Goal: Feedback & Contribution: Submit feedback/report problem

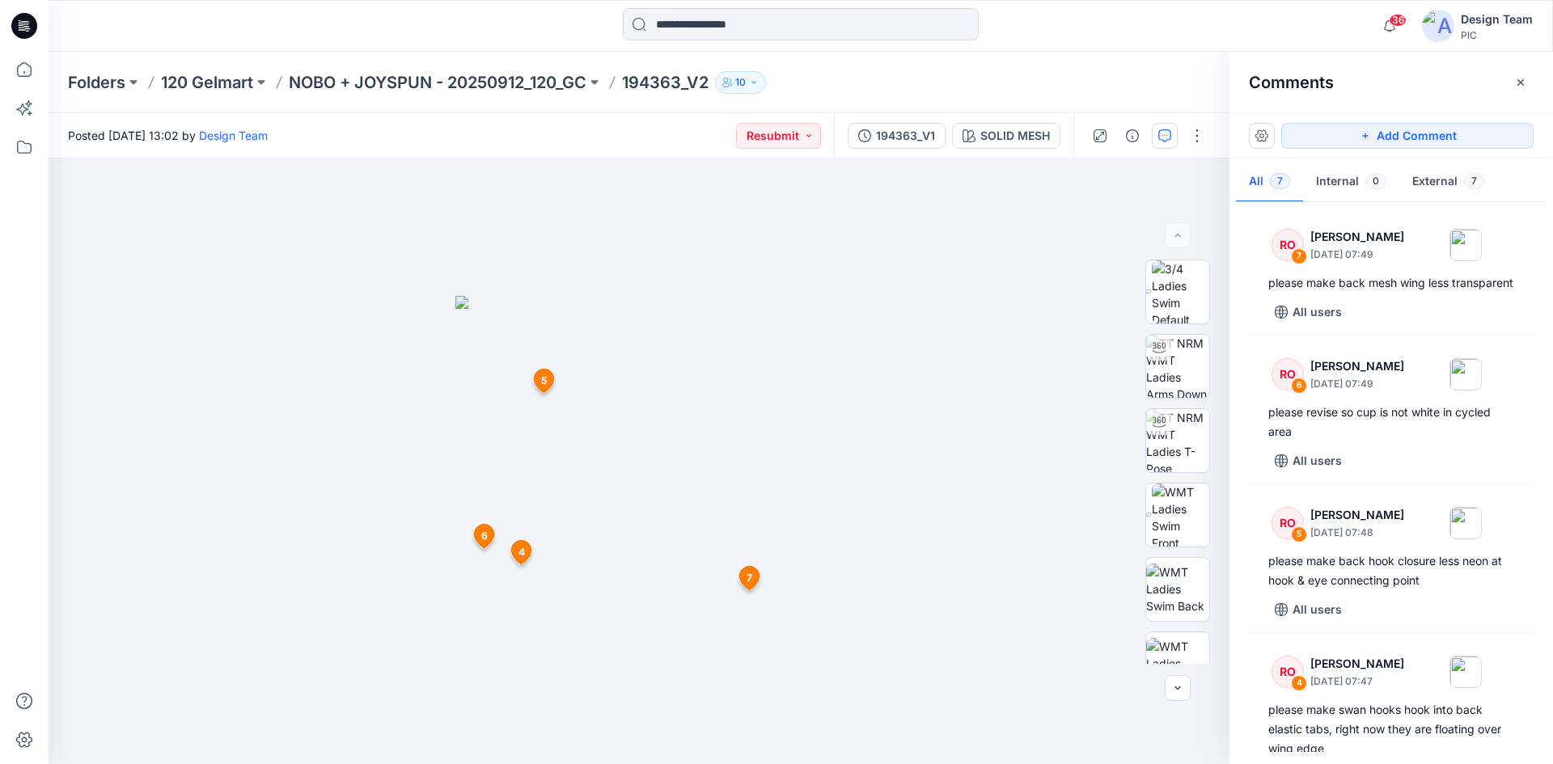
click at [20, 590] on div at bounding box center [24, 408] width 36 height 713
click at [544, 383] on span "5" at bounding box center [544, 381] width 6 height 15
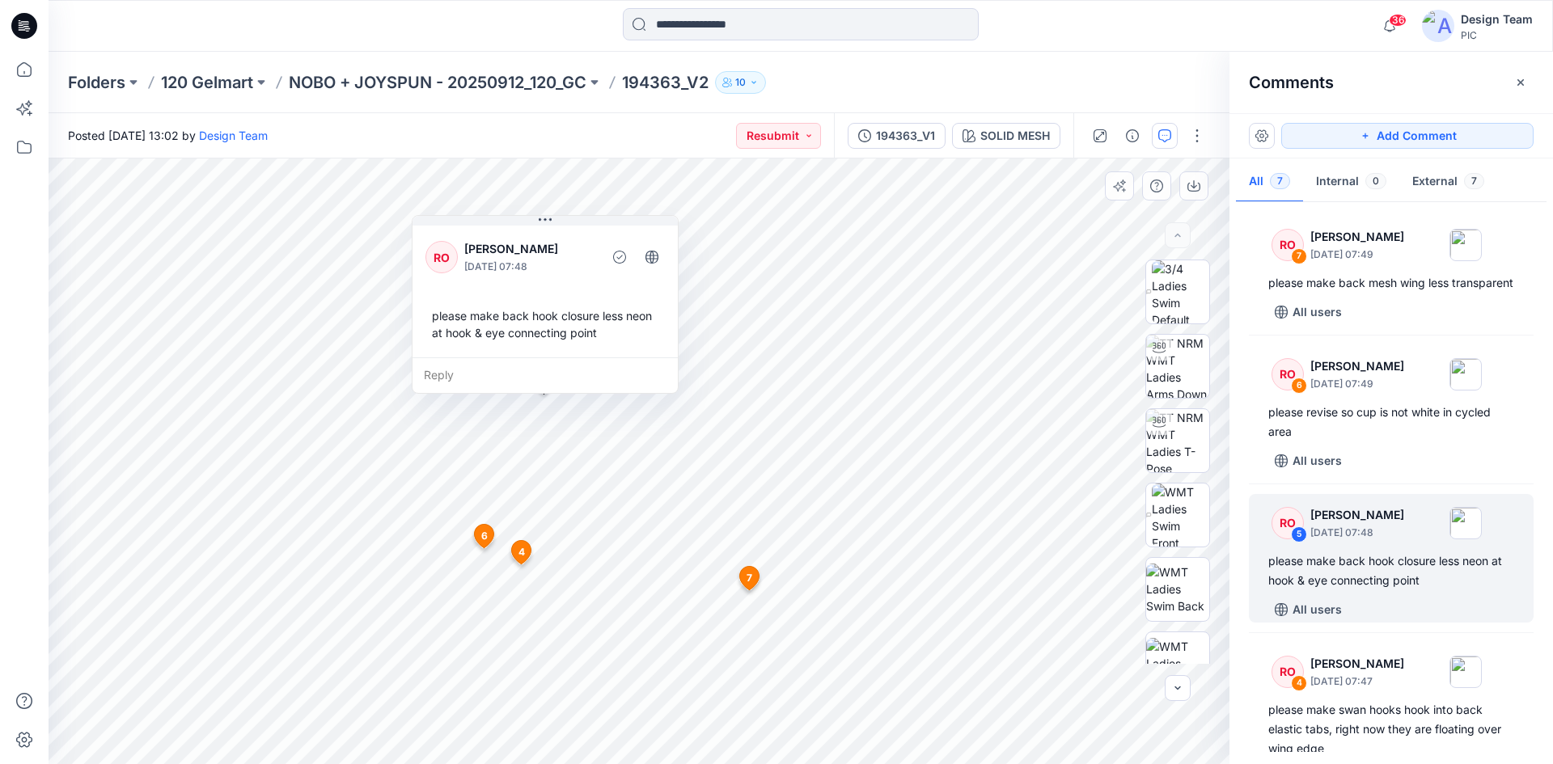
drag, startPoint x: 569, startPoint y: 406, endPoint x: 514, endPoint y: 338, distance: 86.9
click at [514, 338] on div "please make back hook closure less neon at hook & eye connecting point" at bounding box center [544, 324] width 239 height 47
drag, startPoint x: 598, startPoint y: 351, endPoint x: 584, endPoint y: 345, distance: 15.9
click at [584, 345] on div "RO [PERSON_NAME] [DATE] 07:48 please make back hook closure less neon at hook &…" at bounding box center [530, 284] width 265 height 135
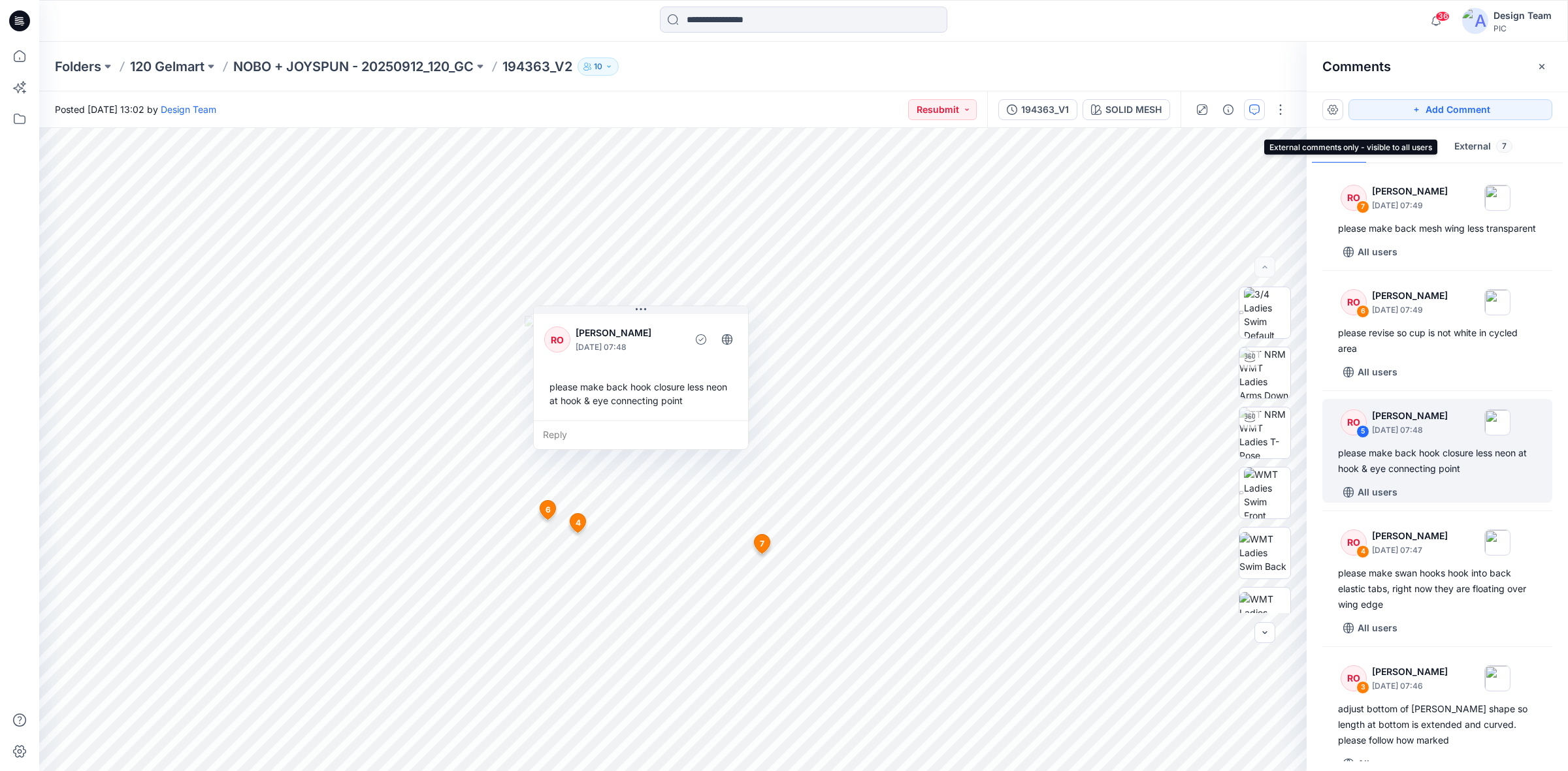
click at [1254, 154] on button "External 7" at bounding box center [1483, 147] width 79 height 33
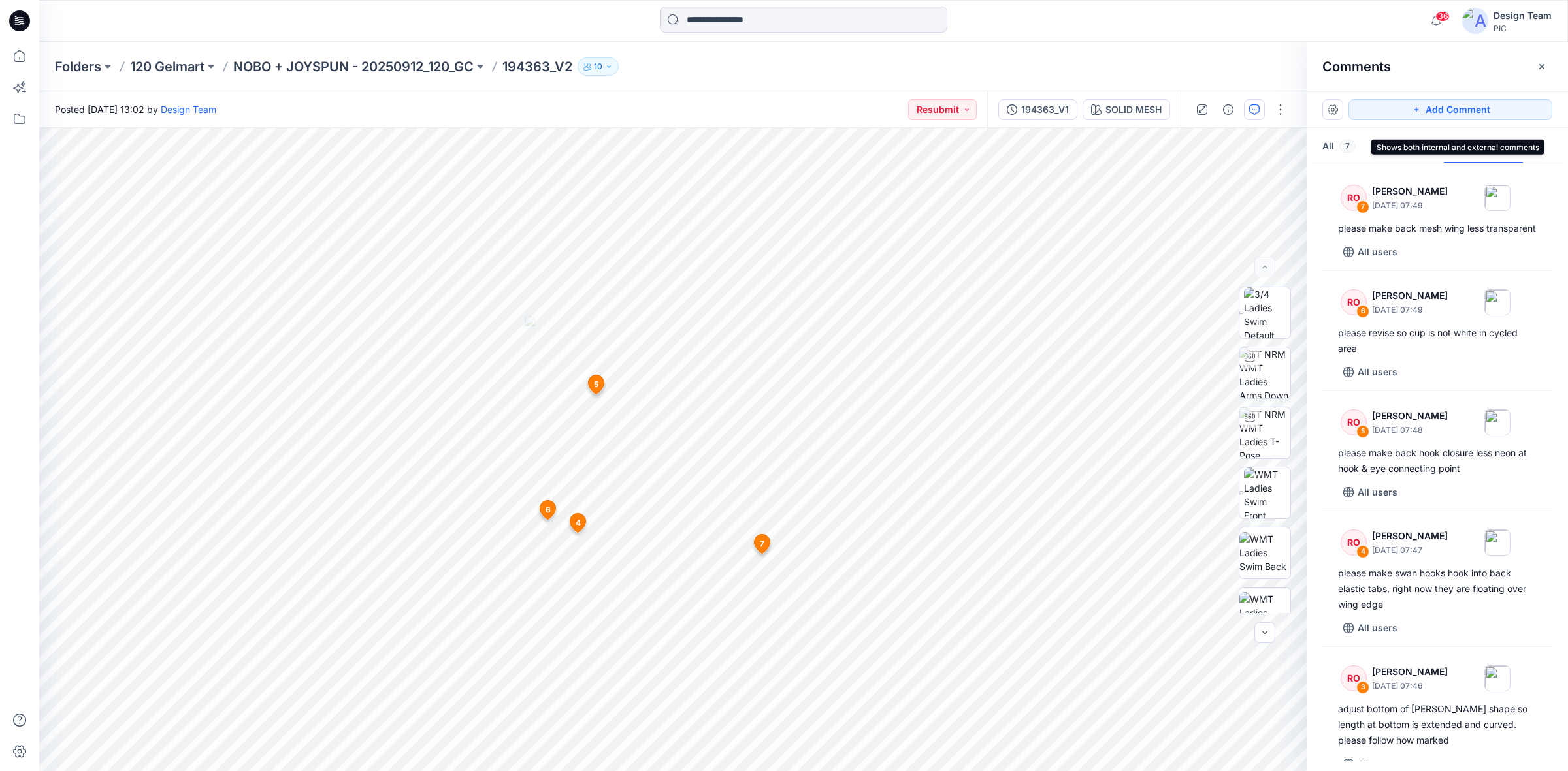
click at [1254, 150] on button "All 7" at bounding box center [1339, 147] width 54 height 33
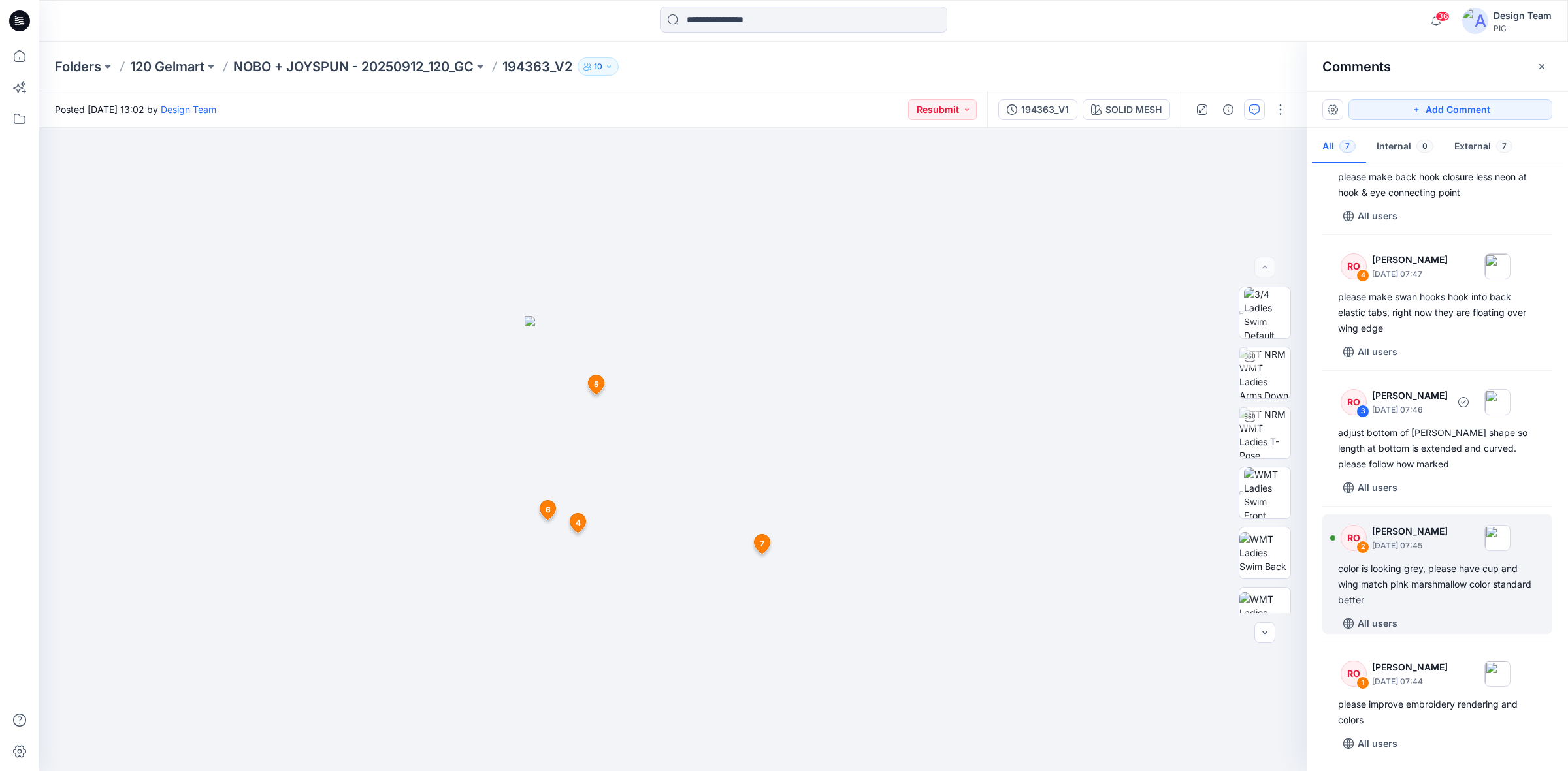
scroll to position [292, 0]
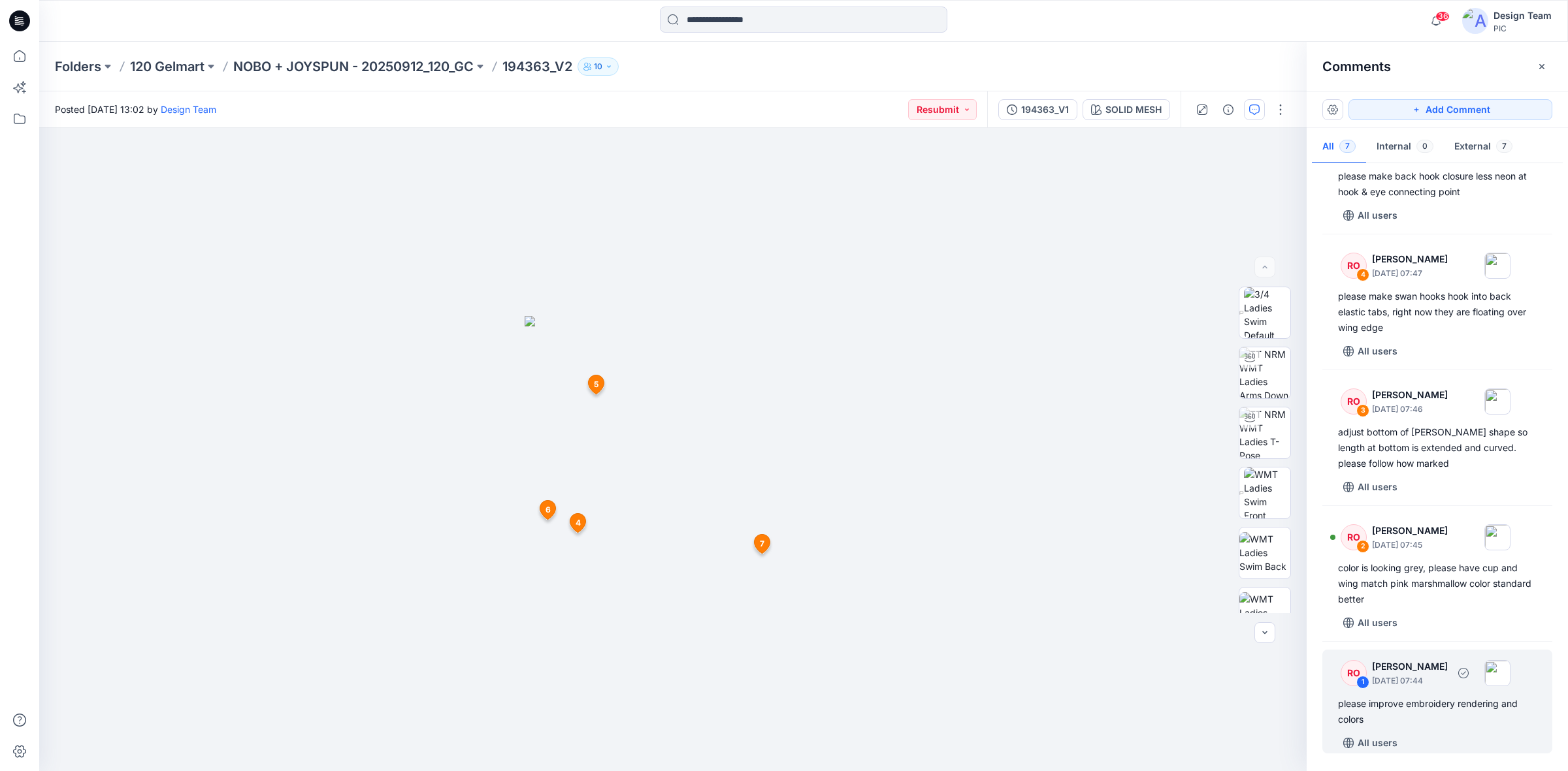
click at [1254, 616] on div "please improve embroidery rendering and colors" at bounding box center [1437, 711] width 199 height 31
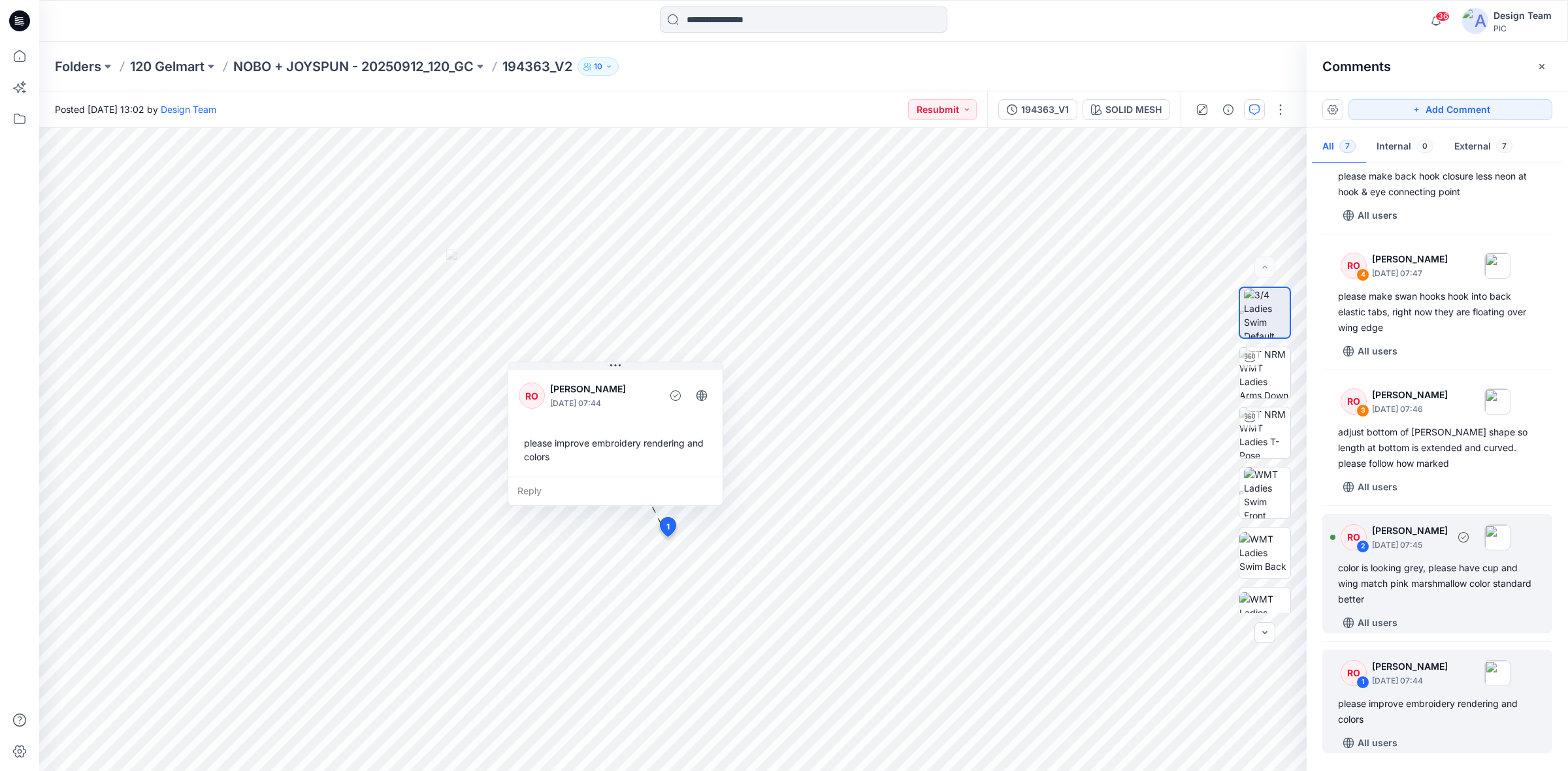
click at [1254, 566] on div "color is looking grey, please have cup and wing match pink marshmallow color st…" at bounding box center [1437, 584] width 199 height 47
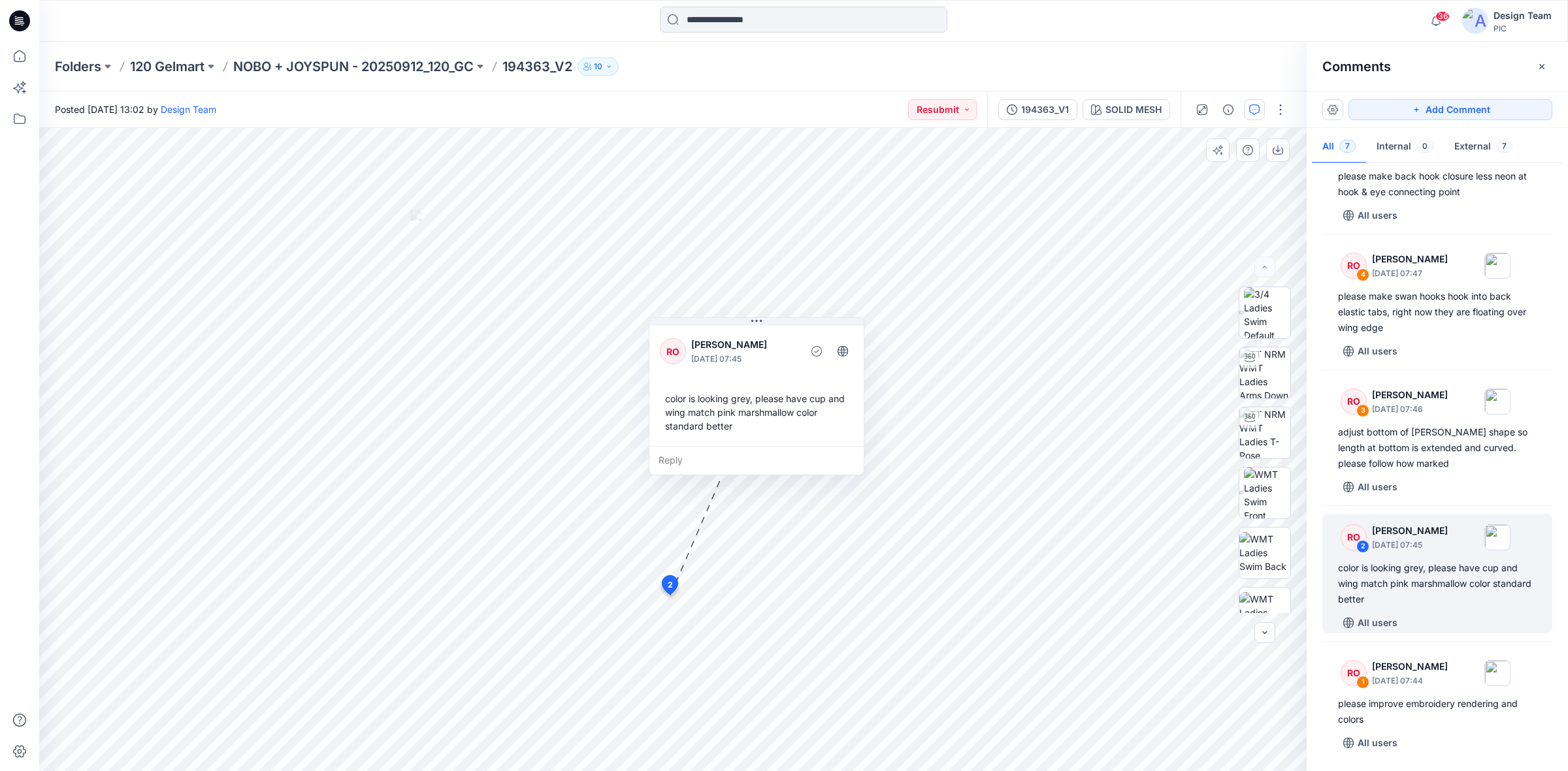
drag, startPoint x: 612, startPoint y: 473, endPoint x: 733, endPoint y: 431, distance: 128.1
click at [733, 431] on div "color is looking grey, please have cup and wing match pink marshmallow color st…" at bounding box center [756, 413] width 193 height 52
drag, startPoint x: 746, startPoint y: 431, endPoint x: 716, endPoint y: 425, distance: 30.6
click at [719, 425] on div "color is looking grey, please have cup and wing match pink marshmallow color st…" at bounding box center [733, 406] width 193 height 52
drag, startPoint x: 645, startPoint y: 431, endPoint x: 665, endPoint y: 429, distance: 20.1
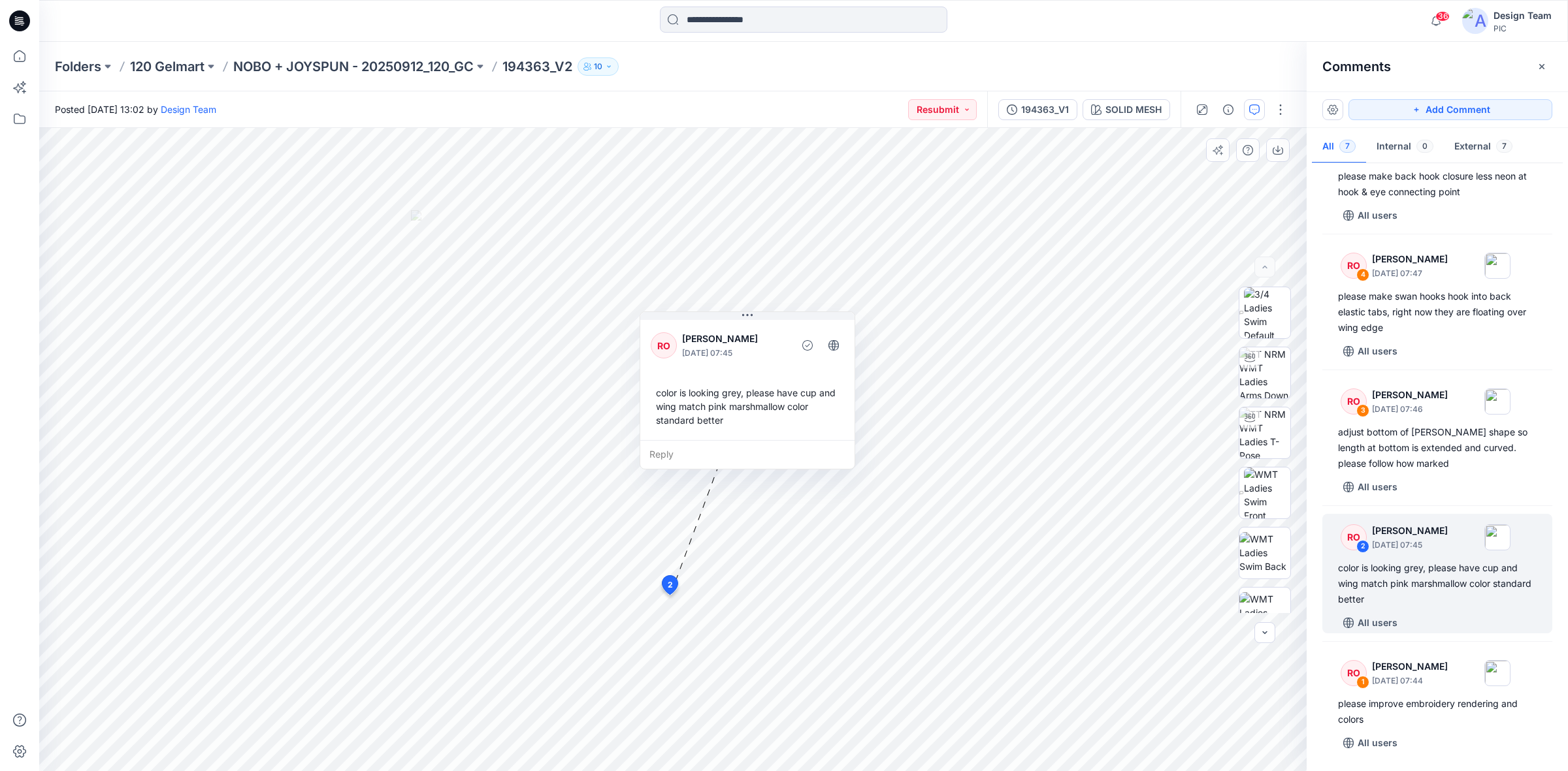
click at [665, 429] on div "color is looking grey, please have cup and wing match pink marshmallow color st…" at bounding box center [747, 406] width 193 height 52
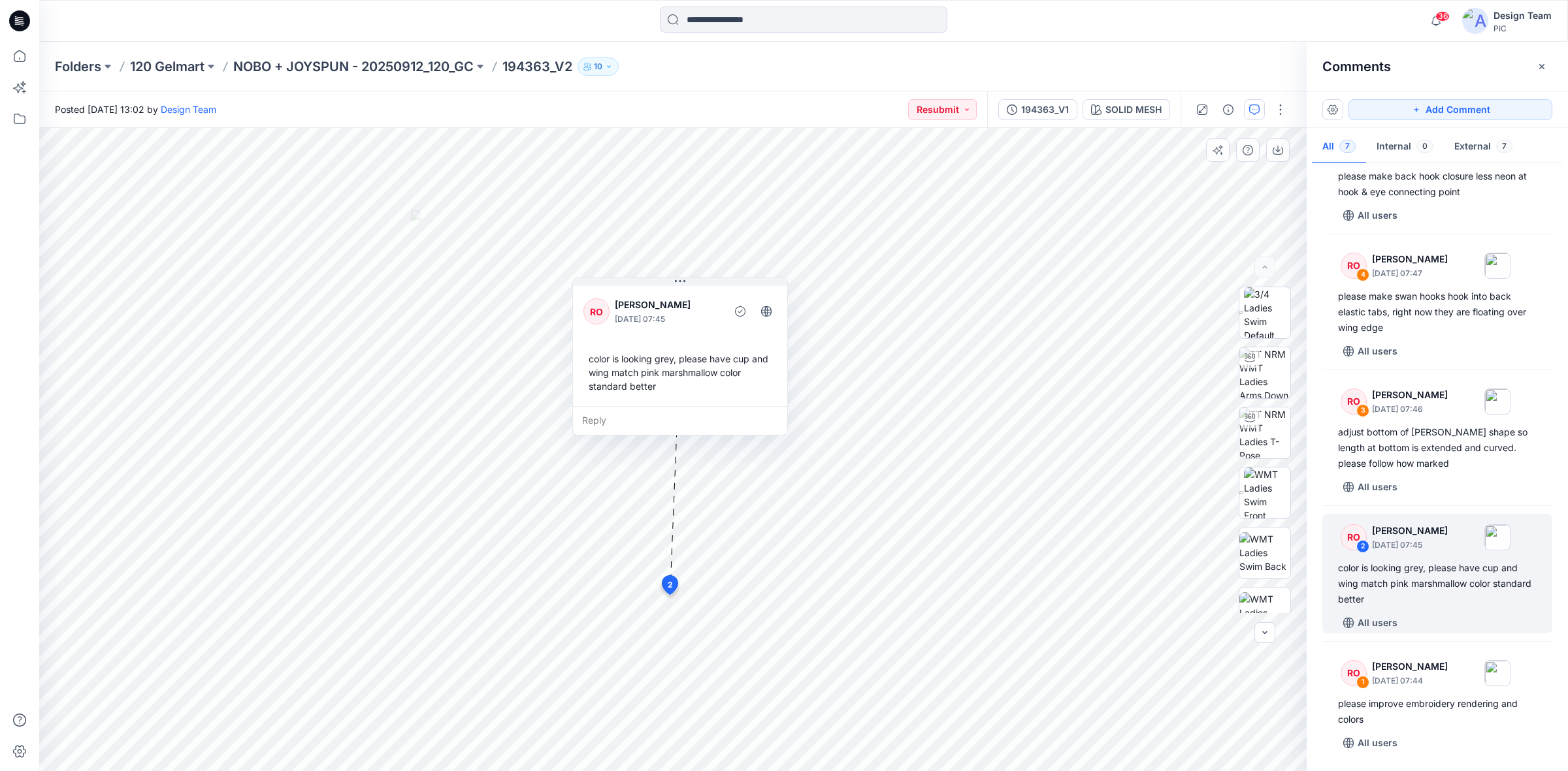
drag, startPoint x: 759, startPoint y: 421, endPoint x: 713, endPoint y: 395, distance: 52.8
click at [713, 395] on div "color is looking grey, please have cup and wing match pink marshmallow color st…" at bounding box center [679, 372] width 193 height 52
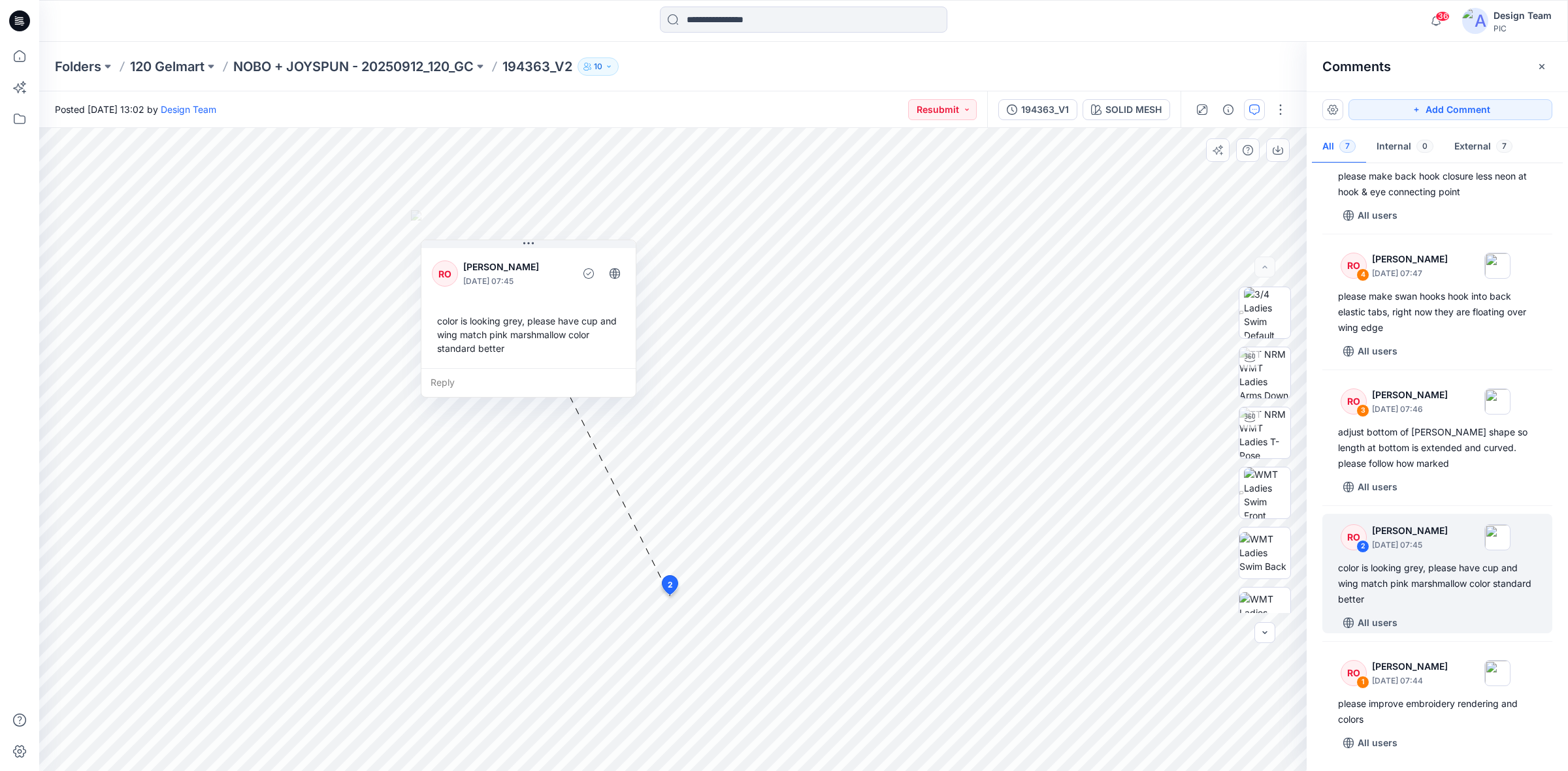
drag, startPoint x: 735, startPoint y: 409, endPoint x: 583, endPoint y: 371, distance: 156.7
click at [583, 371] on div "Reply" at bounding box center [528, 383] width 214 height 29
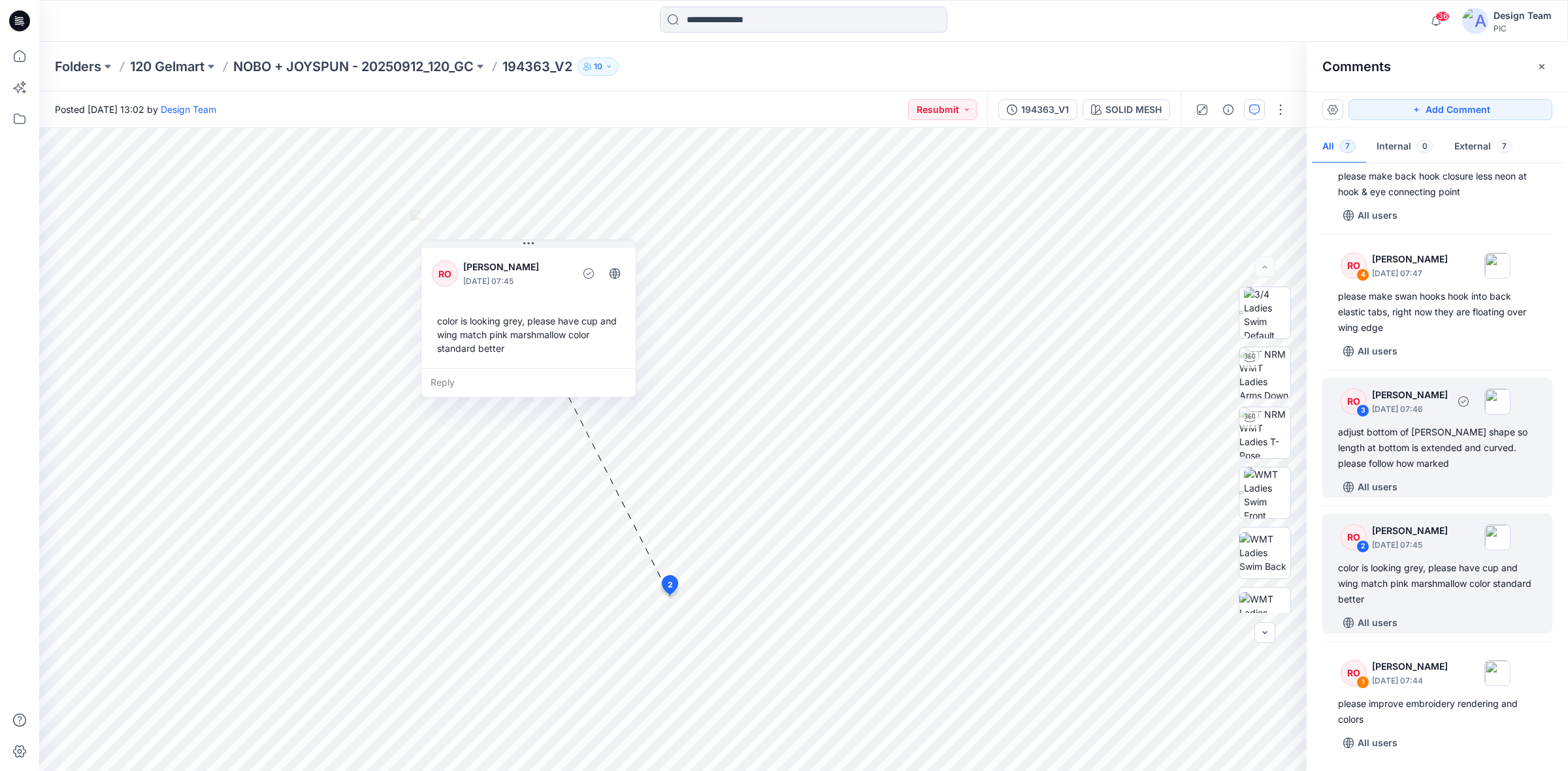
click at [1254, 470] on div "adjust bottom of [PERSON_NAME] shape so length at bottom is extended and curved…" at bounding box center [1437, 448] width 199 height 47
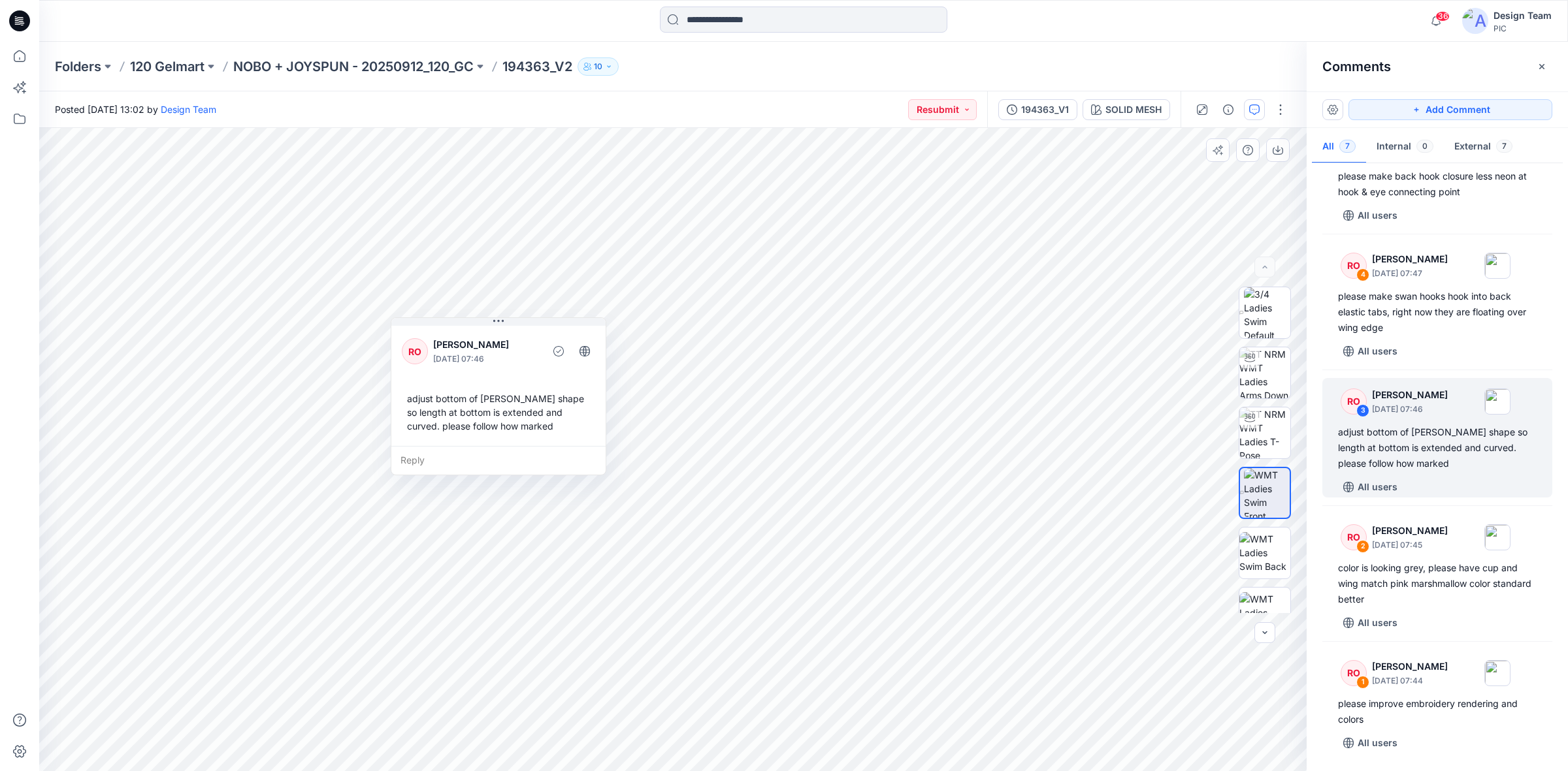
drag, startPoint x: 549, startPoint y: 360, endPoint x: 446, endPoint y: 373, distance: 103.8
click at [446, 373] on div "RO [PERSON_NAME] [DATE] 07:46 adjust bottom of [PERSON_NAME] shape so length at…" at bounding box center [498, 384] width 214 height 123
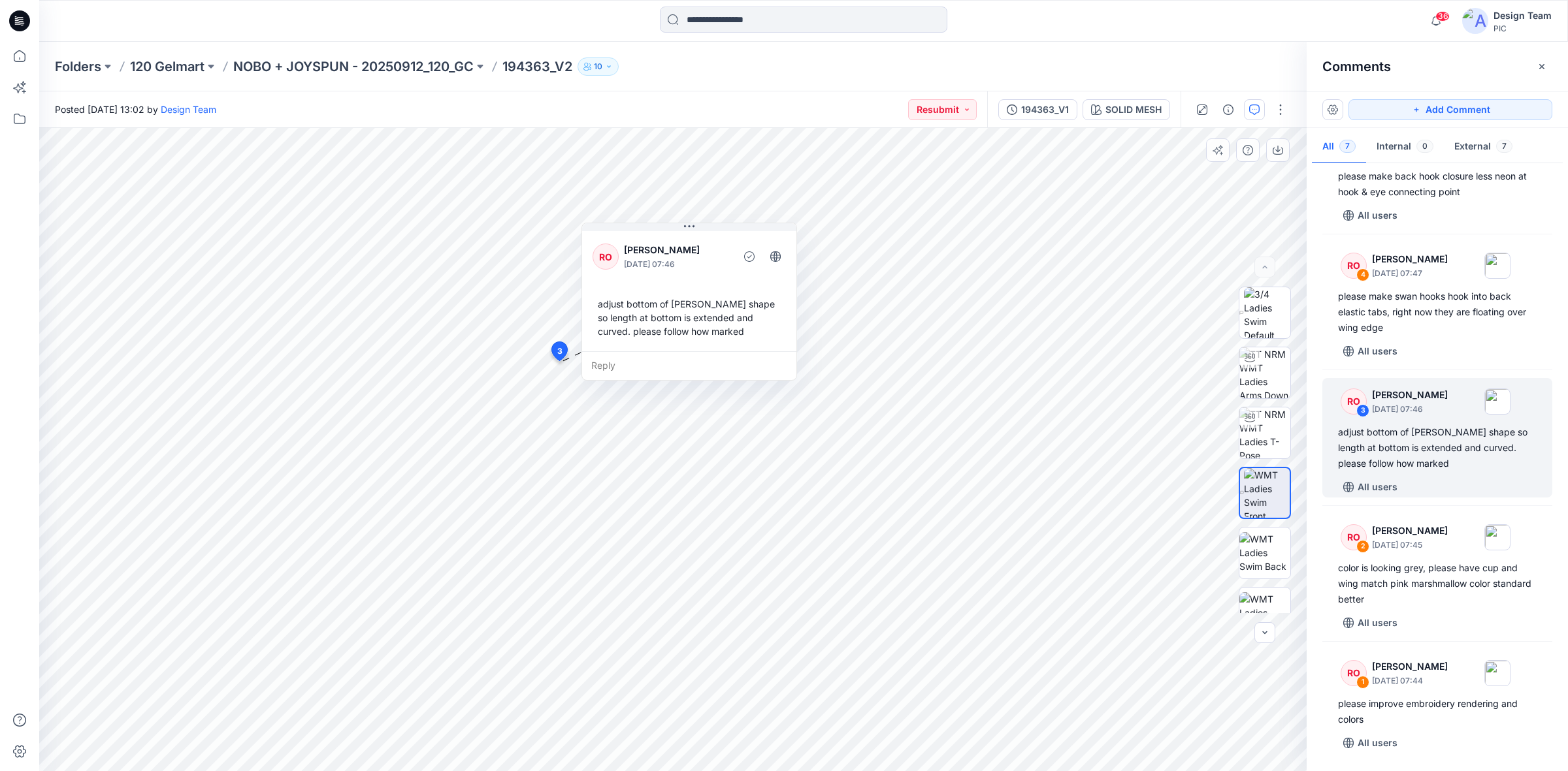
drag, startPoint x: 526, startPoint y: 380, endPoint x: 713, endPoint y: 289, distance: 208.0
click at [713, 289] on div "RO [PERSON_NAME] [DATE] 07:46 adjust bottom of [PERSON_NAME] shape so length at…" at bounding box center [689, 290] width 214 height 123
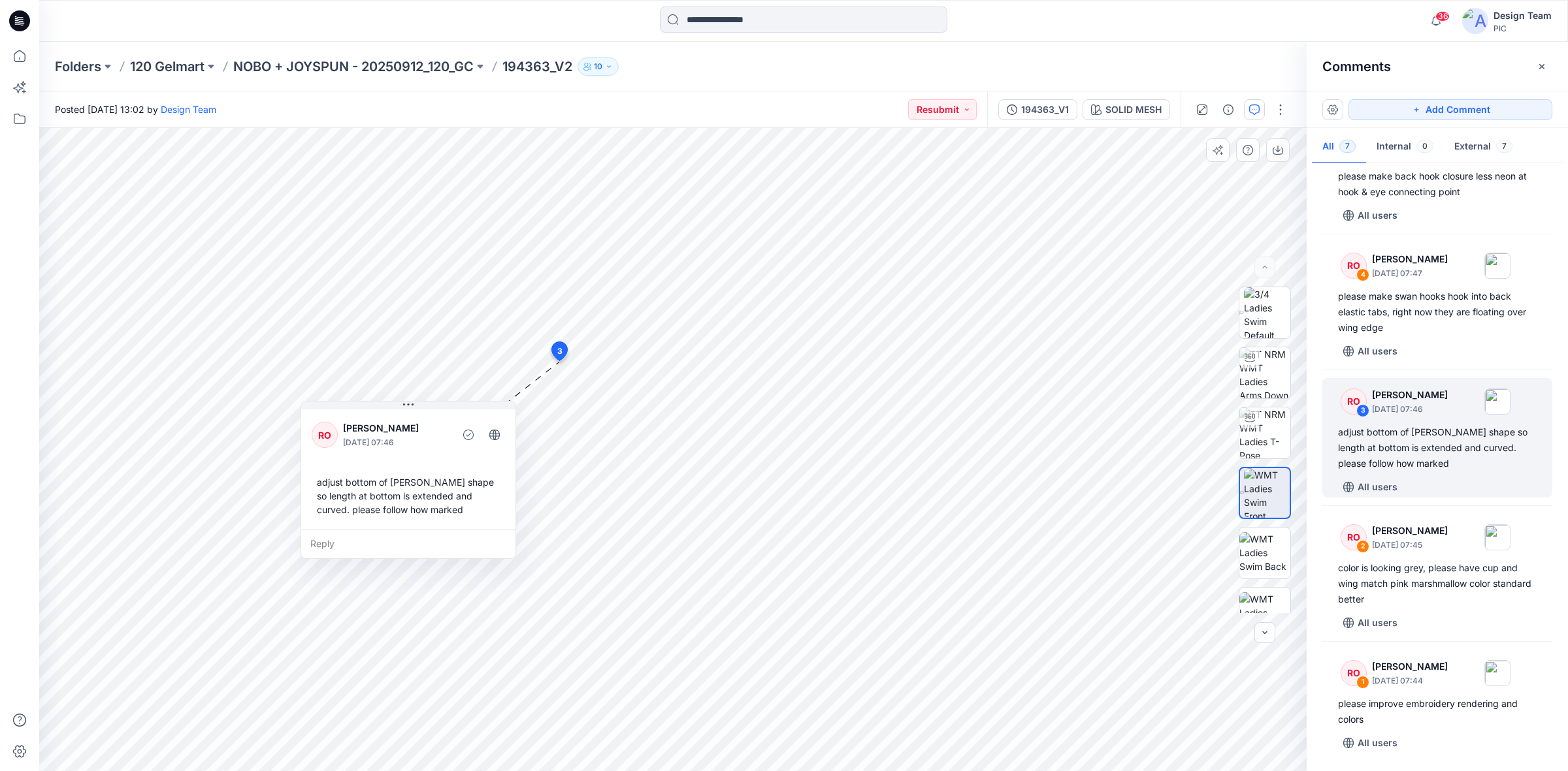
drag, startPoint x: 713, startPoint y: 302, endPoint x: 438, endPoint y: 477, distance: 326.0
click at [438, 477] on div "adjust bottom of [PERSON_NAME] shape so length at bottom is extended and curved…" at bounding box center [408, 496] width 193 height 52
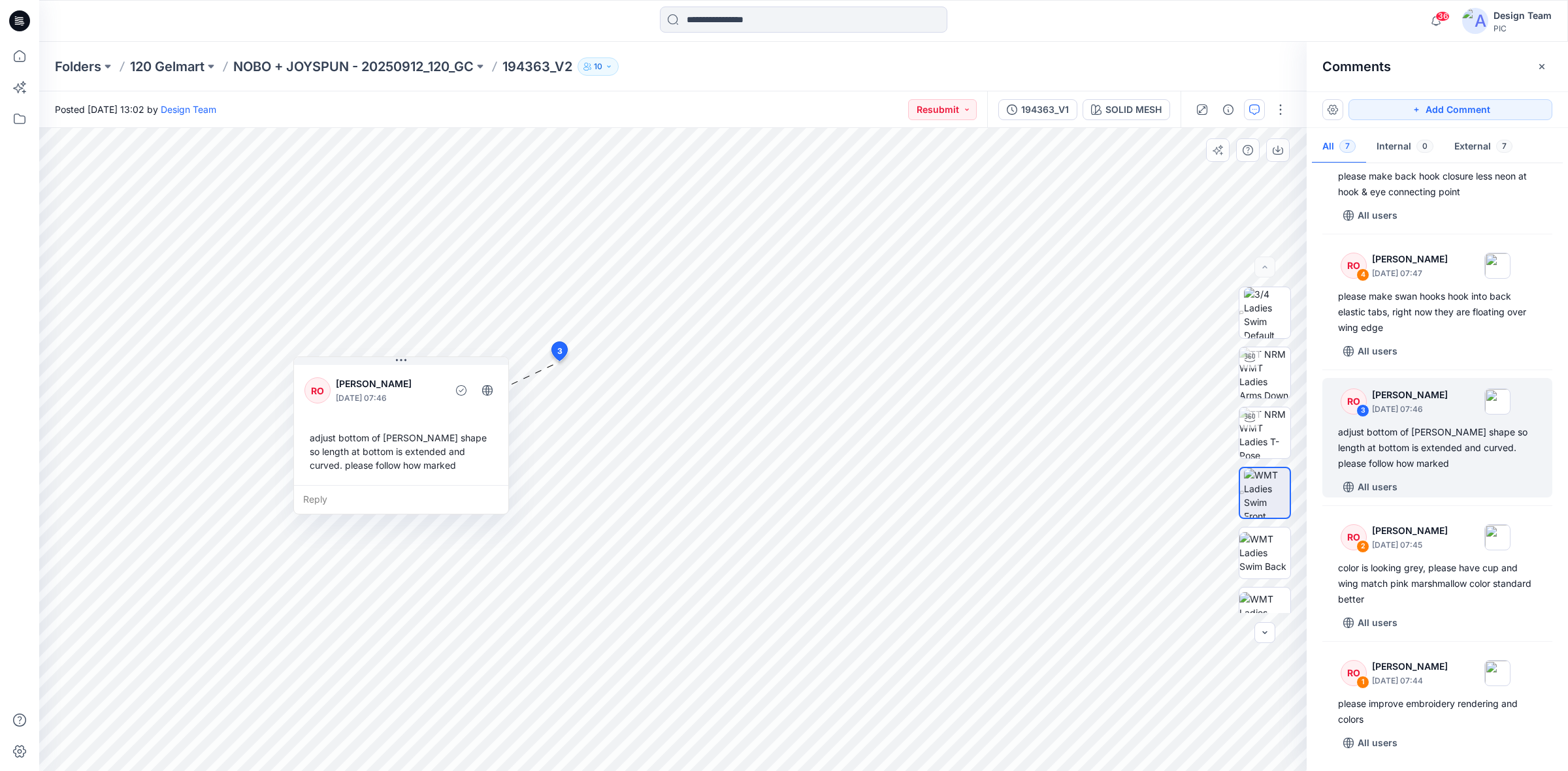
drag, startPoint x: 419, startPoint y: 442, endPoint x: 410, endPoint y: 398, distance: 44.9
click at [410, 398] on p "[DATE] 07:46" at bounding box center [389, 398] width 107 height 13
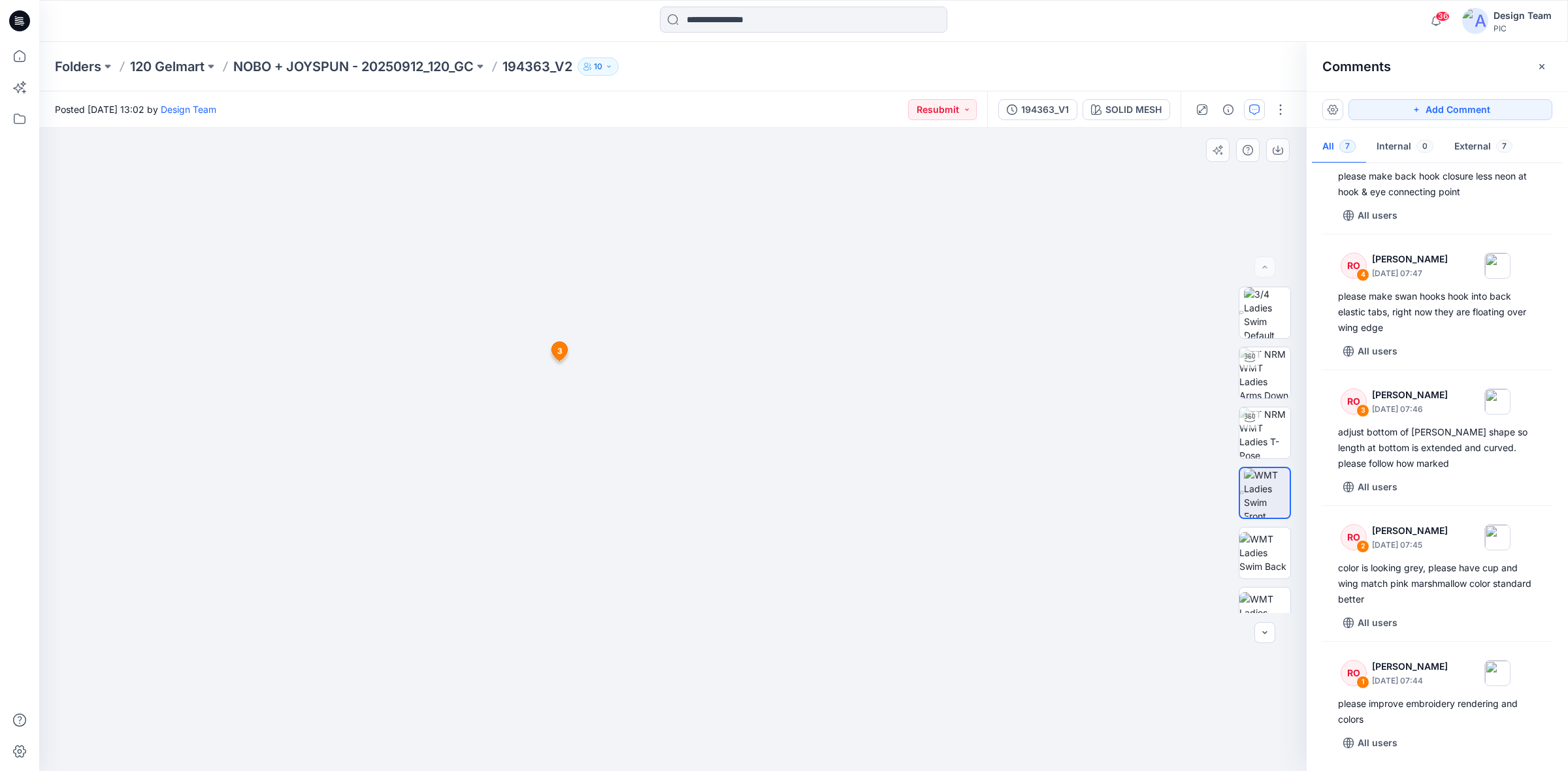
click at [557, 351] on span "3" at bounding box center [560, 351] width 5 height 12
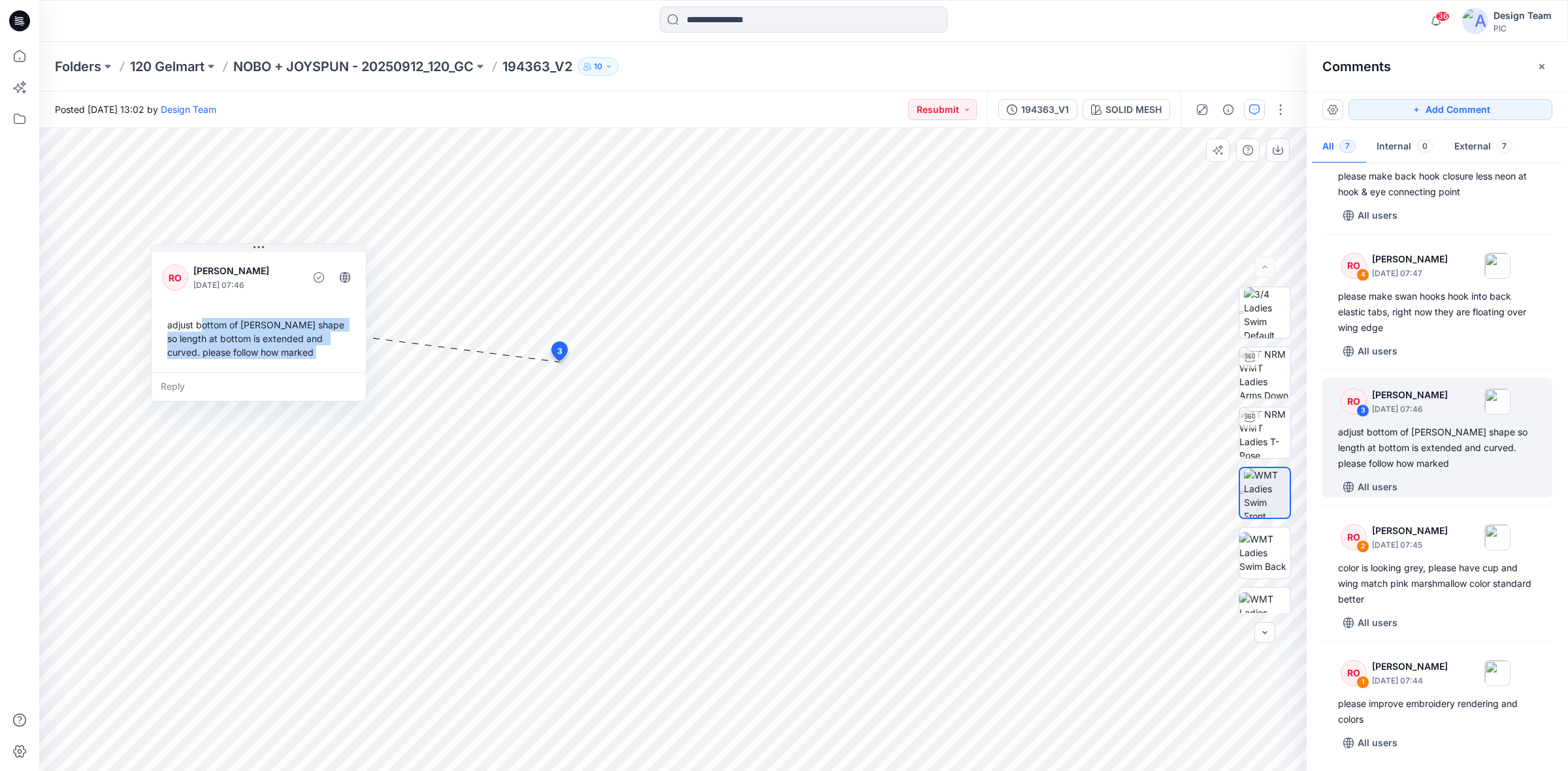
drag, startPoint x: 549, startPoint y: 388, endPoint x: 223, endPoint y: 321, distance: 332.8
click at [223, 321] on div "adjust bottom of [PERSON_NAME] shape so length at bottom is extended and curved…" at bounding box center [259, 338] width 193 height 52
click at [288, 295] on div "RO [PERSON_NAME] [DATE] 07:46 adjust bottom of [PERSON_NAME] shape so length at…" at bounding box center [279, 304] width 214 height 123
click at [302, 304] on div "RO [PERSON_NAME] [DATE] 07:46 adjust bottom of [PERSON_NAME] shape so length at…" at bounding box center [279, 304] width 214 height 123
click at [232, 312] on div "adjust bottom of [PERSON_NAME] shape so length at bottom is extended and curved…" at bounding box center [279, 332] width 193 height 52
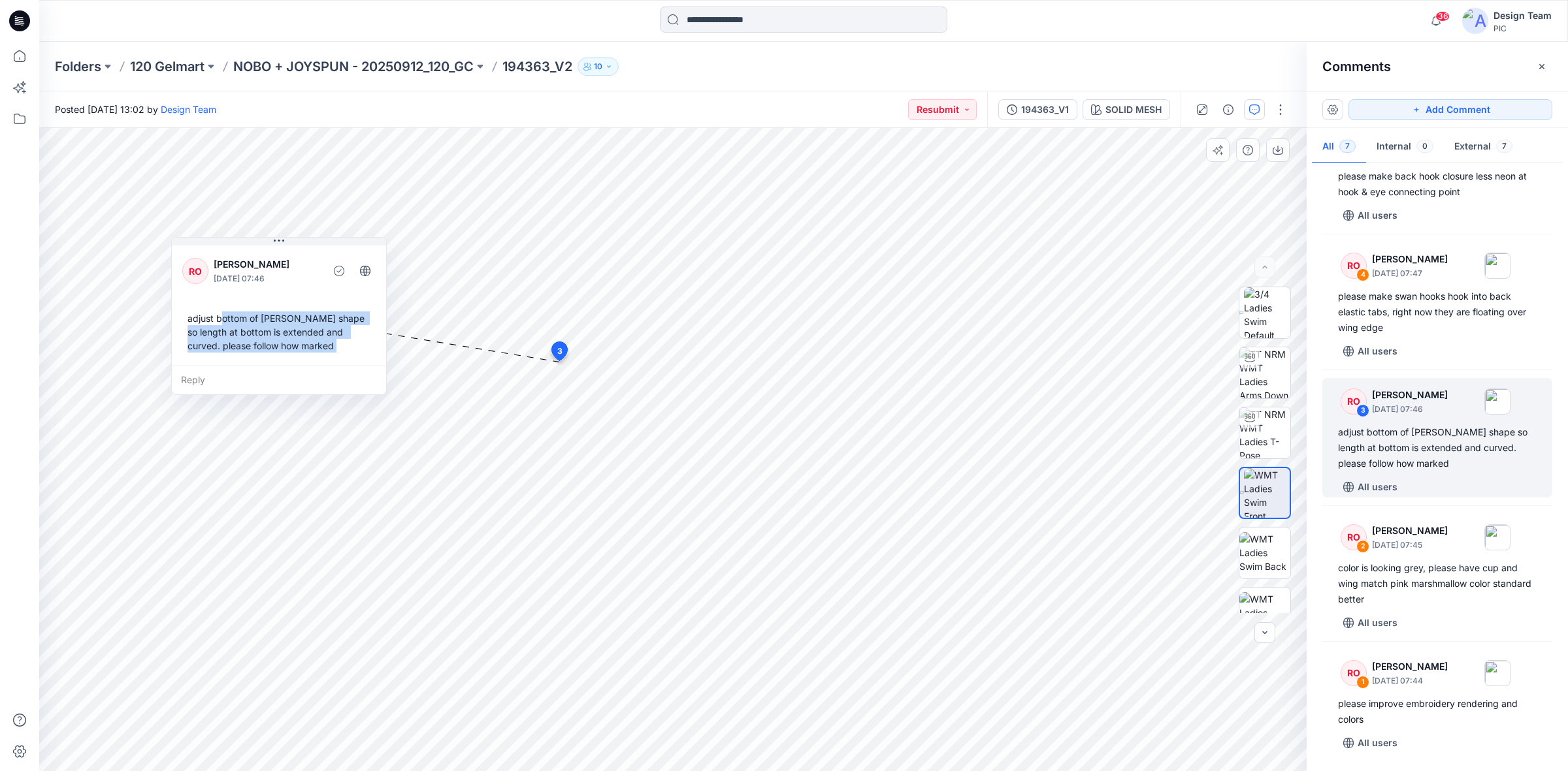
click at [226, 321] on div "adjust bottom of [PERSON_NAME] shape so length at bottom is extended and curved…" at bounding box center [279, 332] width 193 height 52
click at [214, 316] on div "adjust bottom of [PERSON_NAME] shape so length at bottom is extended and curved…" at bounding box center [279, 332] width 193 height 52
click at [212, 315] on div "adjust bottom of [PERSON_NAME] shape so length at bottom is extended and curved…" at bounding box center [279, 332] width 193 height 52
click at [65, 16] on div at bounding box center [230, 21] width 382 height 29
click at [1040, 109] on div "194363_V1" at bounding box center [1045, 110] width 48 height 15
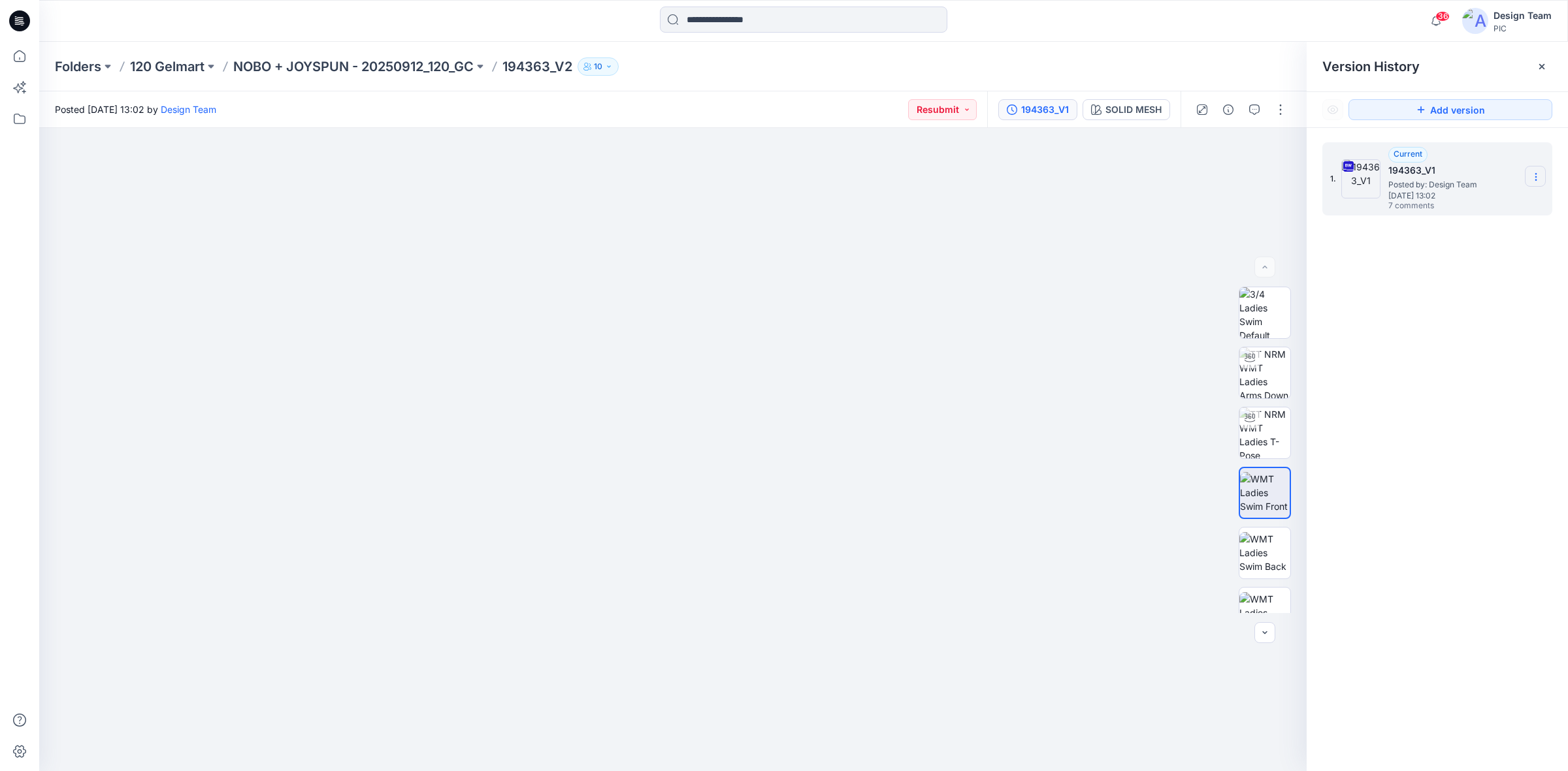
click at [1254, 182] on icon at bounding box center [1536, 177] width 11 height 10
click at [1254, 200] on span "Download Source BW File" at bounding box center [1470, 203] width 110 height 15
click at [1253, 109] on icon "button" at bounding box center [1254, 109] width 11 height 10
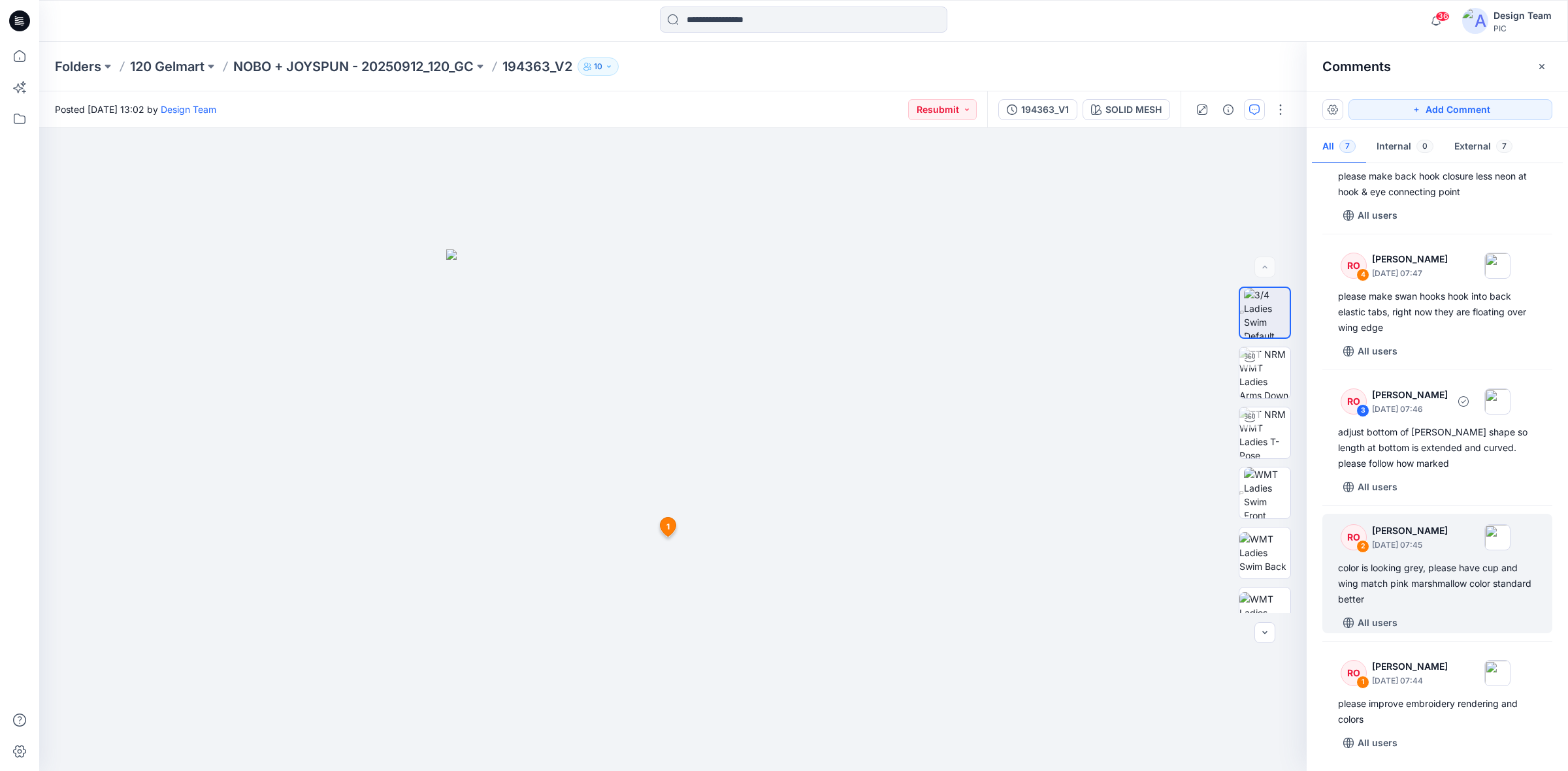
scroll to position [211, 0]
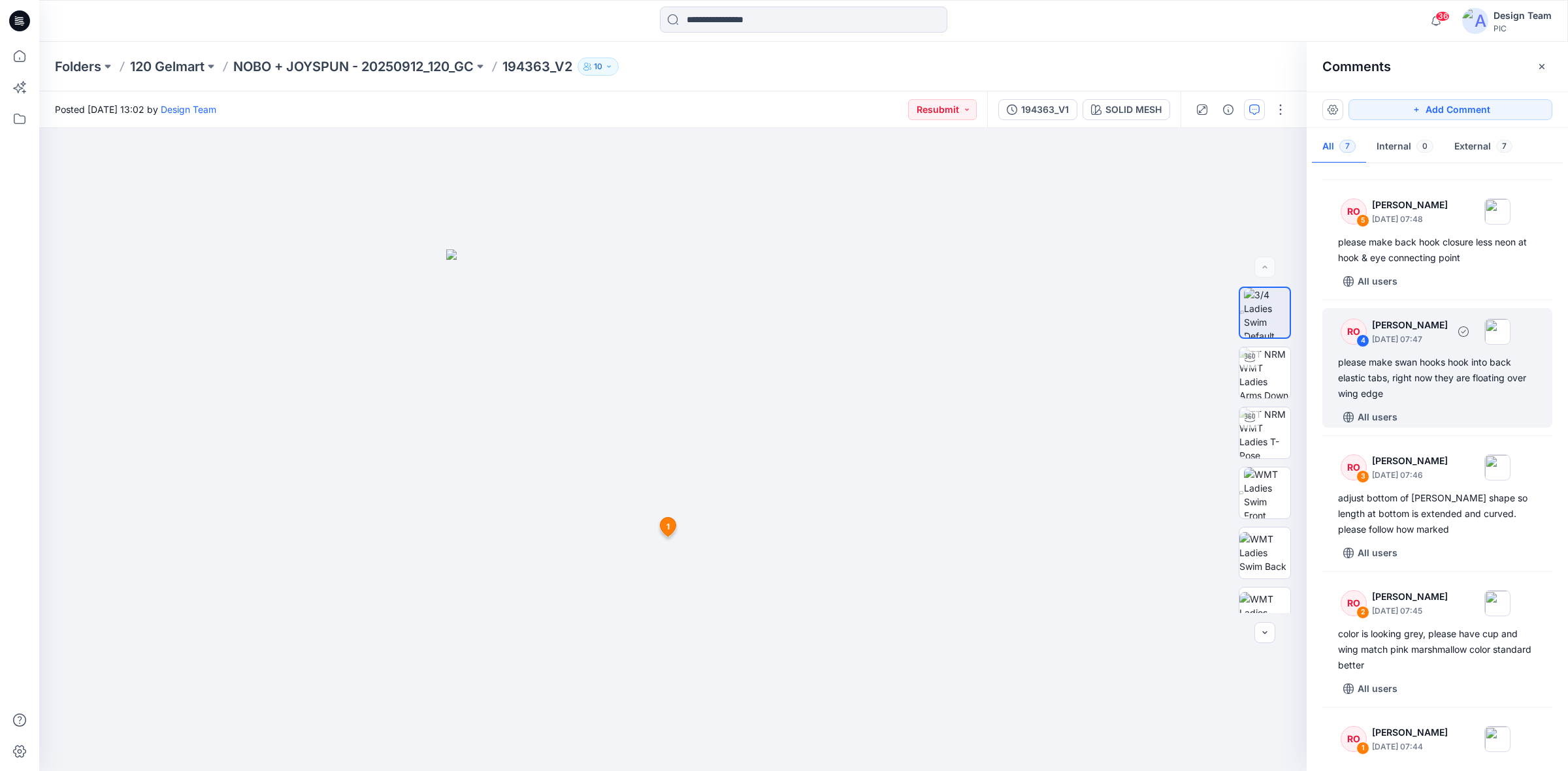
click at [1254, 420] on div "RO 4 [PERSON_NAME] [DATE] 07:47 please make swan hooks hook into back elastic t…" at bounding box center [1437, 368] width 230 height 119
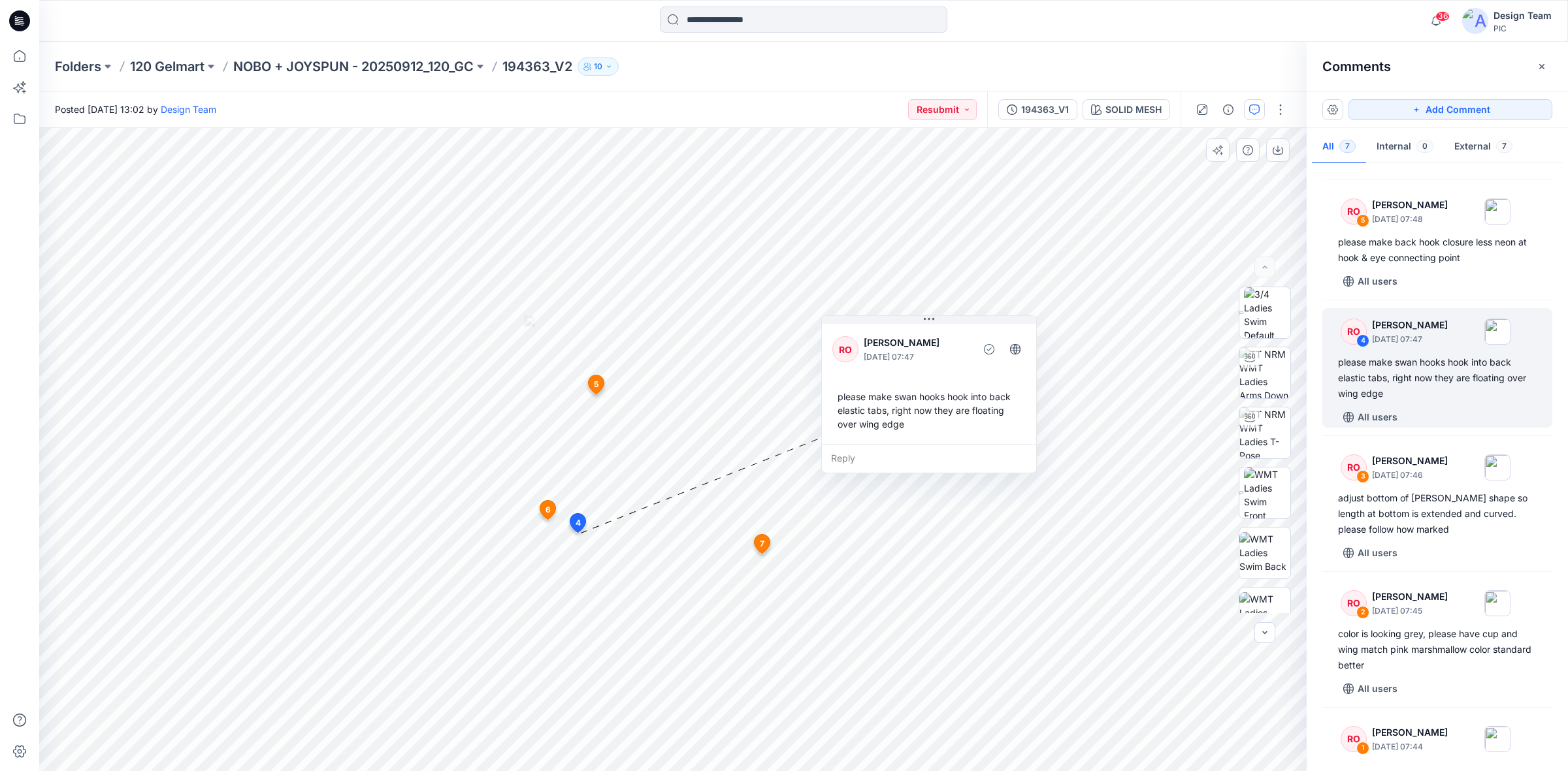
drag, startPoint x: 642, startPoint y: 484, endPoint x: 870, endPoint y: 384, distance: 249.0
click at [870, 384] on div "please make swan hooks hook into back elastic tabs, right now they are floating…" at bounding box center [928, 410] width 193 height 52
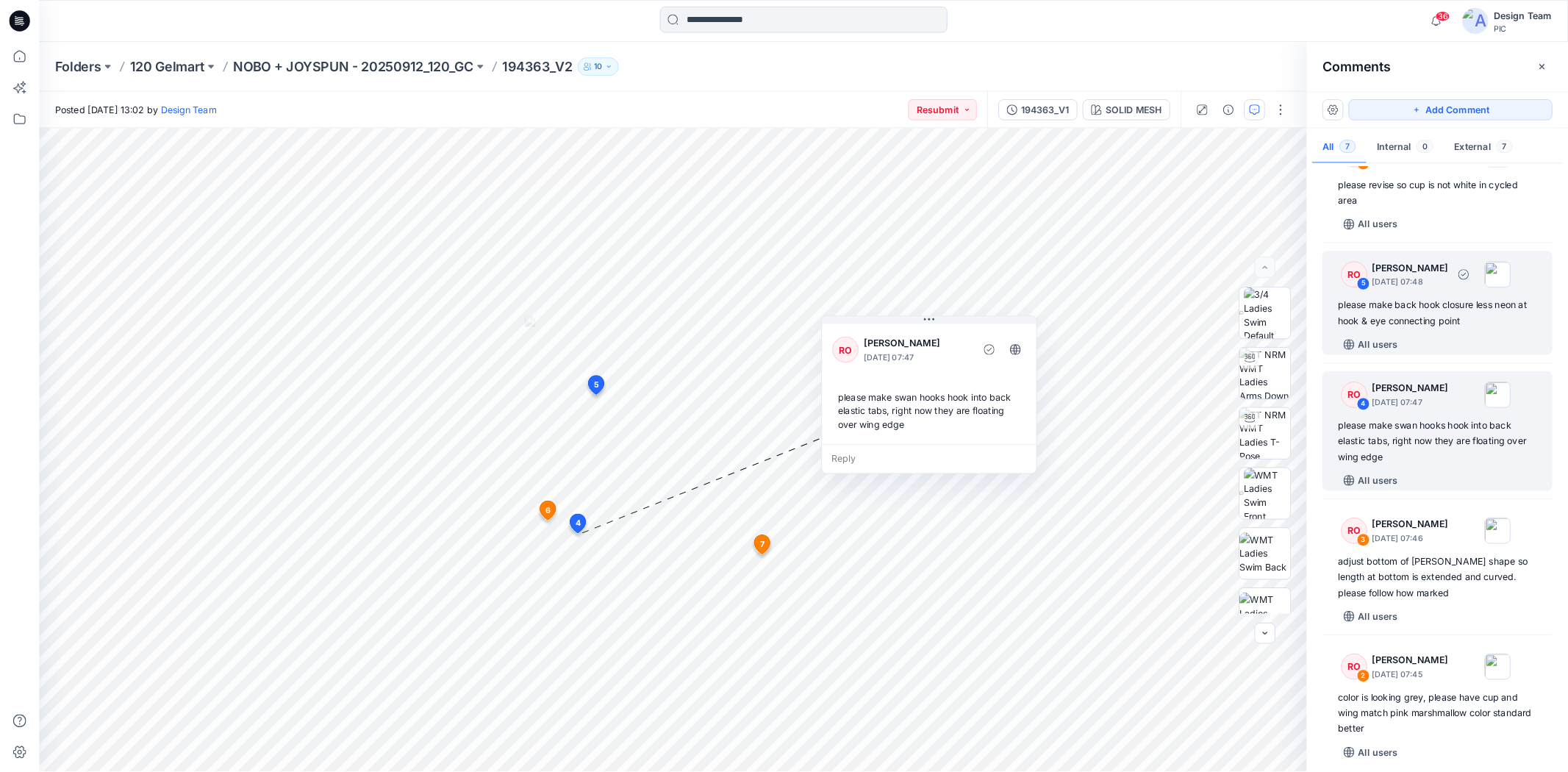
scroll to position [145, 0]
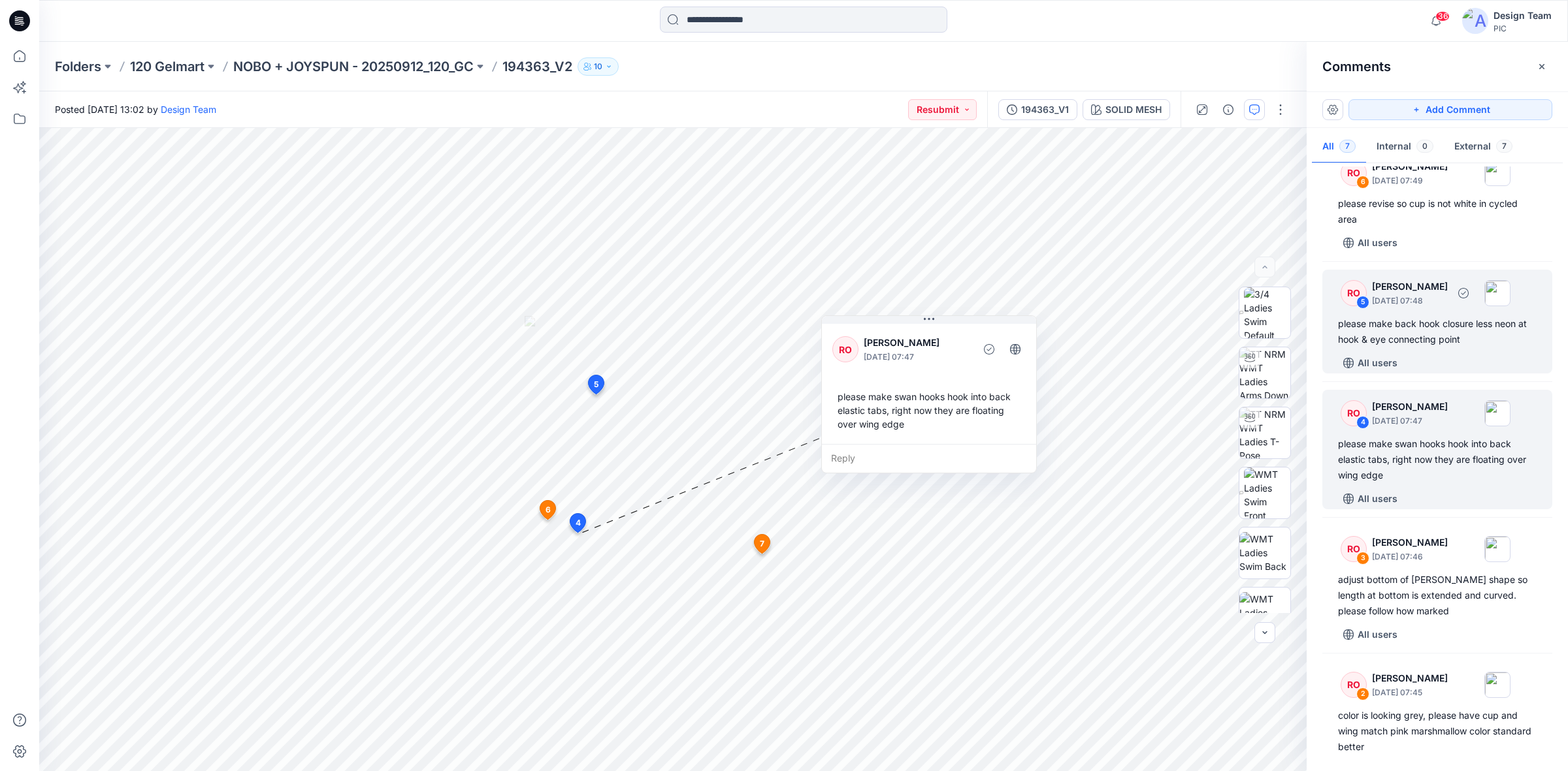
click at [1254, 347] on div "please make back hook closure less neon at hook & eye connecting point" at bounding box center [1437, 331] width 199 height 31
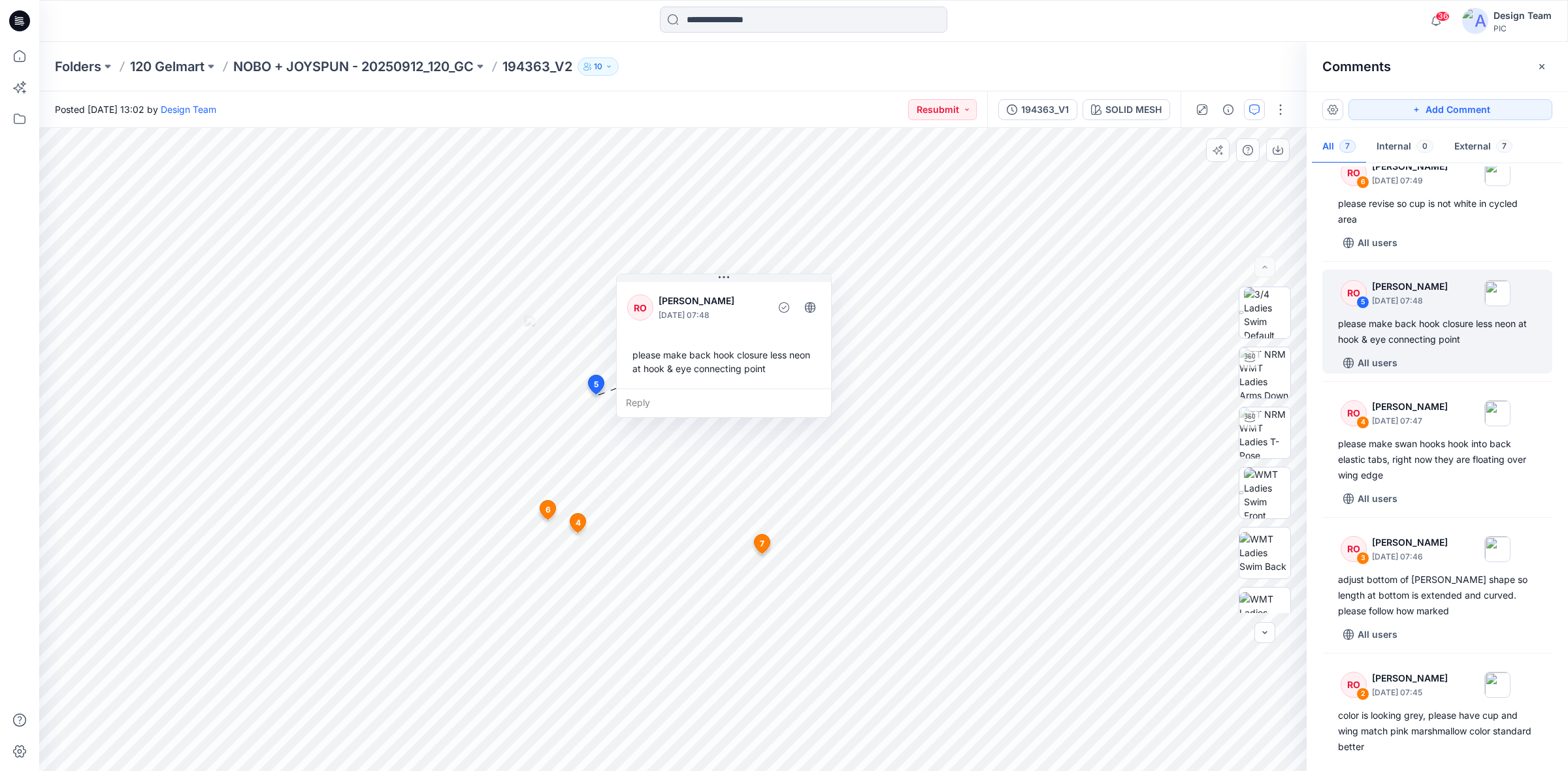
drag, startPoint x: 598, startPoint y: 343, endPoint x: 679, endPoint y: 309, distance: 87.8
click at [679, 309] on p "[DATE] 07:48" at bounding box center [712, 316] width 107 height 13
click at [729, 371] on div "please make back hook closure less neon at hook & eye connecting point" at bounding box center [723, 362] width 193 height 38
click at [756, 370] on div "please make back hook closure less neon at hook & eye connecting point" at bounding box center [723, 362] width 193 height 38
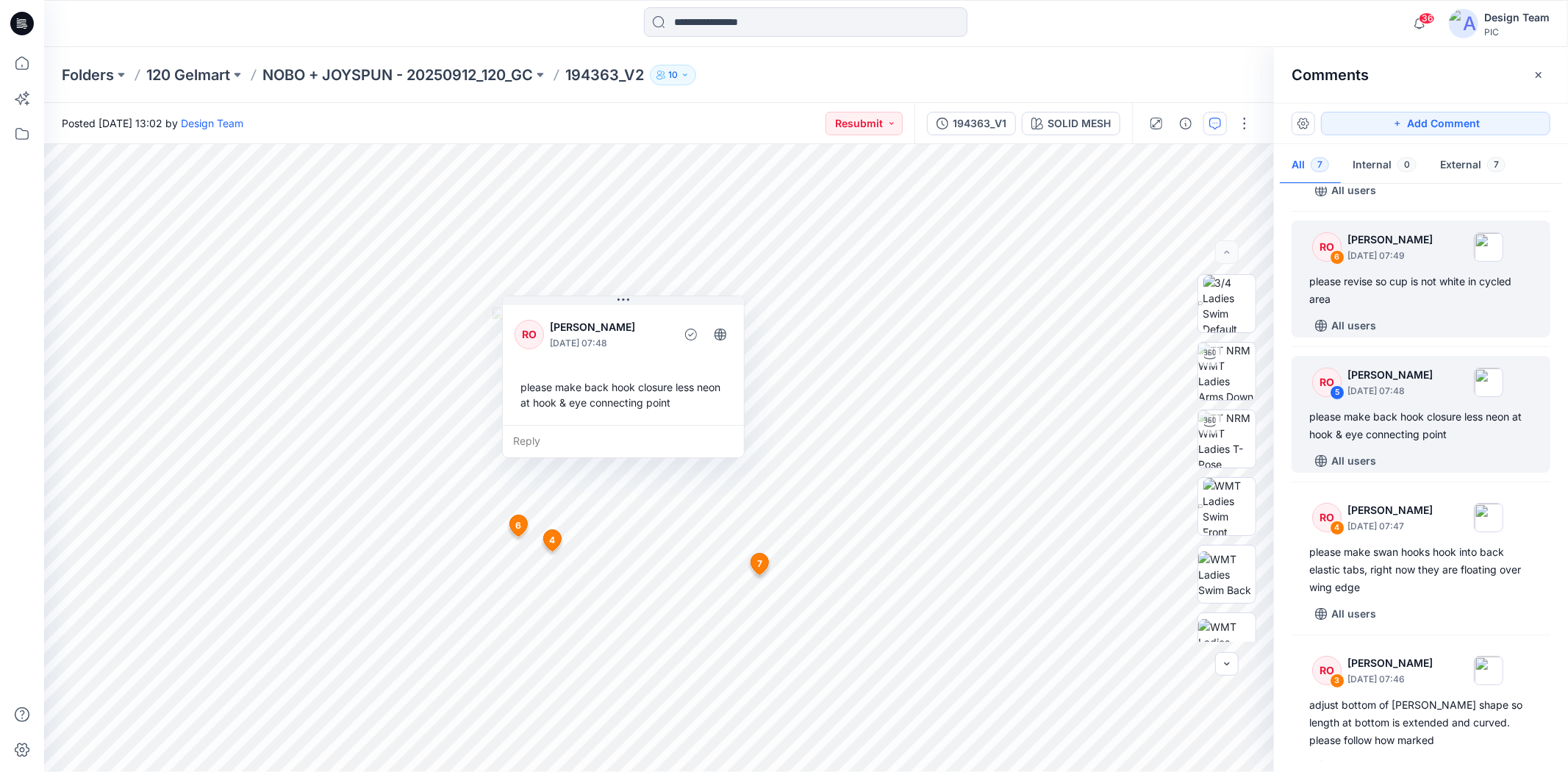
scroll to position [64, 0]
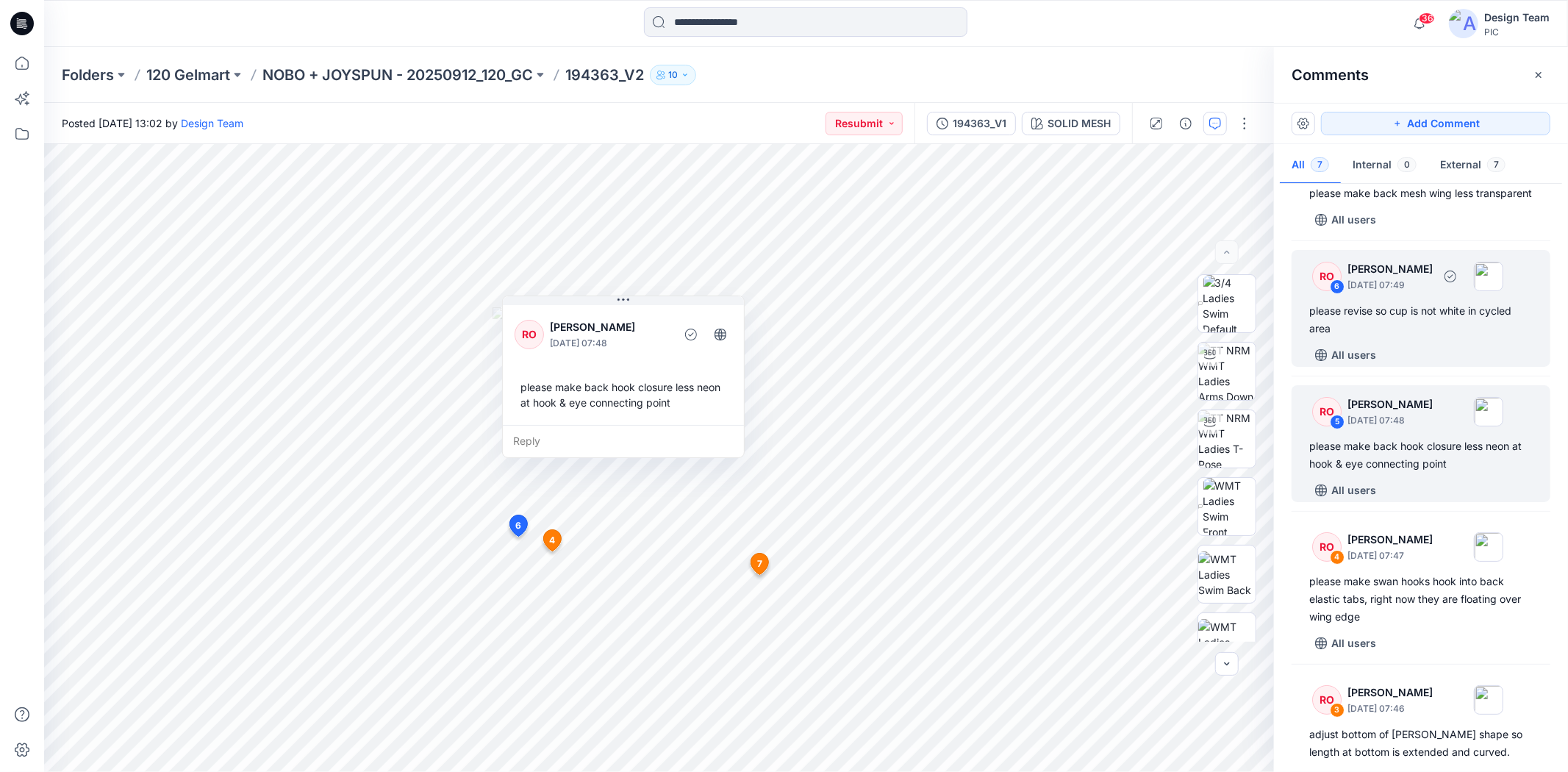
click at [1404, 335] on div "please revise so cup is not white in cycled area" at bounding box center [1421, 319] width 224 height 35
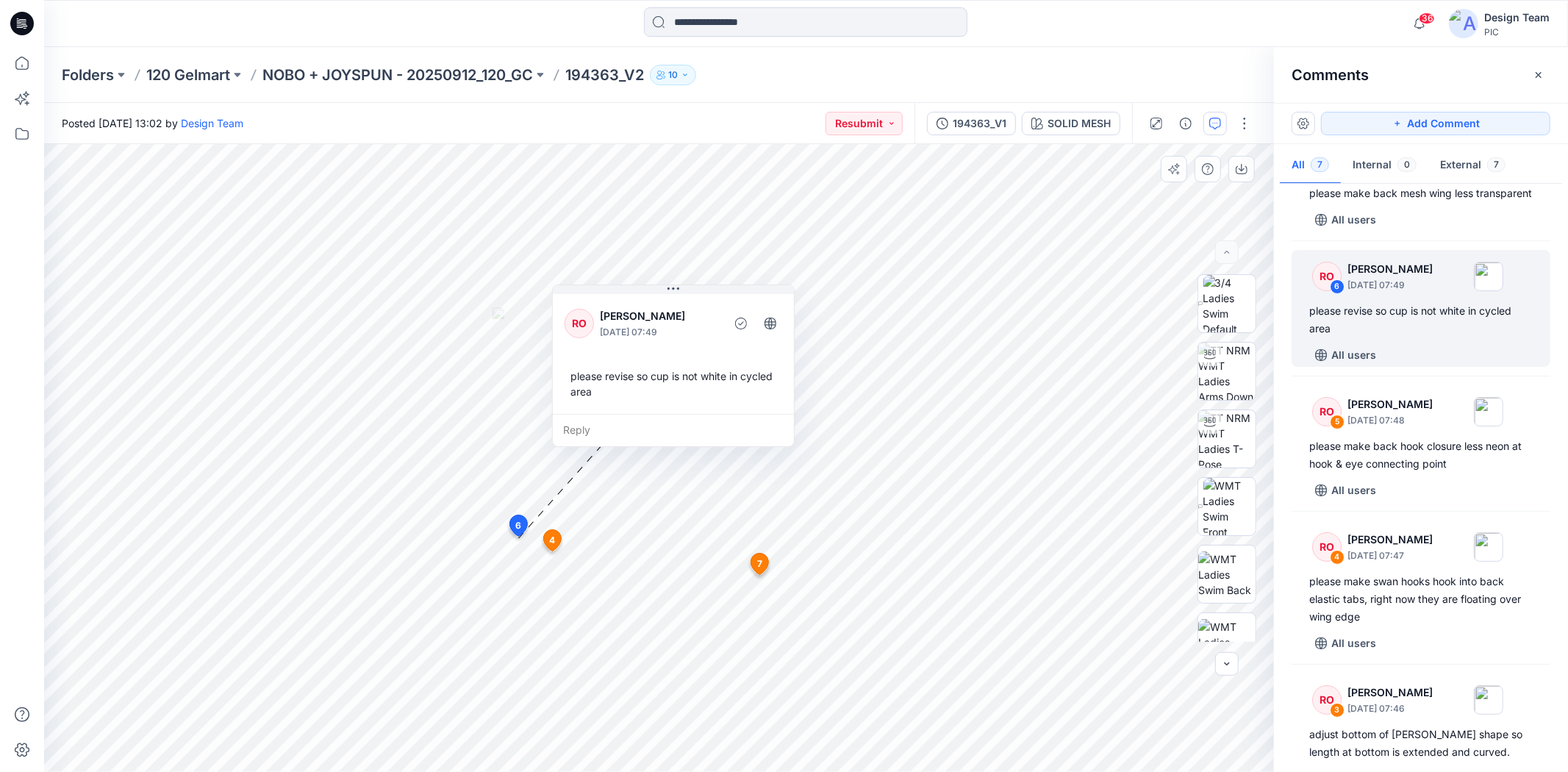
drag, startPoint x: 629, startPoint y: 397, endPoint x: 686, endPoint y: 387, distance: 57.9
click at [686, 387] on div "please revise so cup is not white in cycled area" at bounding box center [673, 384] width 217 height 43
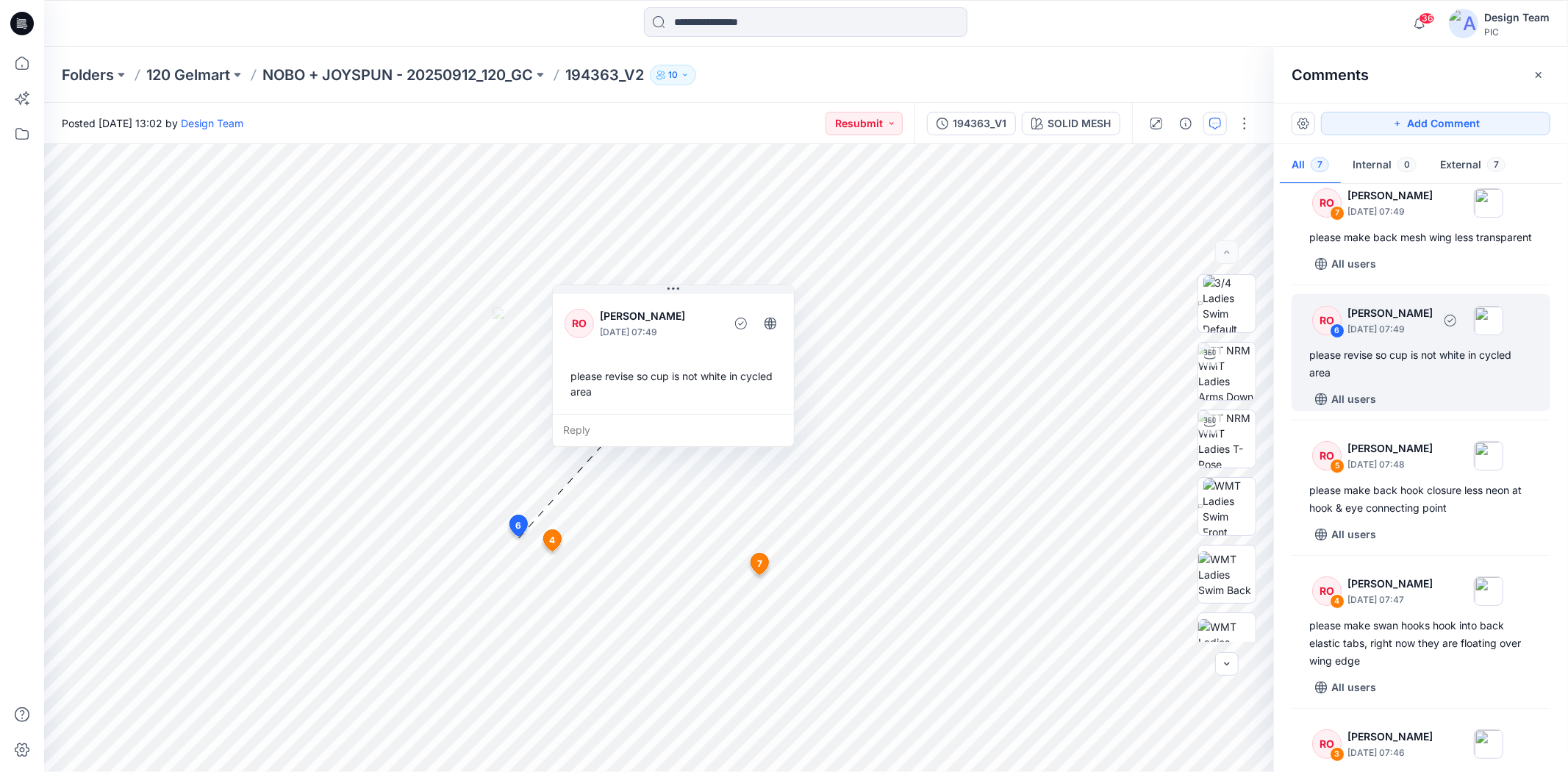
scroll to position [0, 0]
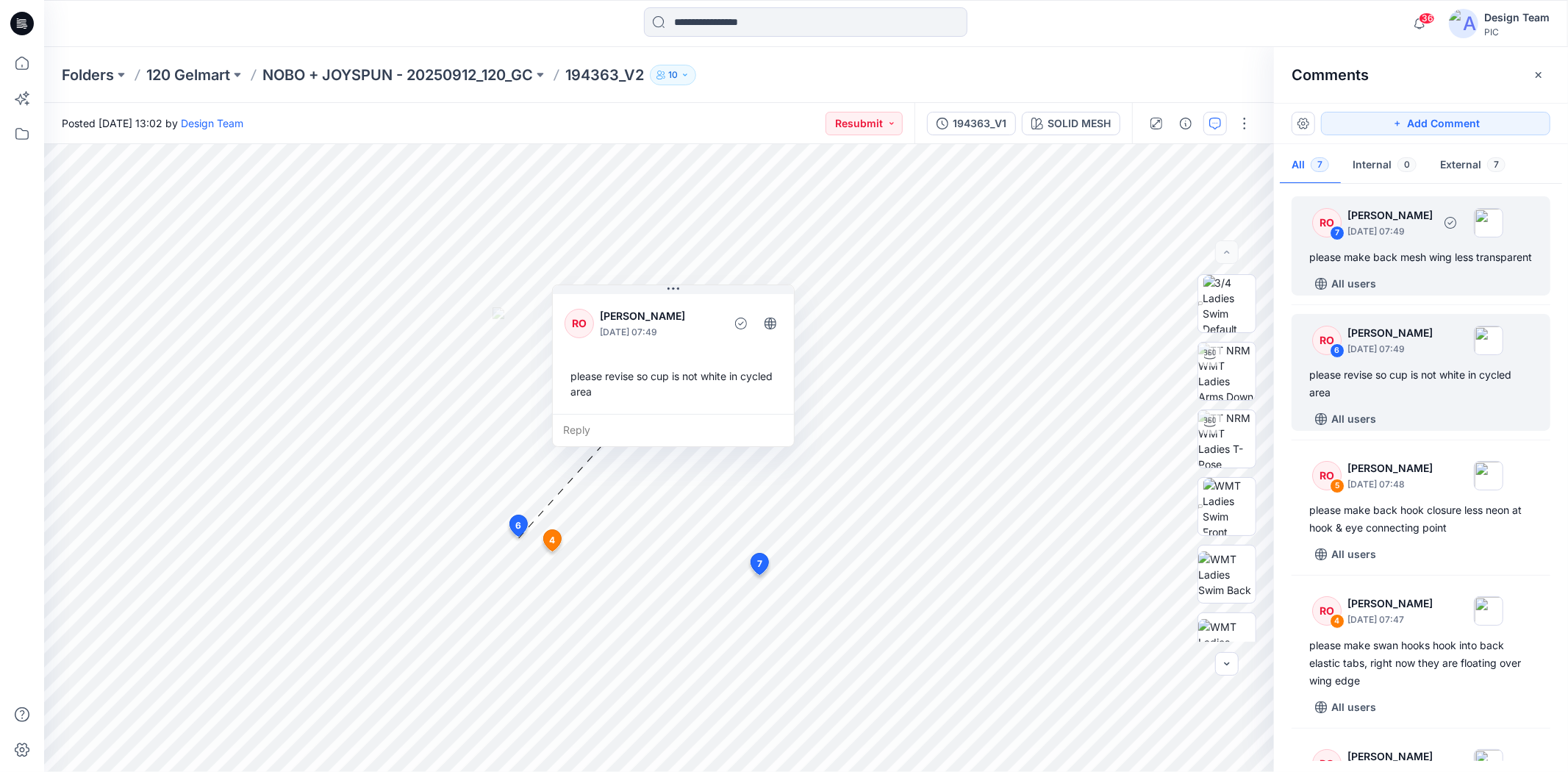
click at [1411, 286] on div "RO 7 [PERSON_NAME] [DATE] 07:49 please make back mesh wing less transparent All…" at bounding box center [1421, 246] width 259 height 99
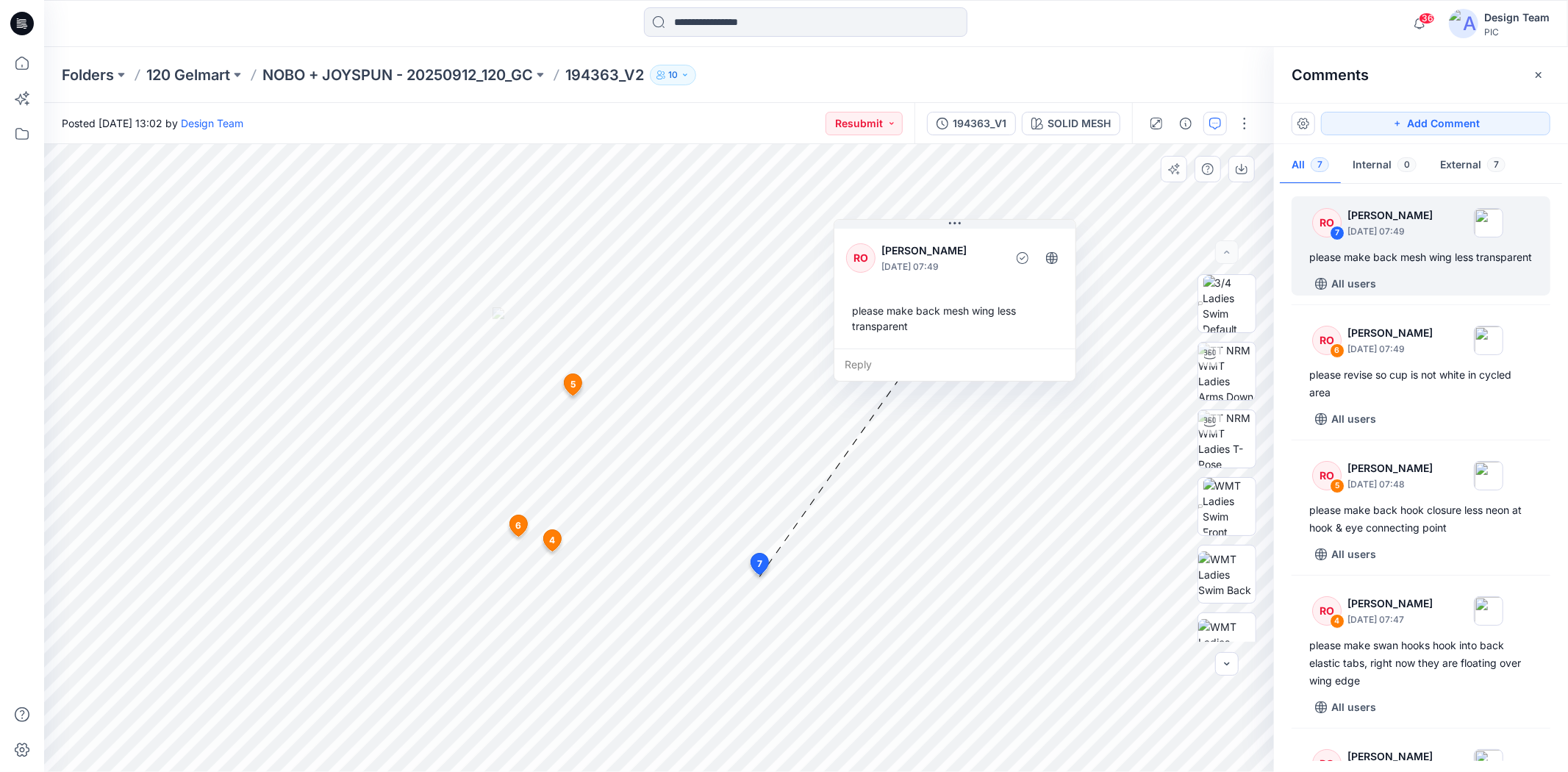
drag, startPoint x: 614, startPoint y: 436, endPoint x: 917, endPoint y: 357, distance: 313.1
click at [917, 357] on div "Reply" at bounding box center [954, 365] width 241 height 33
click at [974, 309] on div "please make back mesh wing less transparent" at bounding box center [954, 319] width 217 height 43
click at [1009, 314] on div "please make back mesh wing less transparent" at bounding box center [954, 319] width 217 height 43
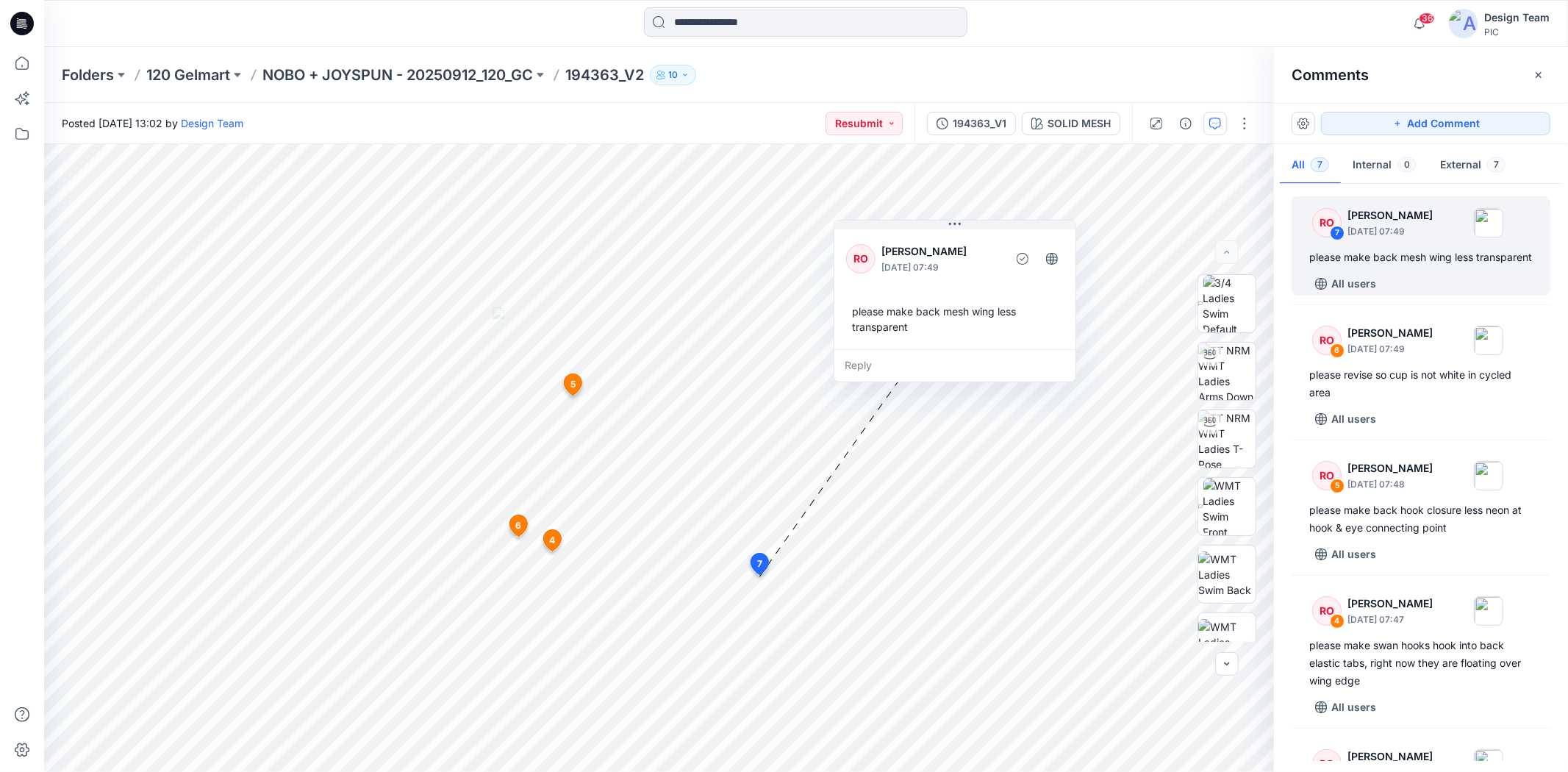
click at [1289, 305] on div "RO 7 [PERSON_NAME] [DATE] 07:49 please make back mesh wing less transparent All…" at bounding box center [1421, 474] width 294 height 574
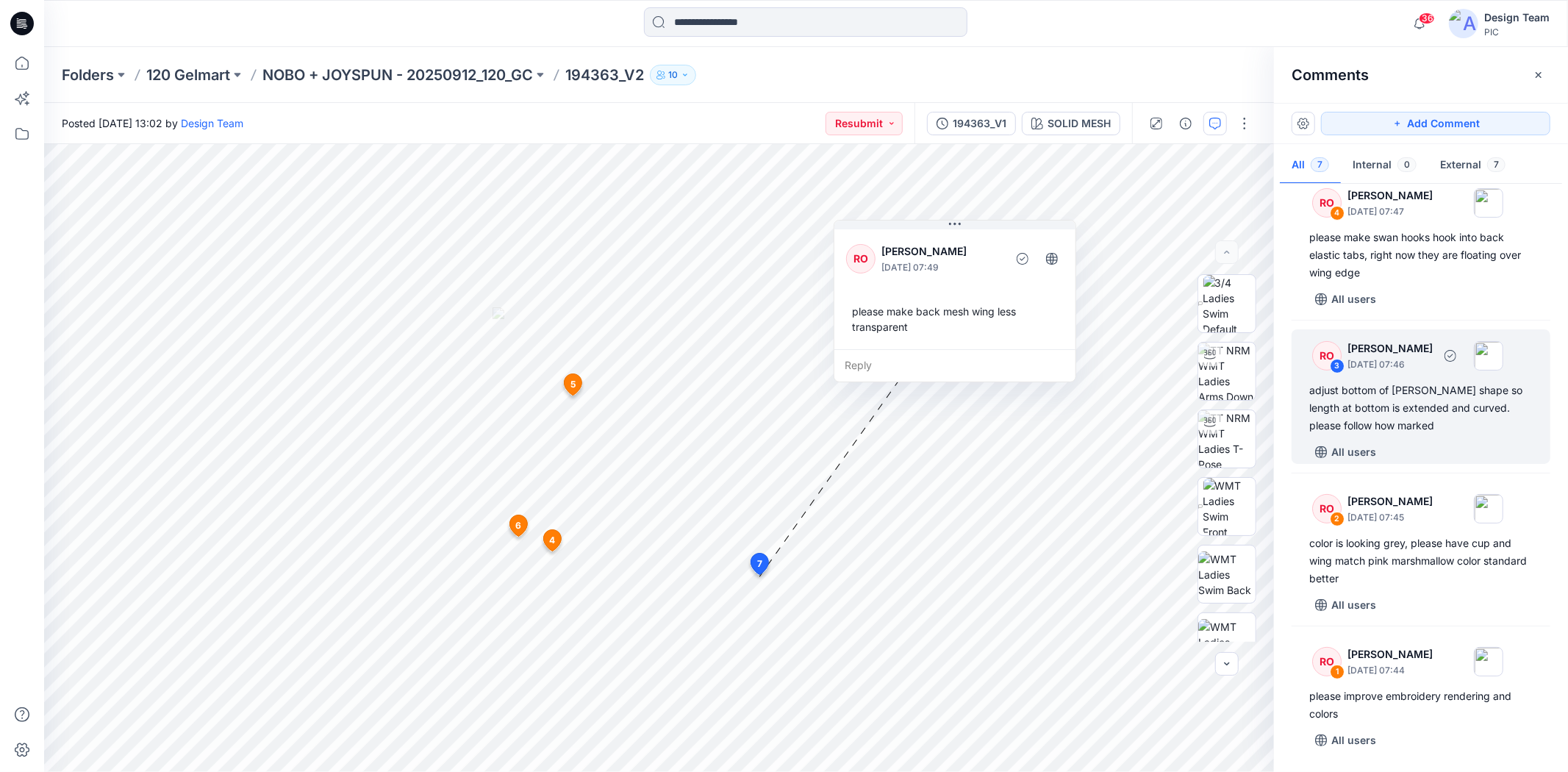
scroll to position [425, 0]
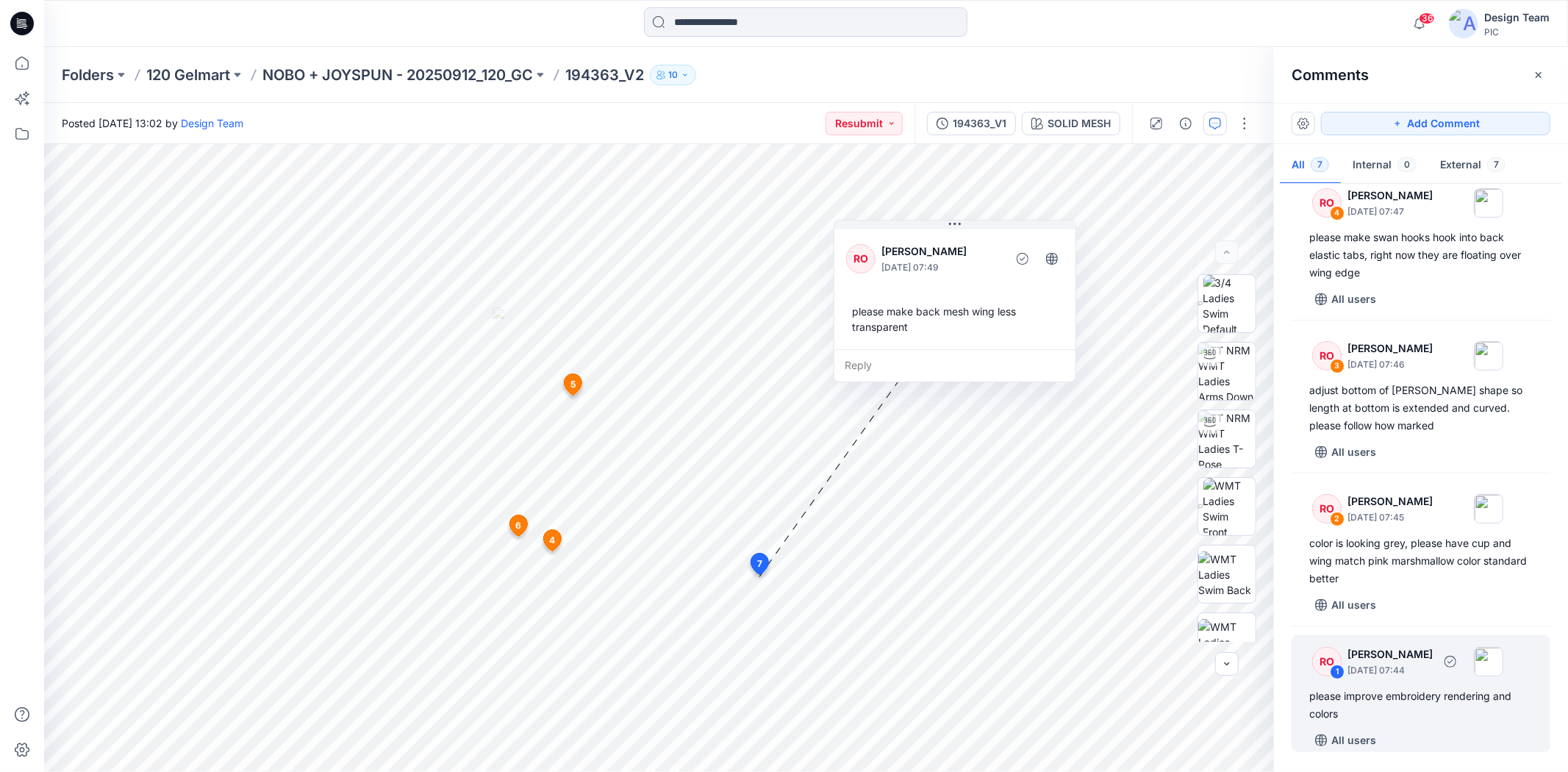
click at [1411, 656] on p "[PERSON_NAME]" at bounding box center [1390, 654] width 85 height 17
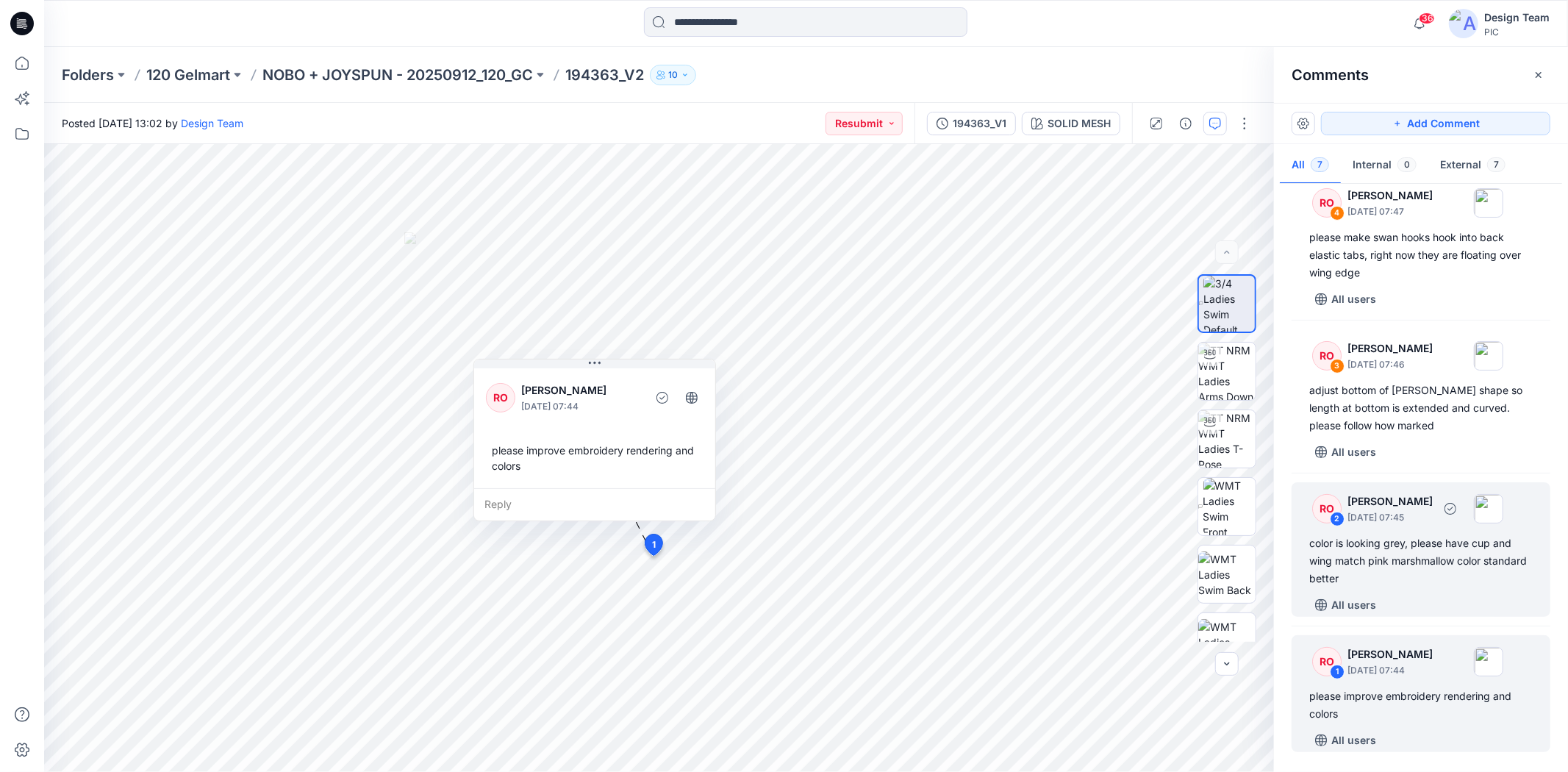
click at [1410, 556] on div "color is looking grey, please have cup and wing match pink marshmallow color st…" at bounding box center [1421, 561] width 224 height 53
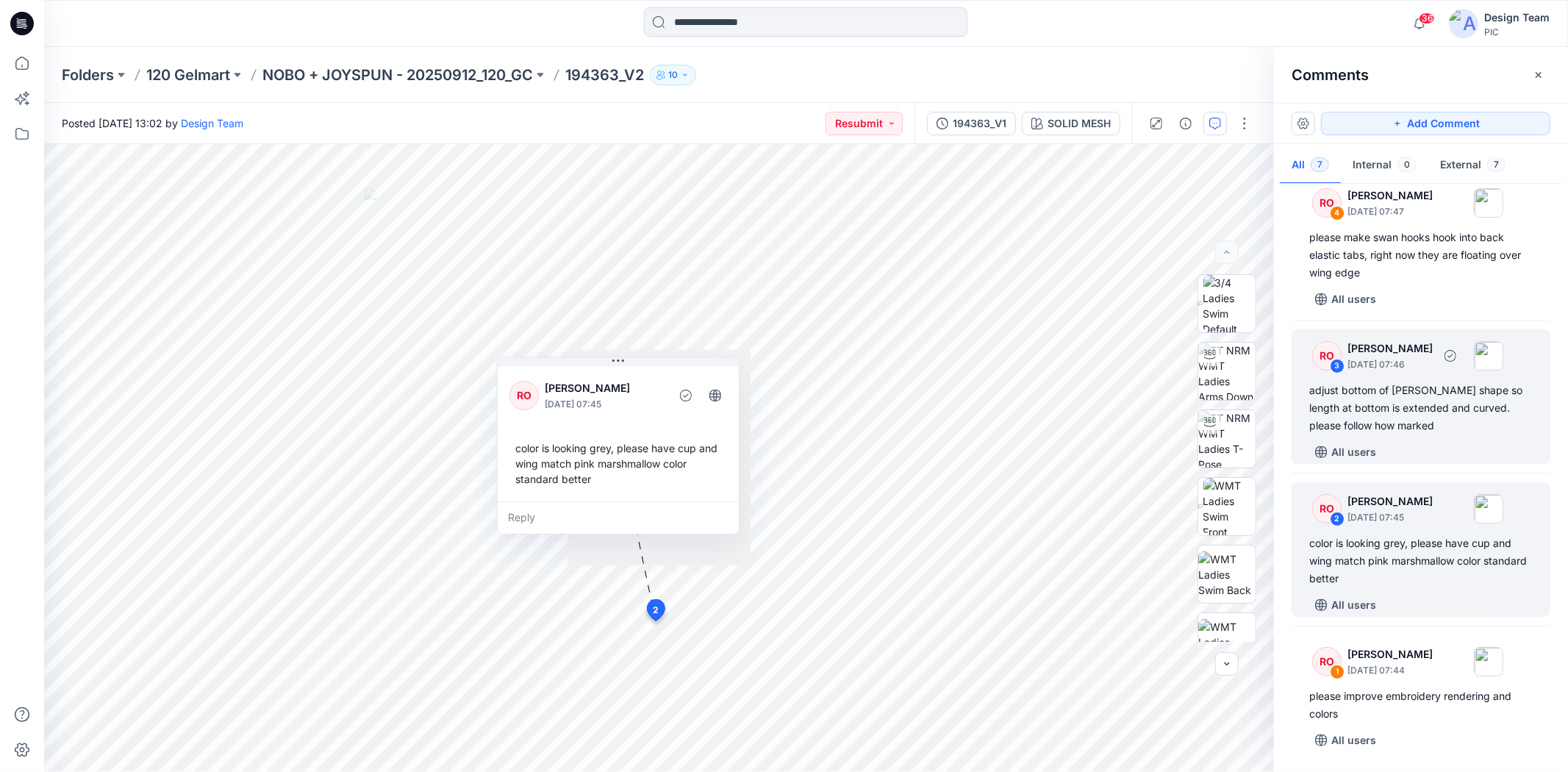
click at [1408, 432] on div "adjust bottom of [PERSON_NAME] shape so length at bottom is extended and curved…" at bounding box center [1421, 408] width 224 height 53
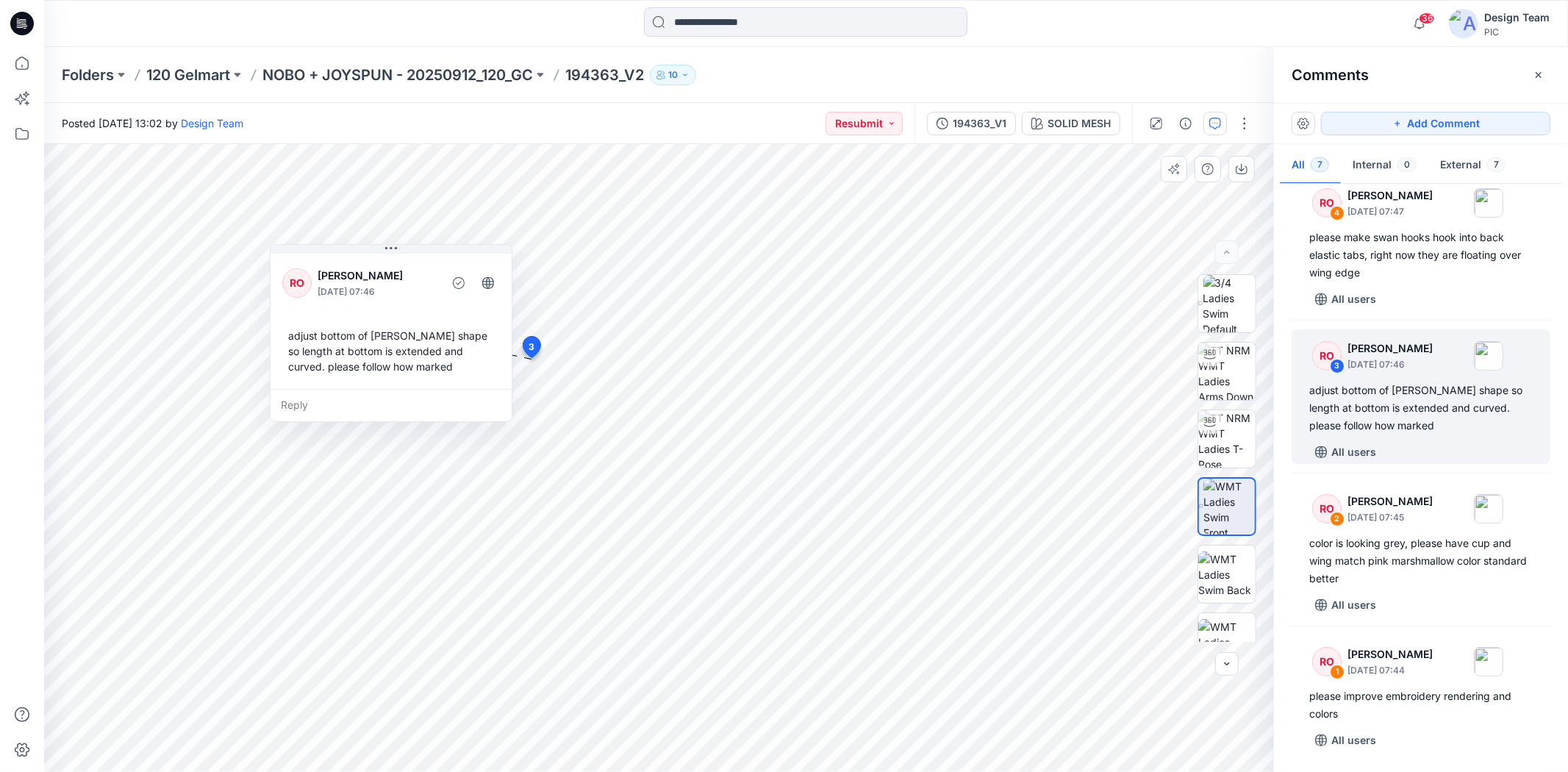
drag, startPoint x: 615, startPoint y: 410, endPoint x: 500, endPoint y: 417, distance: 115.2
click at [424, 362] on div "adjust bottom of [PERSON_NAME] shape so length at bottom is extended and curved…" at bounding box center [391, 351] width 217 height 58
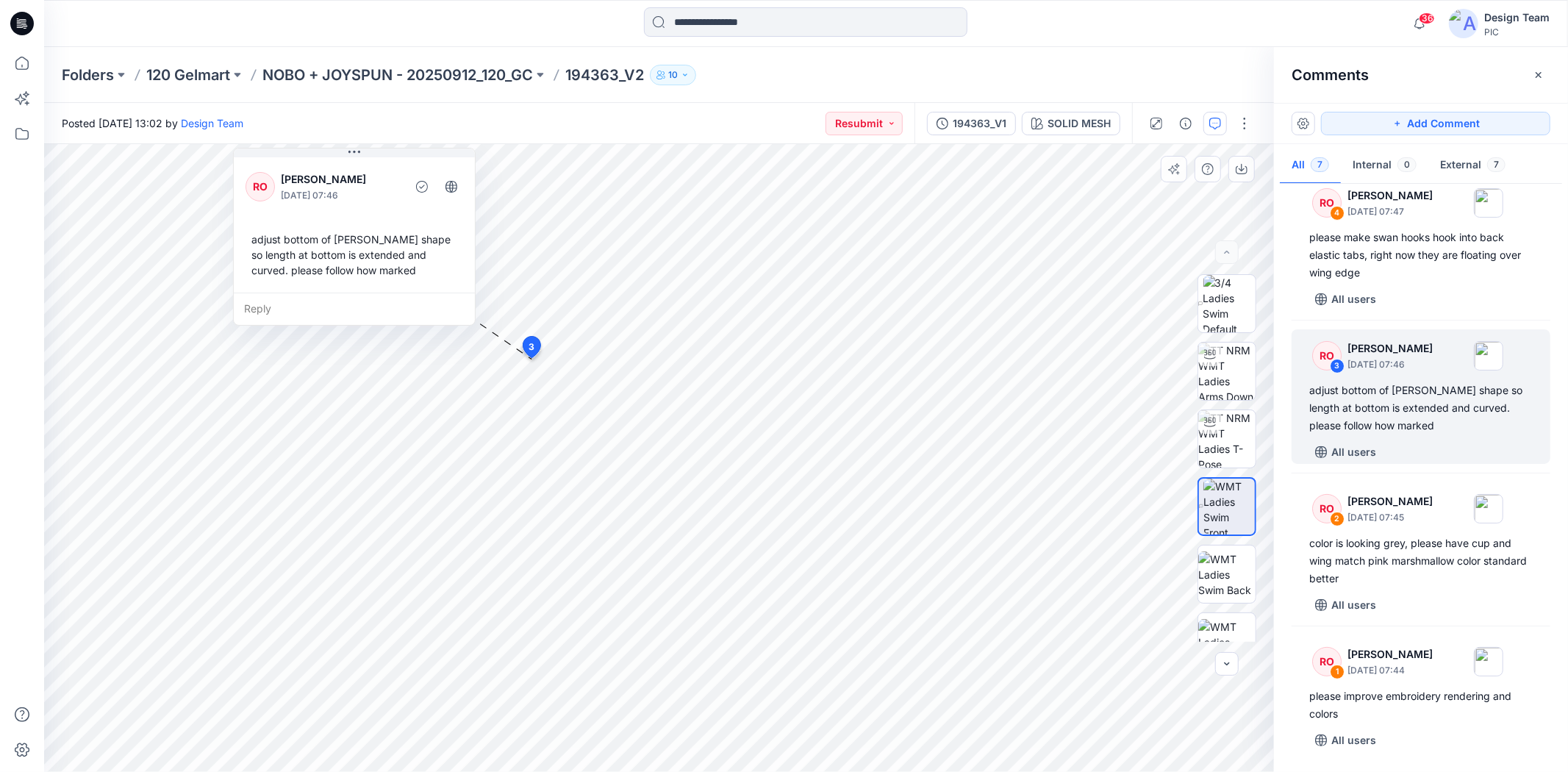
drag, startPoint x: 388, startPoint y: 296, endPoint x: 351, endPoint y: 198, distance: 104.8
click at [351, 198] on p "[DATE] 07:46" at bounding box center [341, 196] width 120 height 15
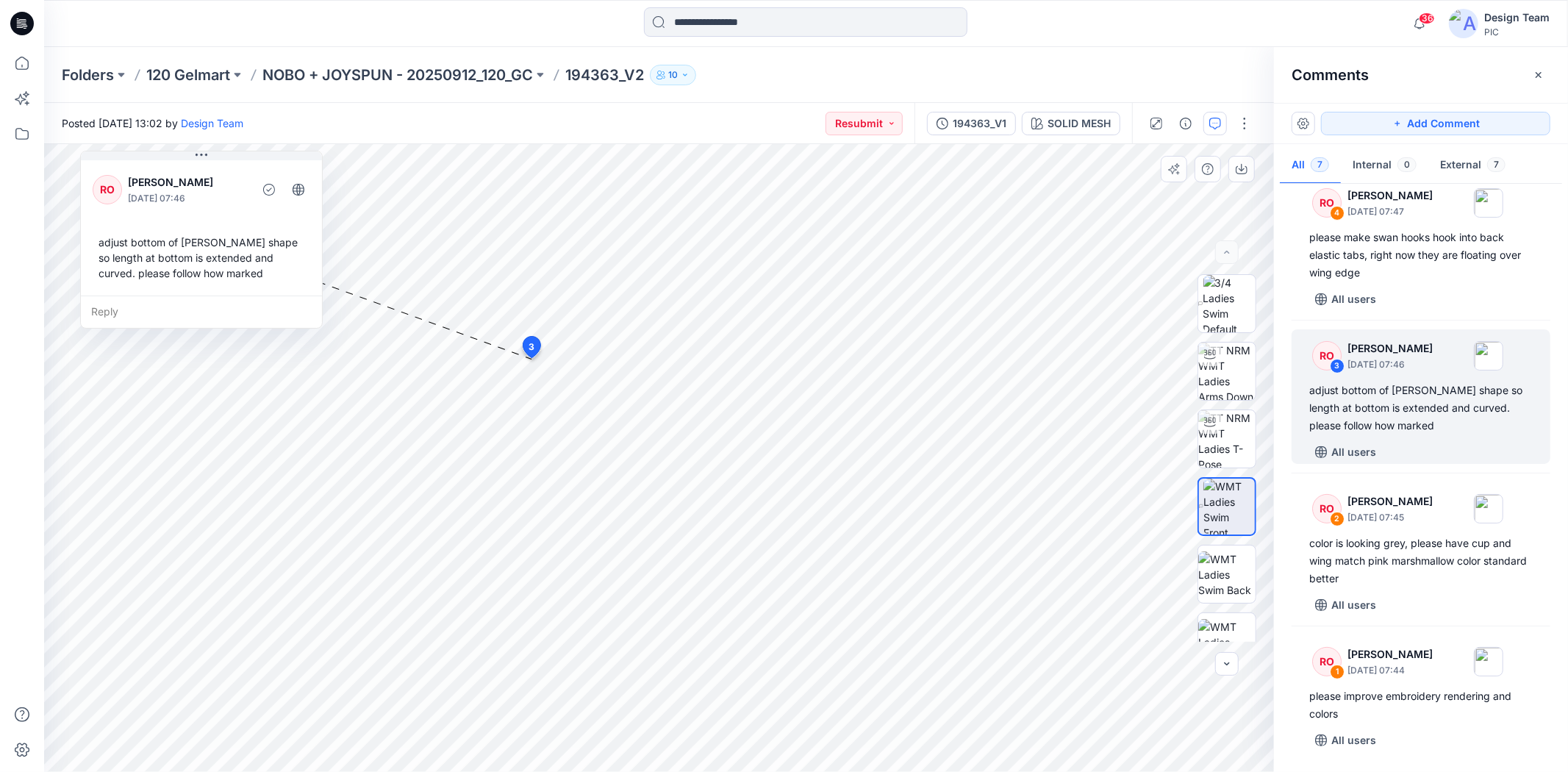
drag, startPoint x: 312, startPoint y: 196, endPoint x: 159, endPoint y: 198, distance: 153.0
click at [159, 198] on p "[DATE] 07:46" at bounding box center [188, 198] width 120 height 15
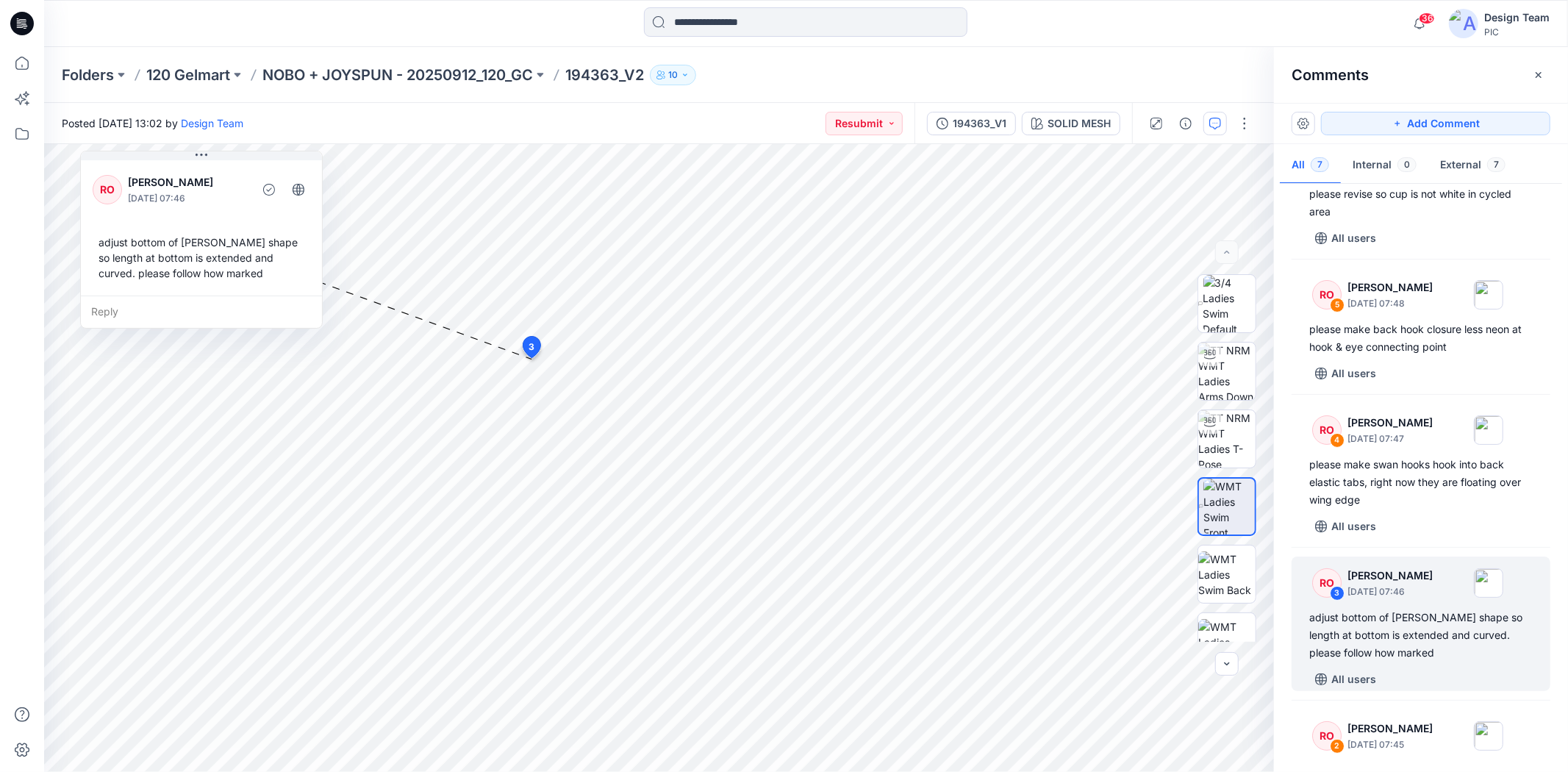
scroll to position [180, 0]
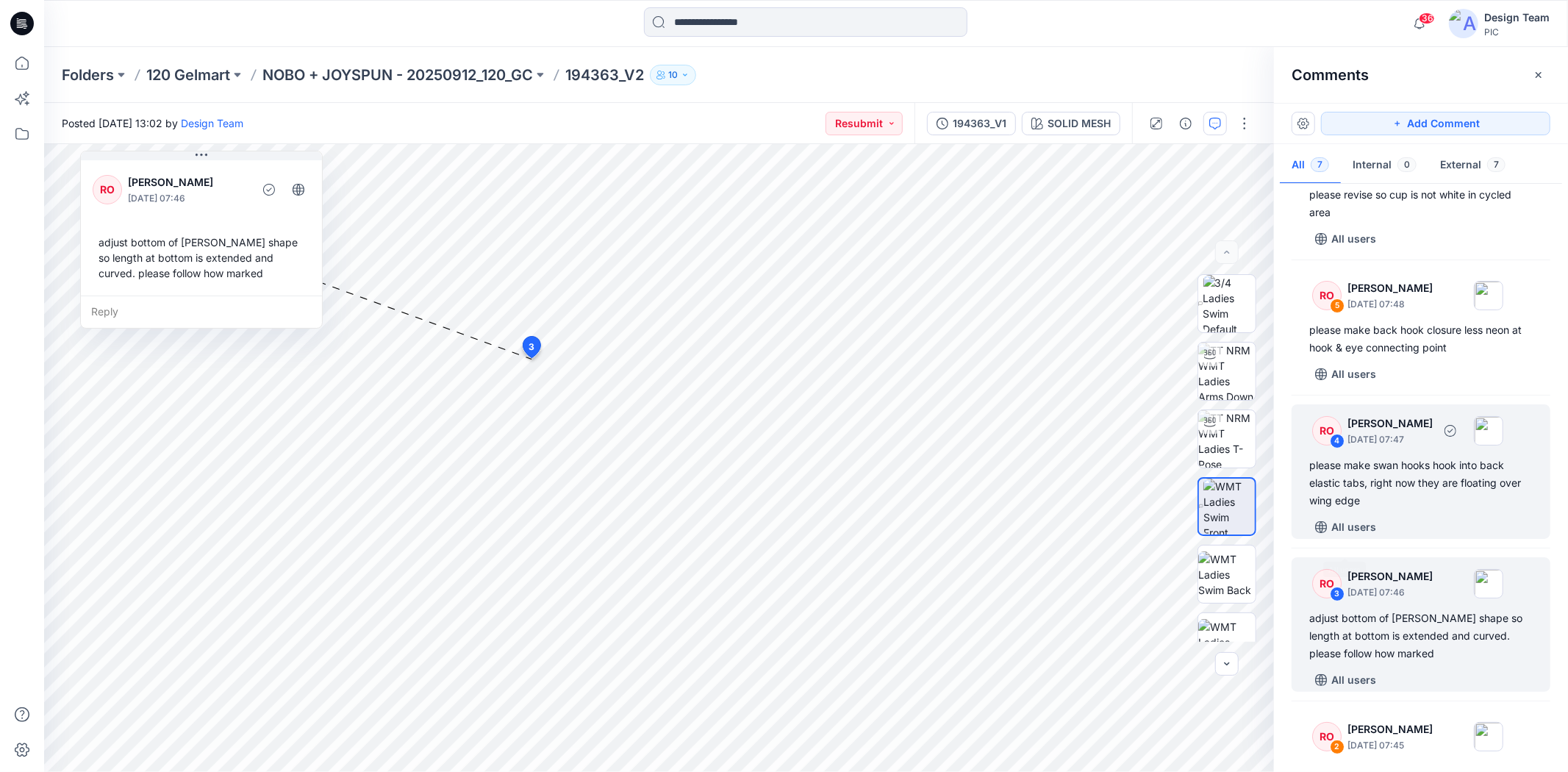
click at [1411, 490] on div "please make swan hooks hook into back elastic tabs, right now they are floating…" at bounding box center [1421, 483] width 224 height 53
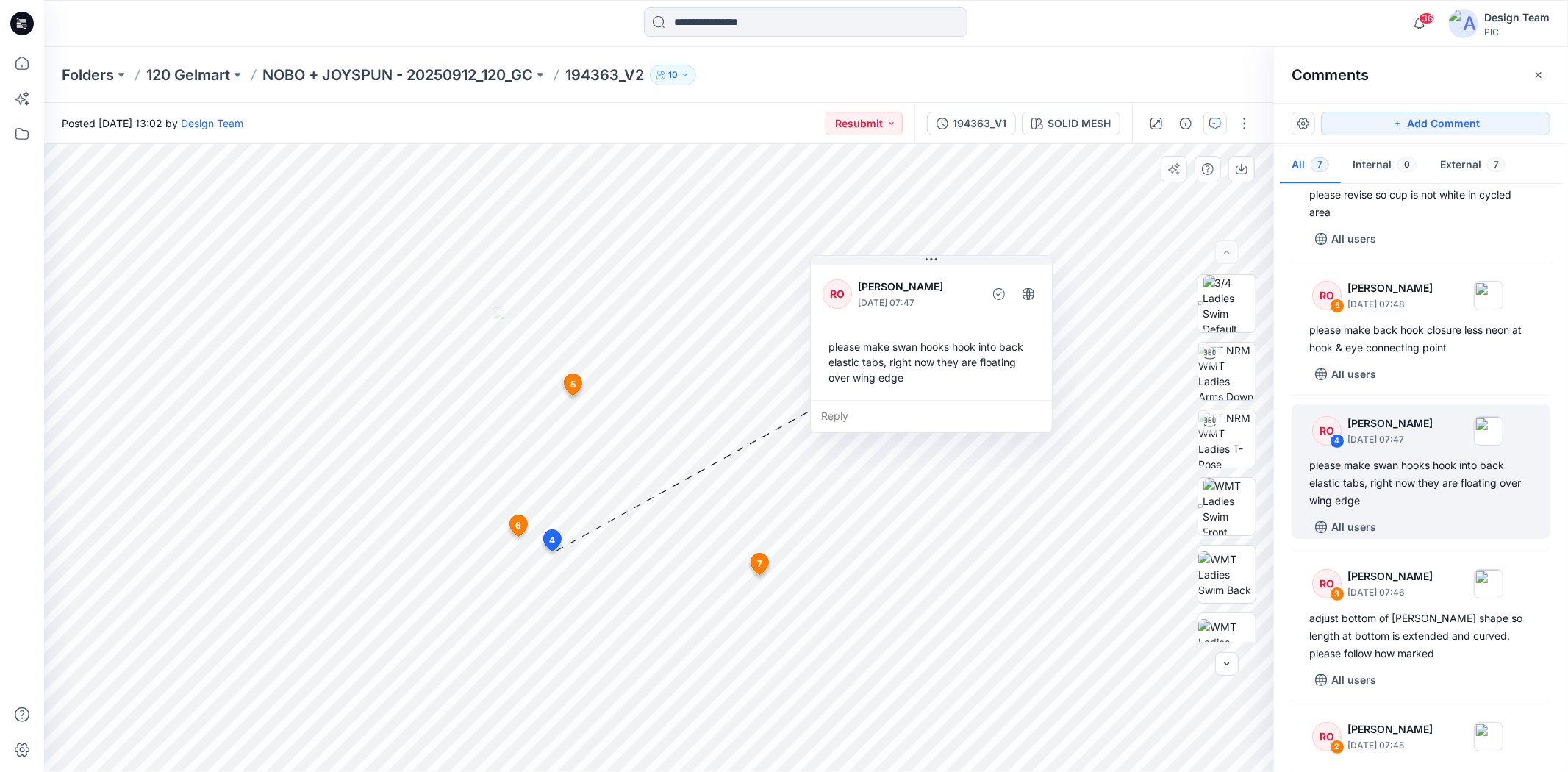
drag, startPoint x: 700, startPoint y: 547, endPoint x: 956, endPoint y: 378, distance: 306.8
click at [956, 378] on div "please make swan hooks hook into back elastic tabs, right now they are floating…" at bounding box center [931, 362] width 217 height 58
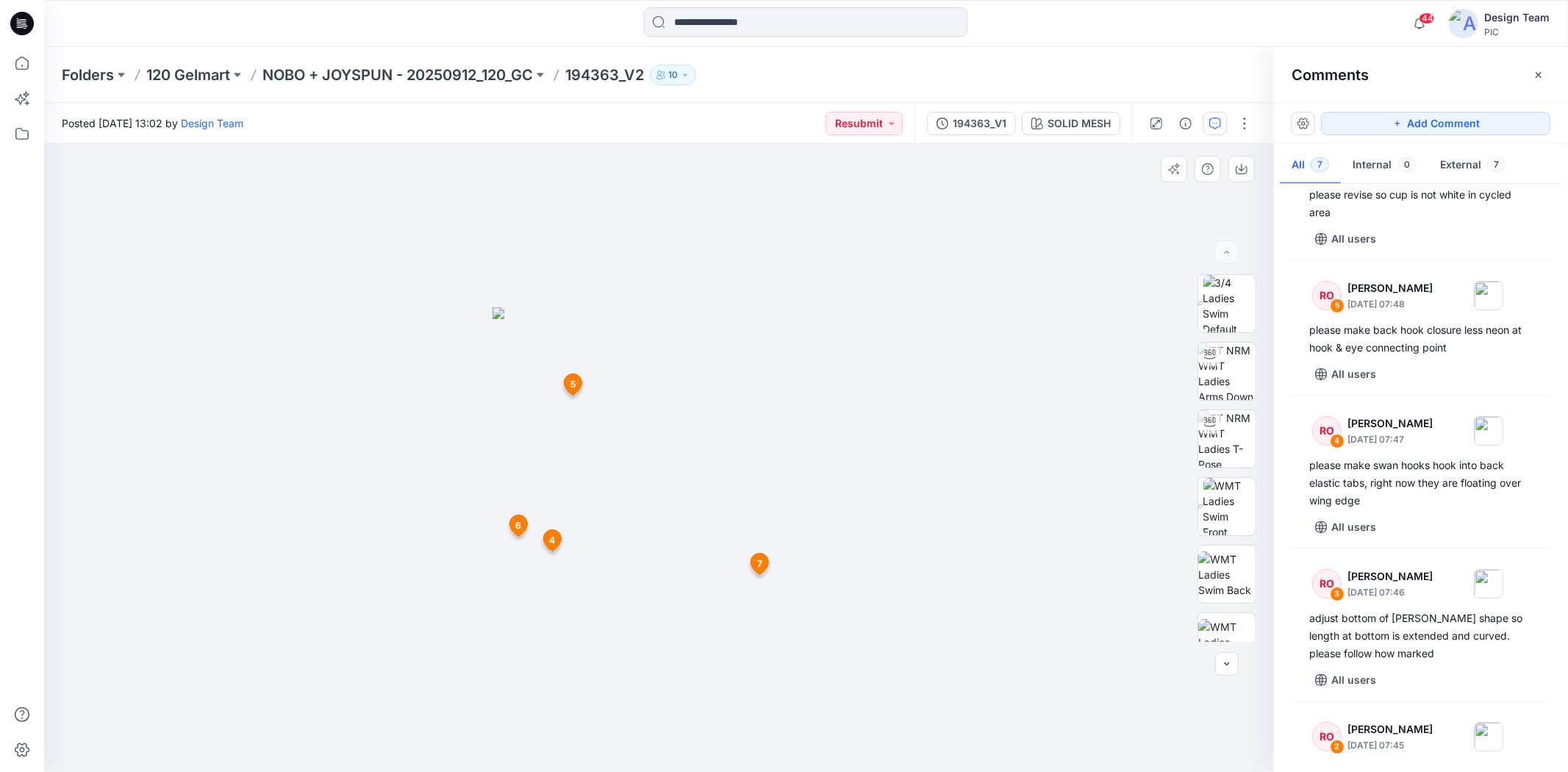
click at [754, 564] on icon at bounding box center [760, 564] width 17 height 21
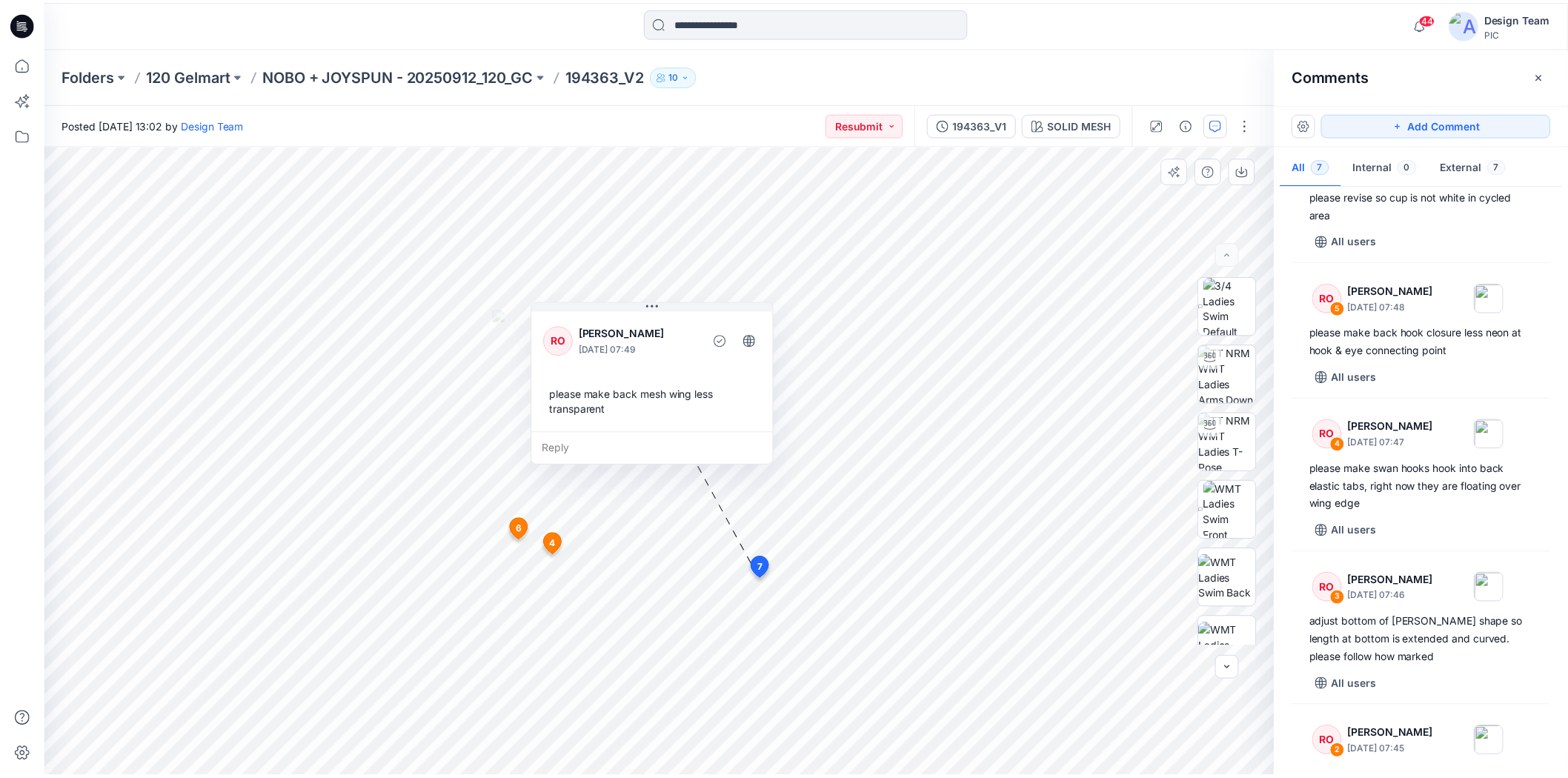
scroll to position [9, 0]
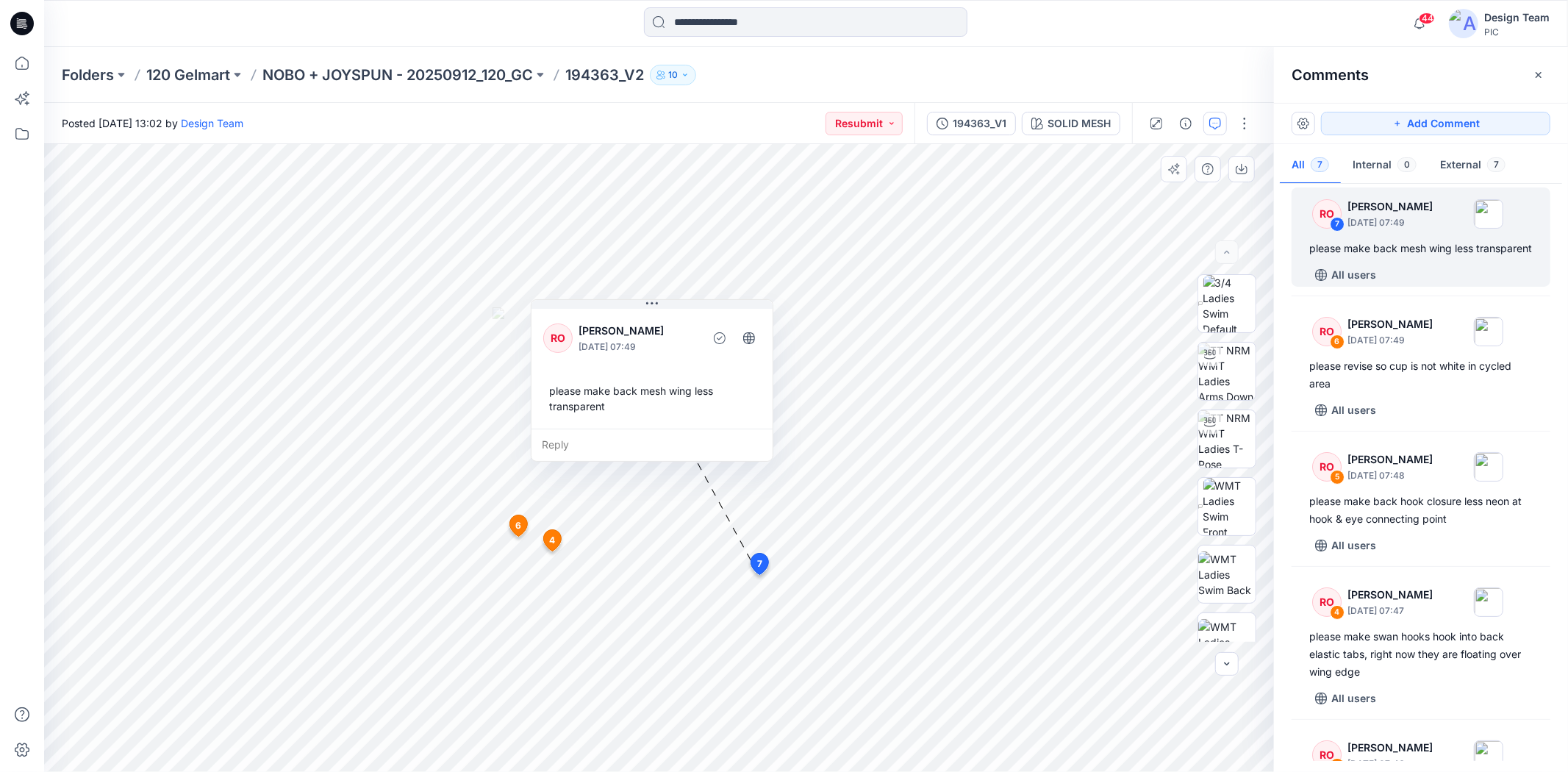
click at [553, 537] on span "4" at bounding box center [553, 540] width 5 height 14
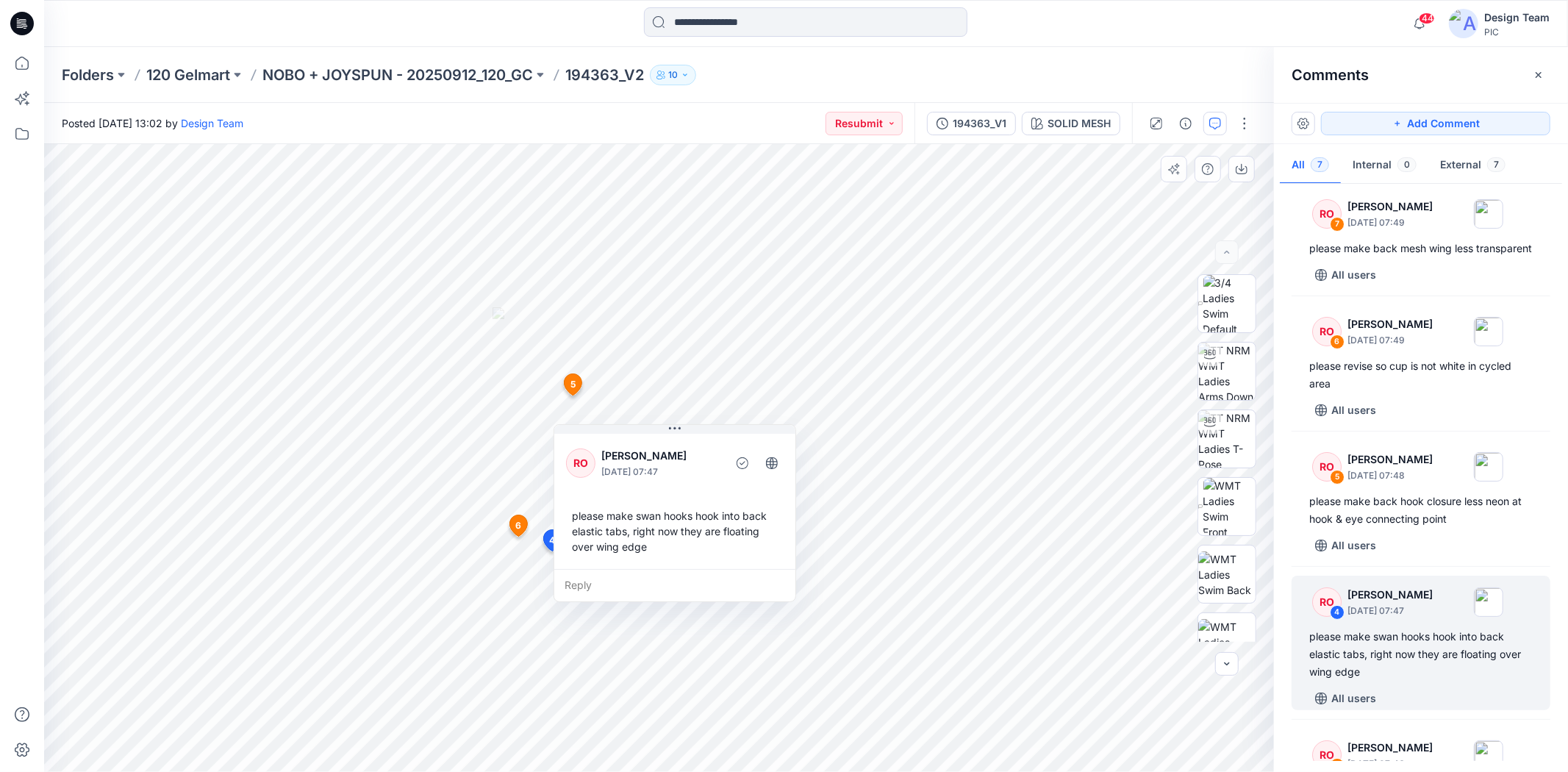
drag, startPoint x: 515, startPoint y: 525, endPoint x: 528, endPoint y: 521, distance: 13.6
click at [518, 525] on span "6" at bounding box center [519, 526] width 5 height 14
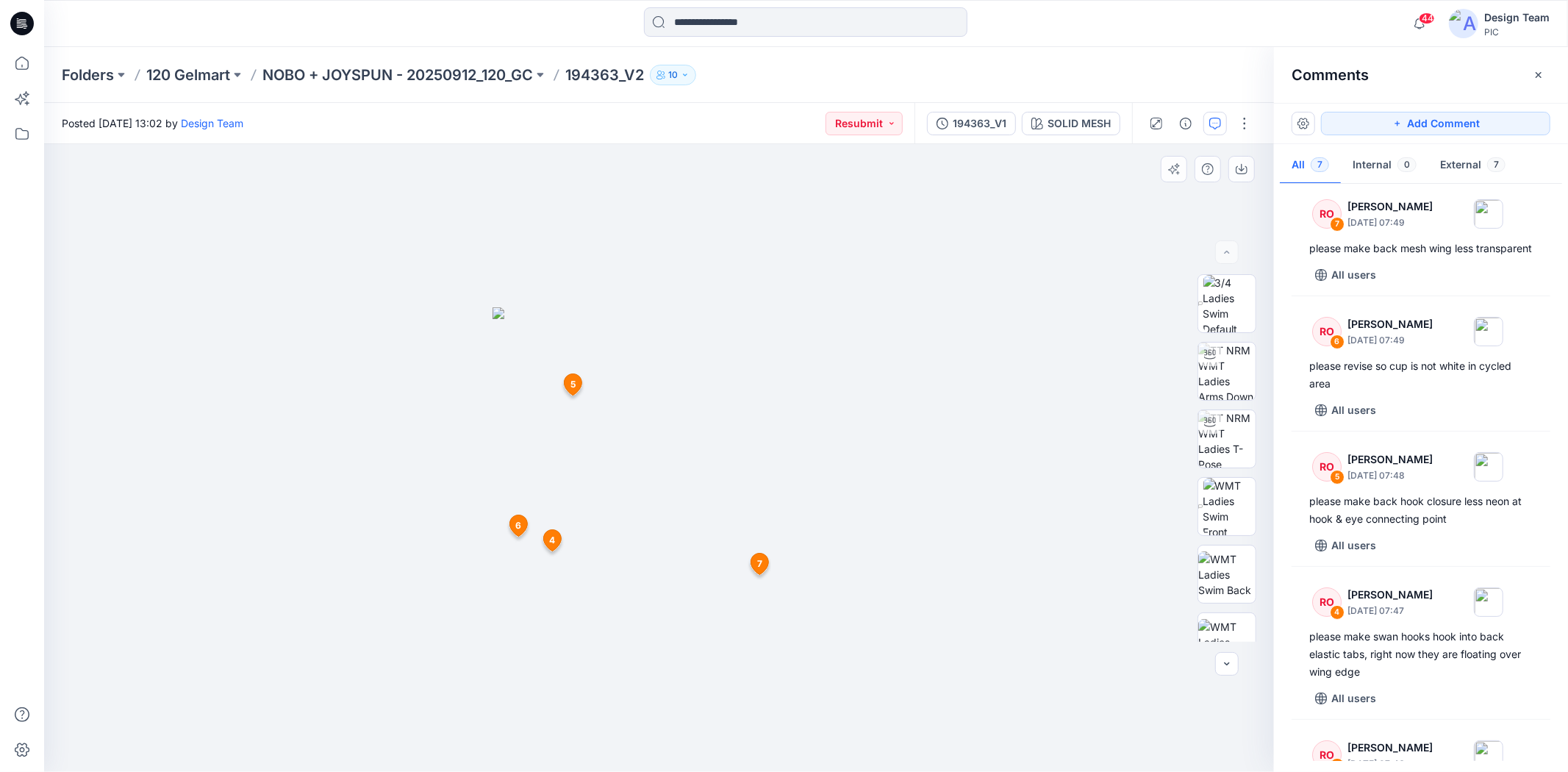
click at [574, 390] on span "5" at bounding box center [574, 385] width 5 height 14
click at [30, 17] on icon at bounding box center [22, 24] width 24 height 24
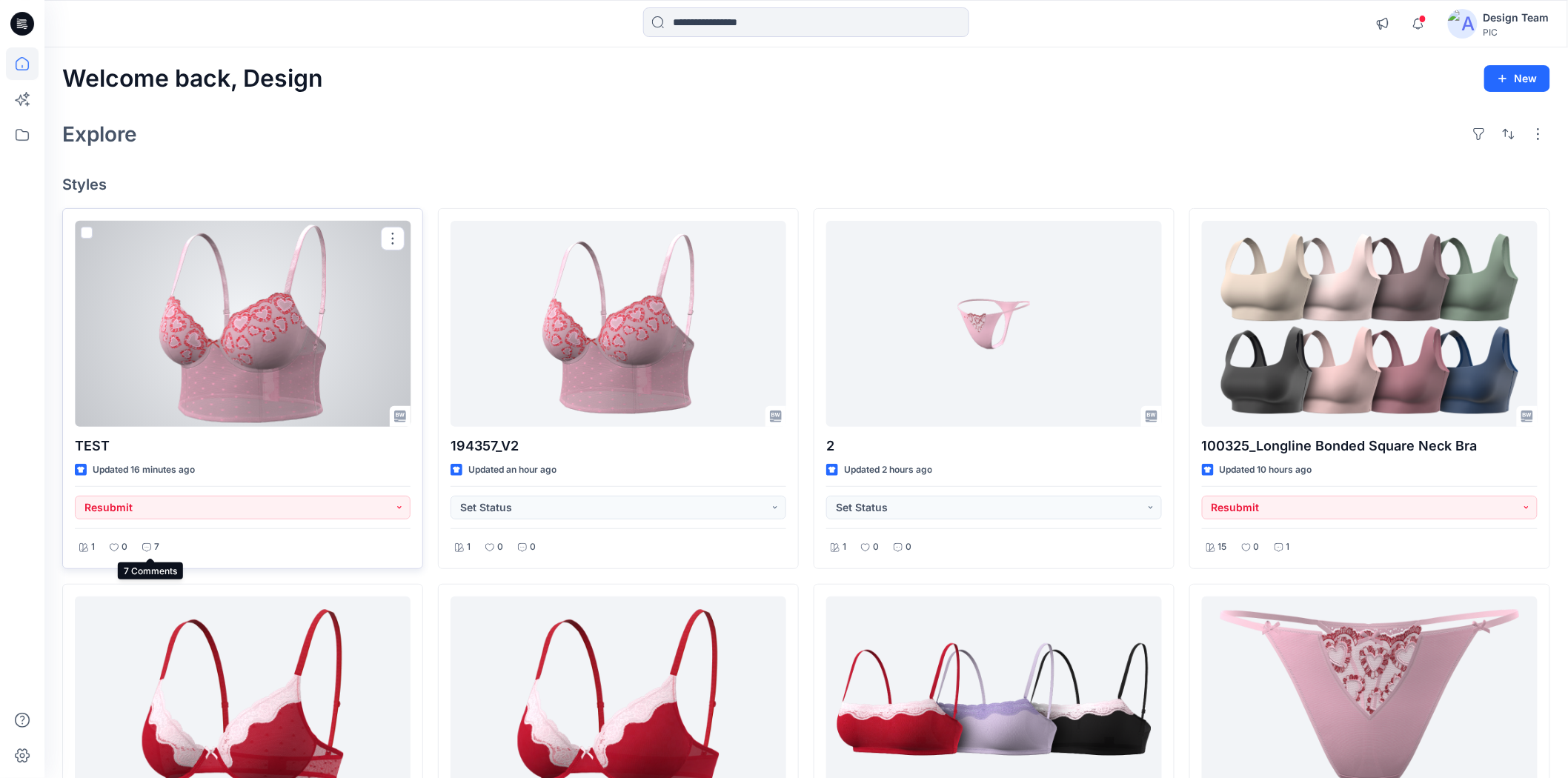
click at [150, 545] on icon at bounding box center [147, 548] width 9 height 9
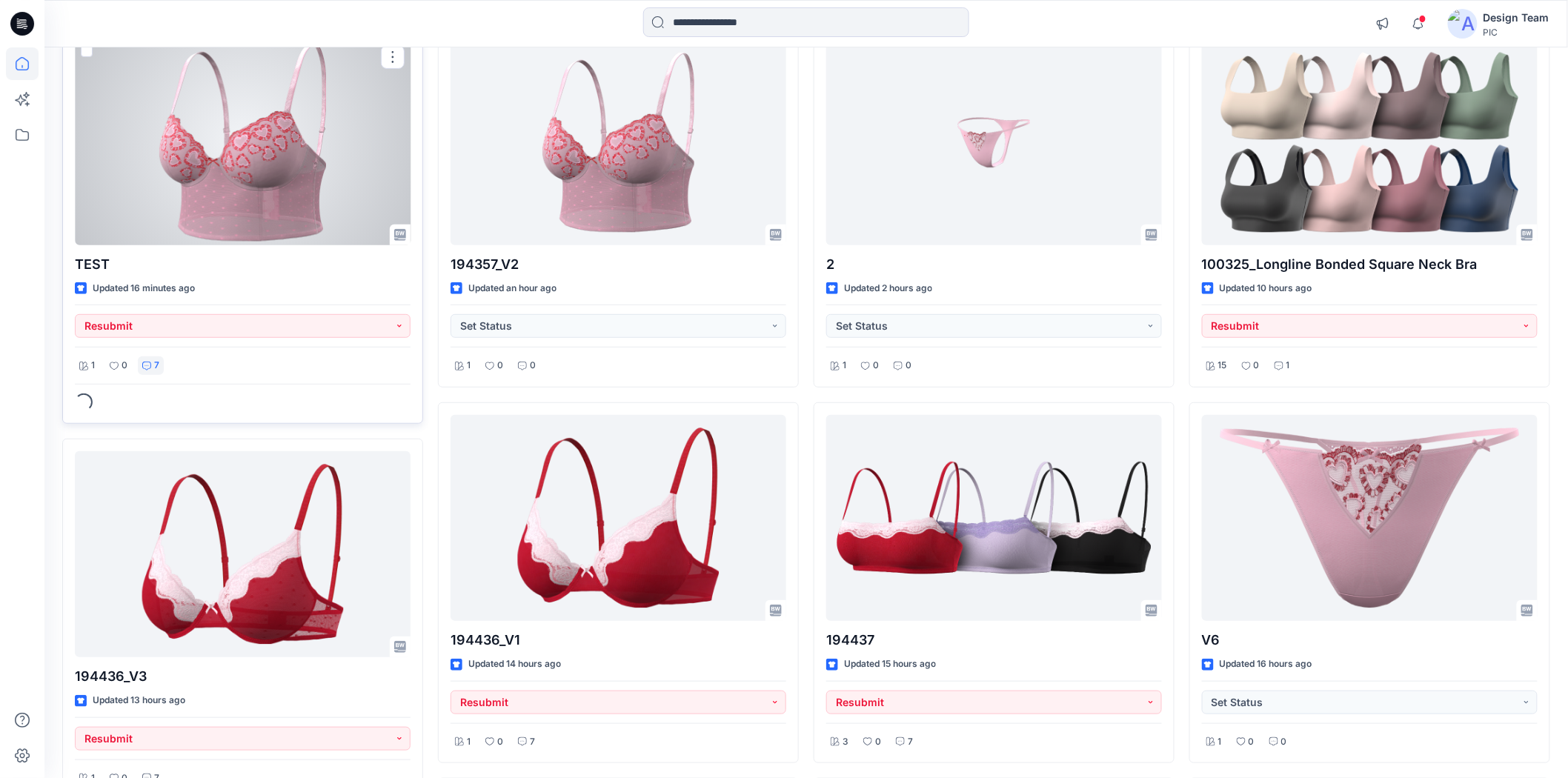
scroll to position [247, 0]
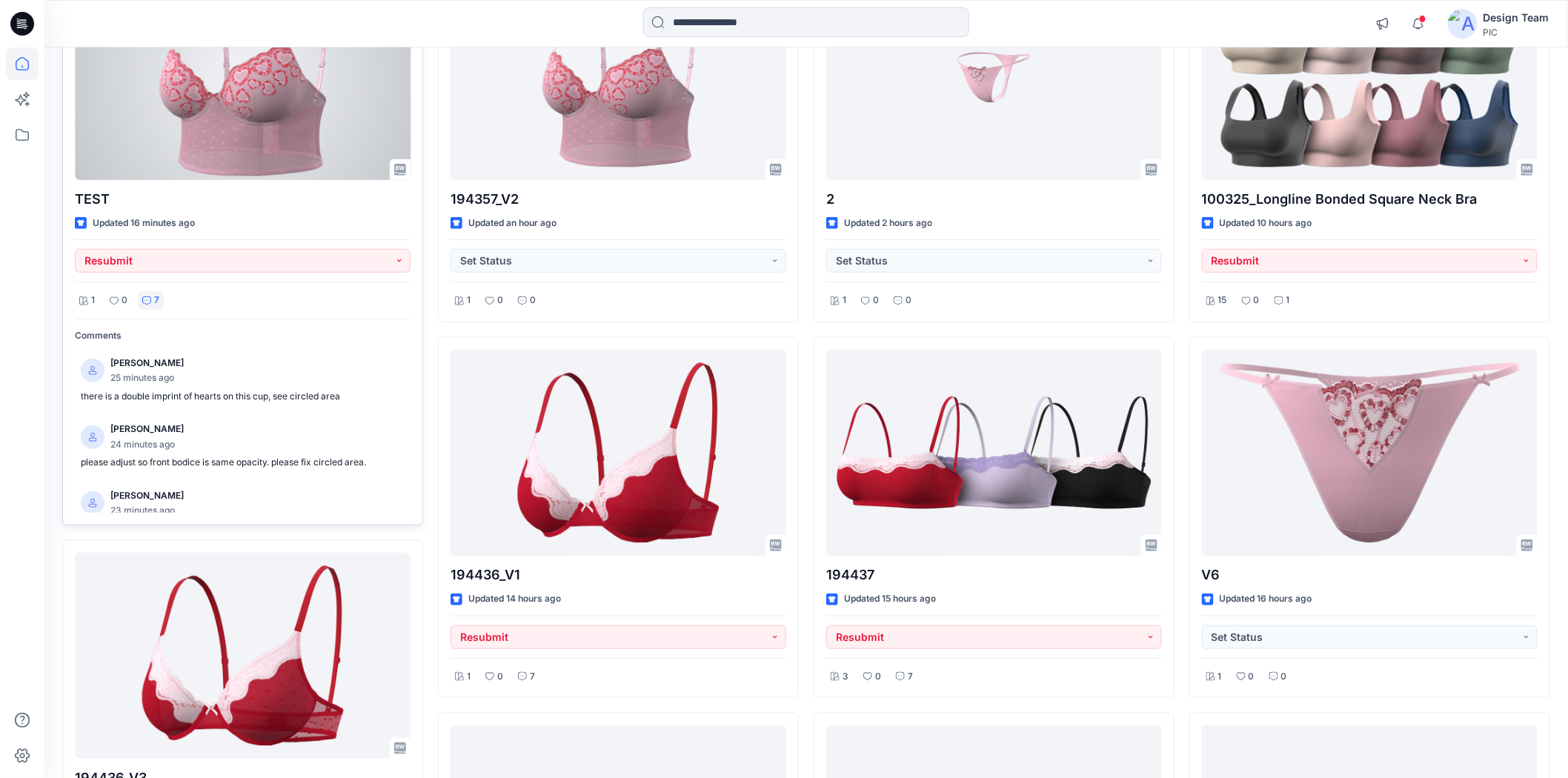
click at [223, 153] on div at bounding box center [243, 77] width 335 height 206
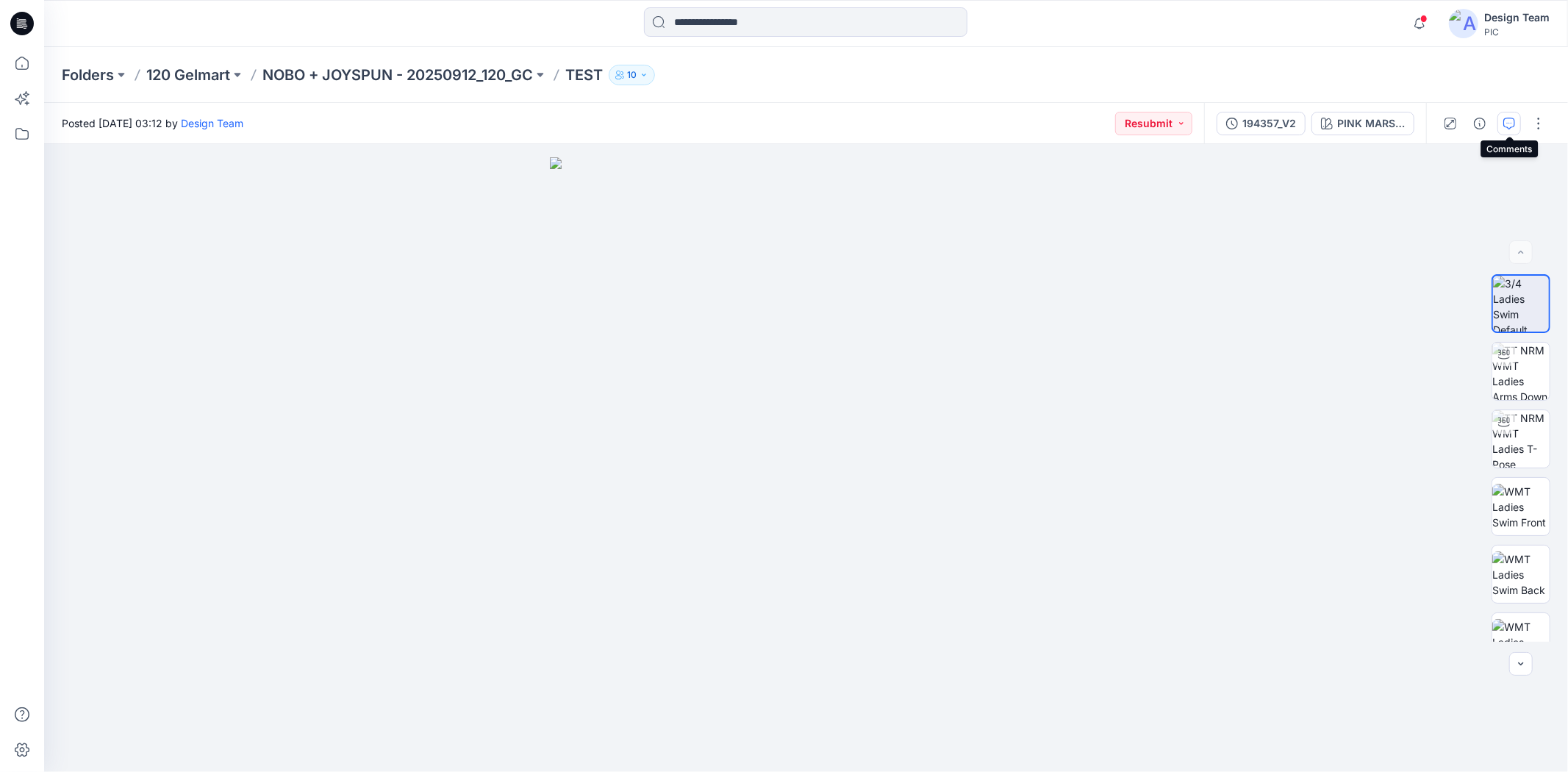
click at [1411, 123] on icon "button" at bounding box center [1509, 123] width 12 height 12
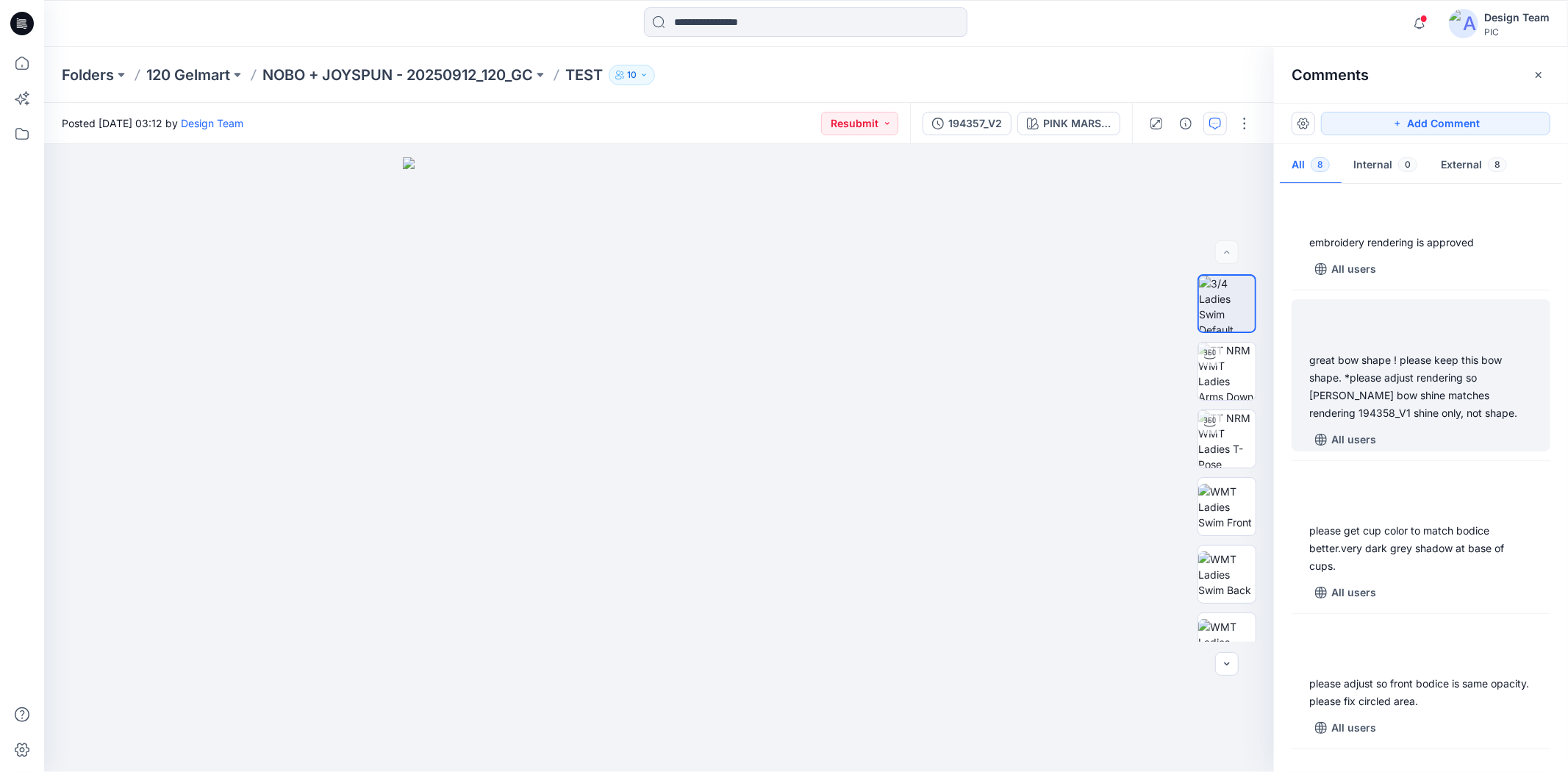
scroll to position [543, 0]
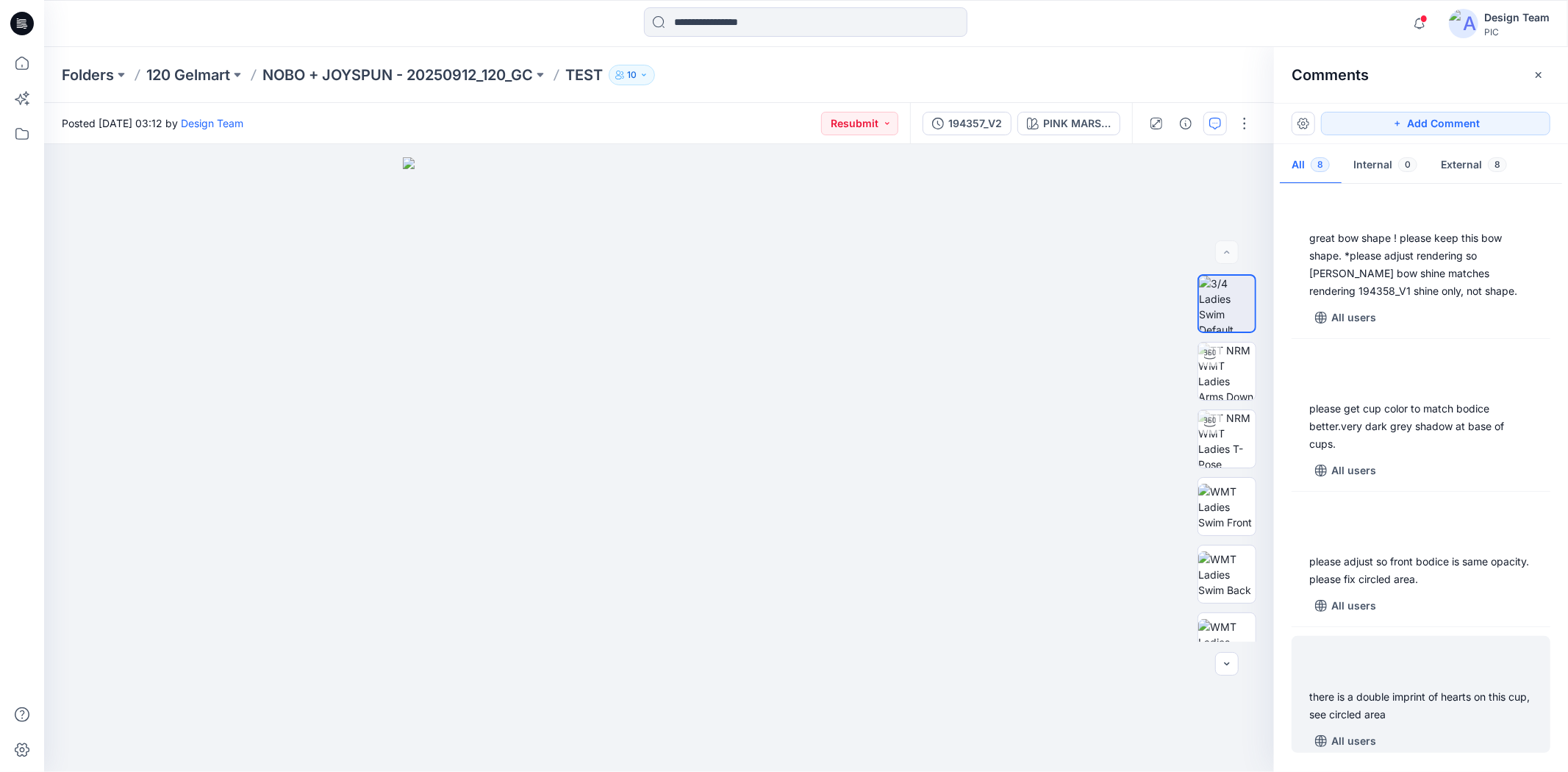
click at [1381, 694] on div "there is a double imprint of hearts on this cup, see circled area" at bounding box center [1421, 706] width 224 height 35
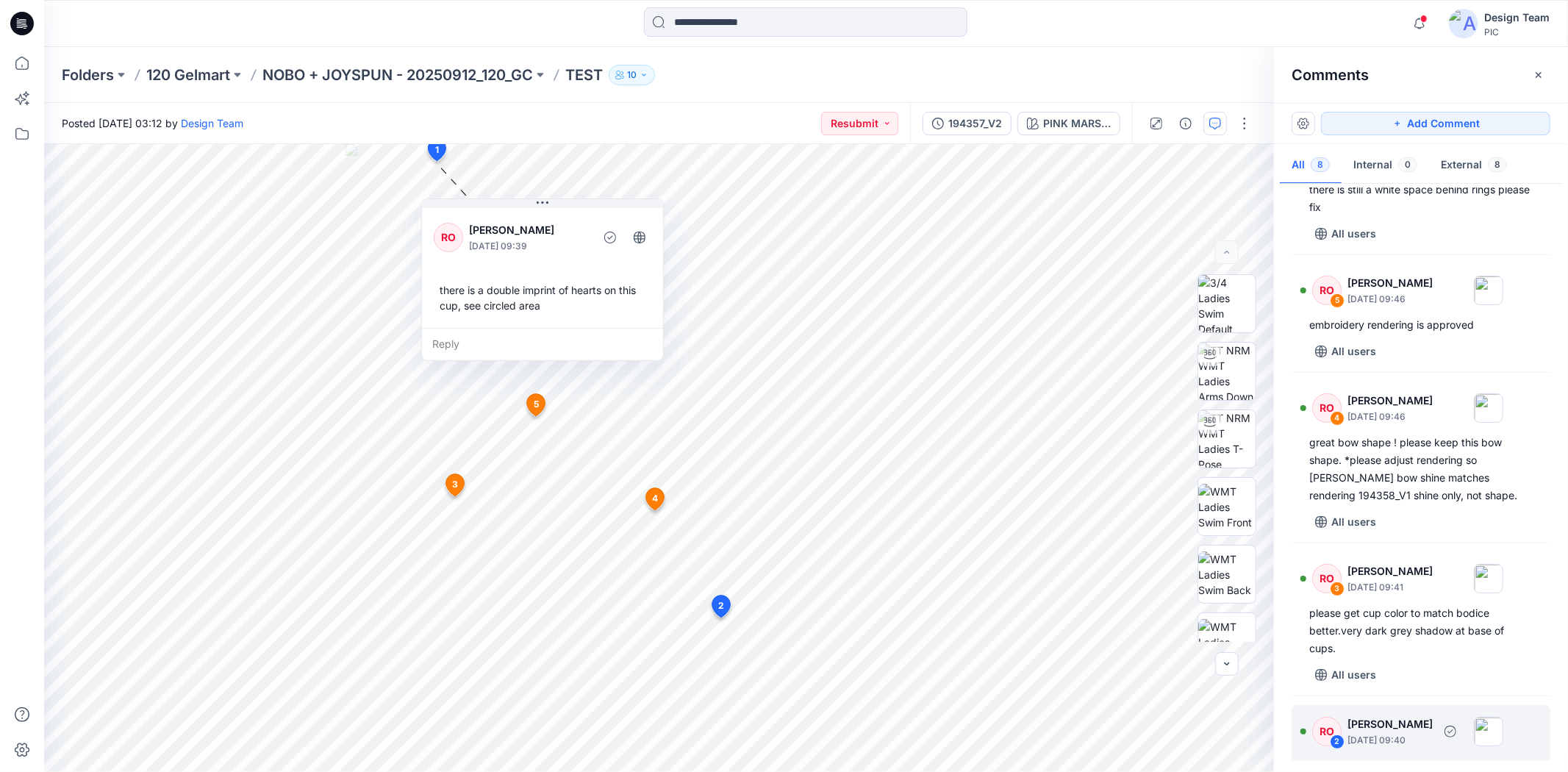
scroll to position [298, 0]
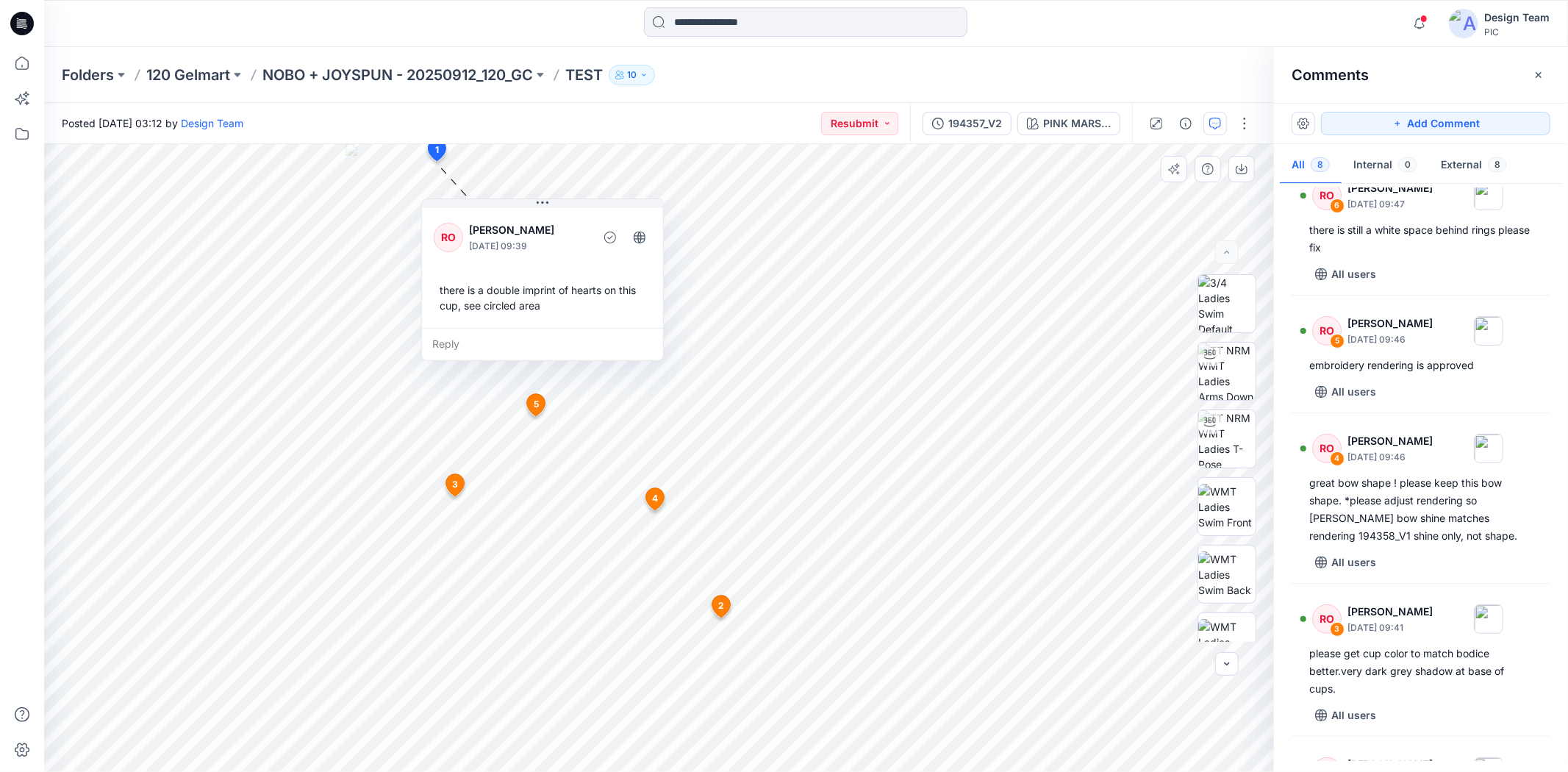
click at [657, 495] on span "4" at bounding box center [654, 498] width 5 height 14
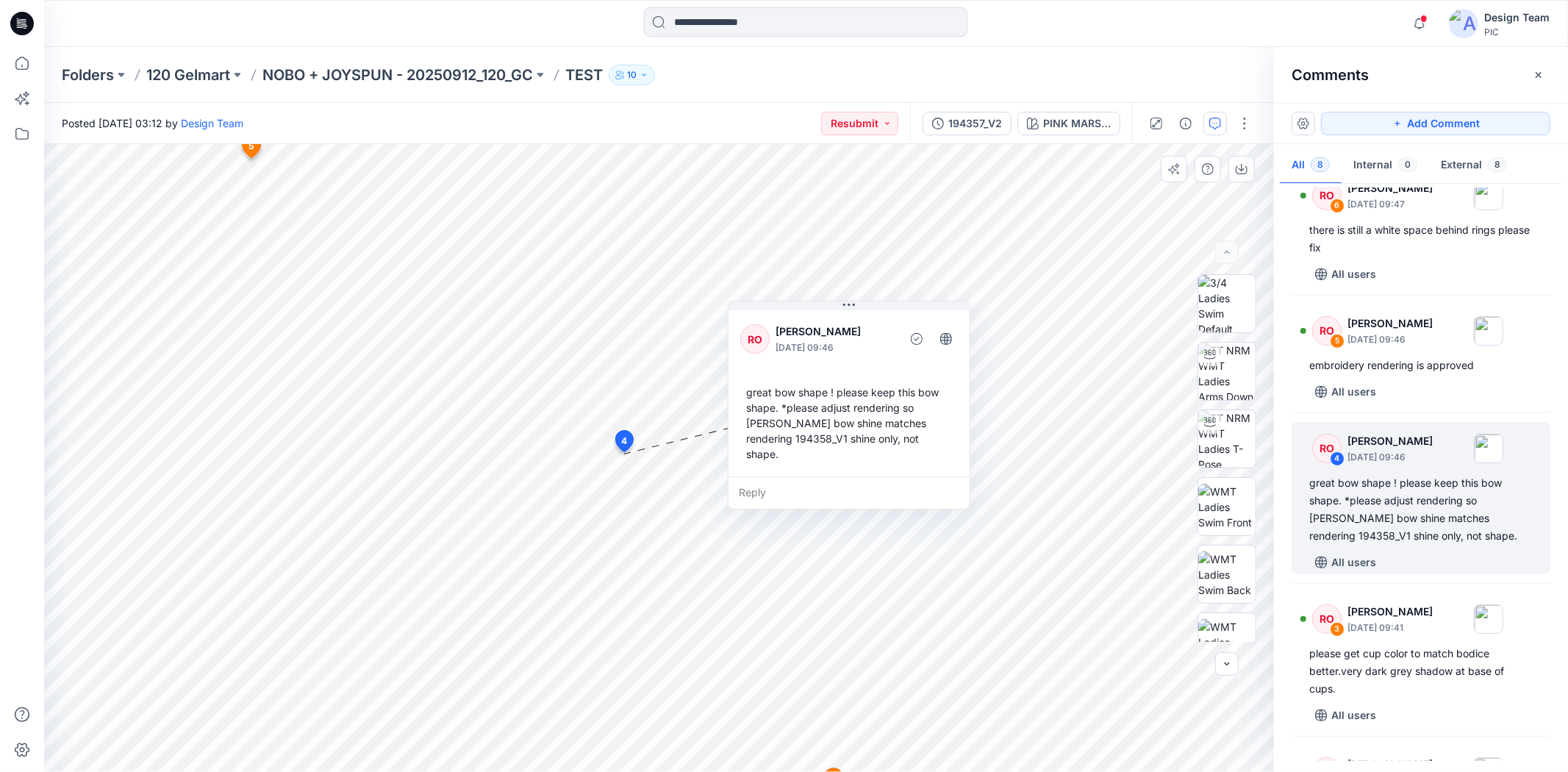
drag, startPoint x: 633, startPoint y: 451, endPoint x: 771, endPoint y: 421, distance: 141.2
click at [771, 421] on div "great bow shape ! please keep this bow shape. *please adjust rendering so [PERS…" at bounding box center [848, 424] width 217 height 89
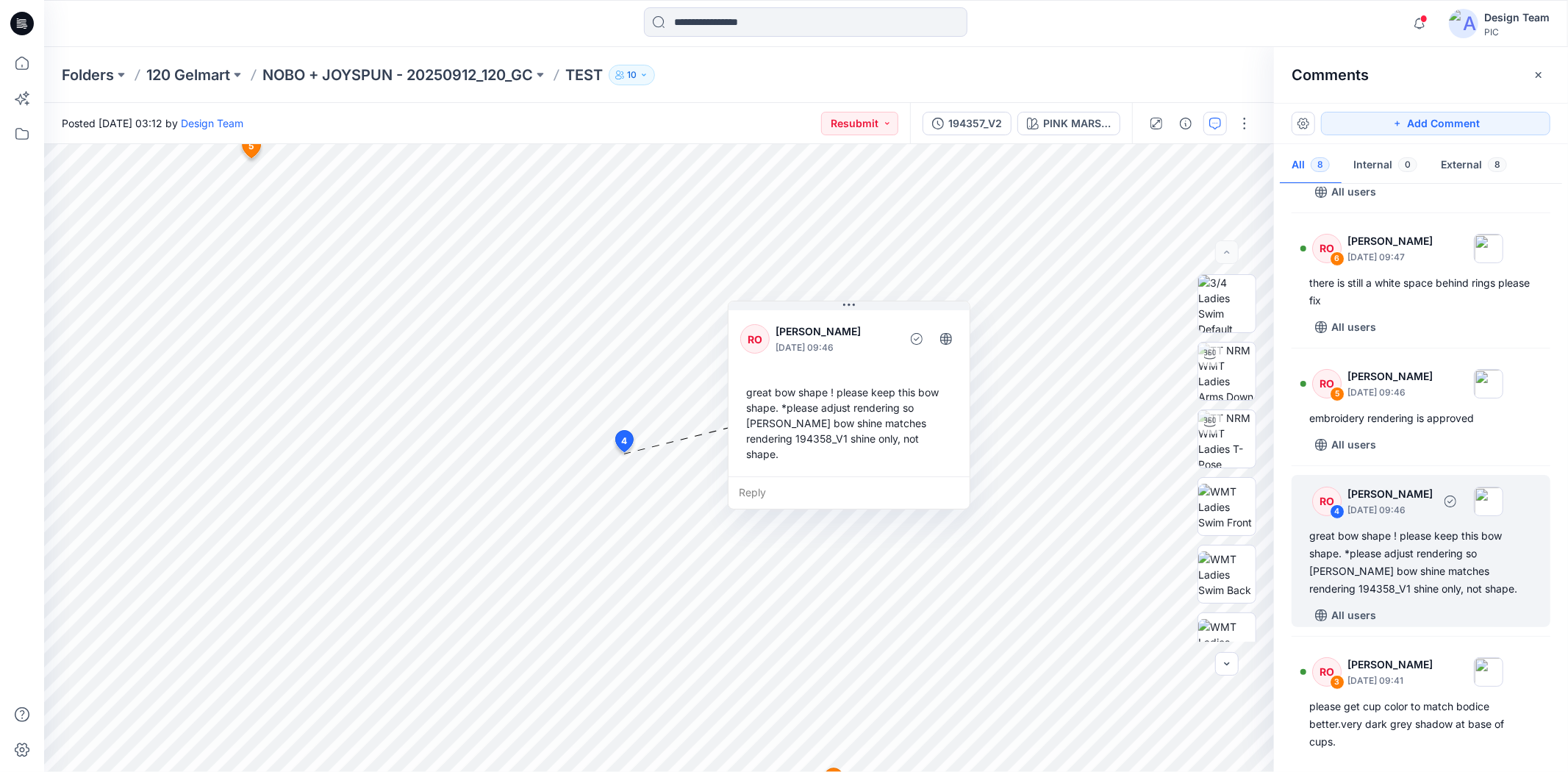
scroll to position [216, 0]
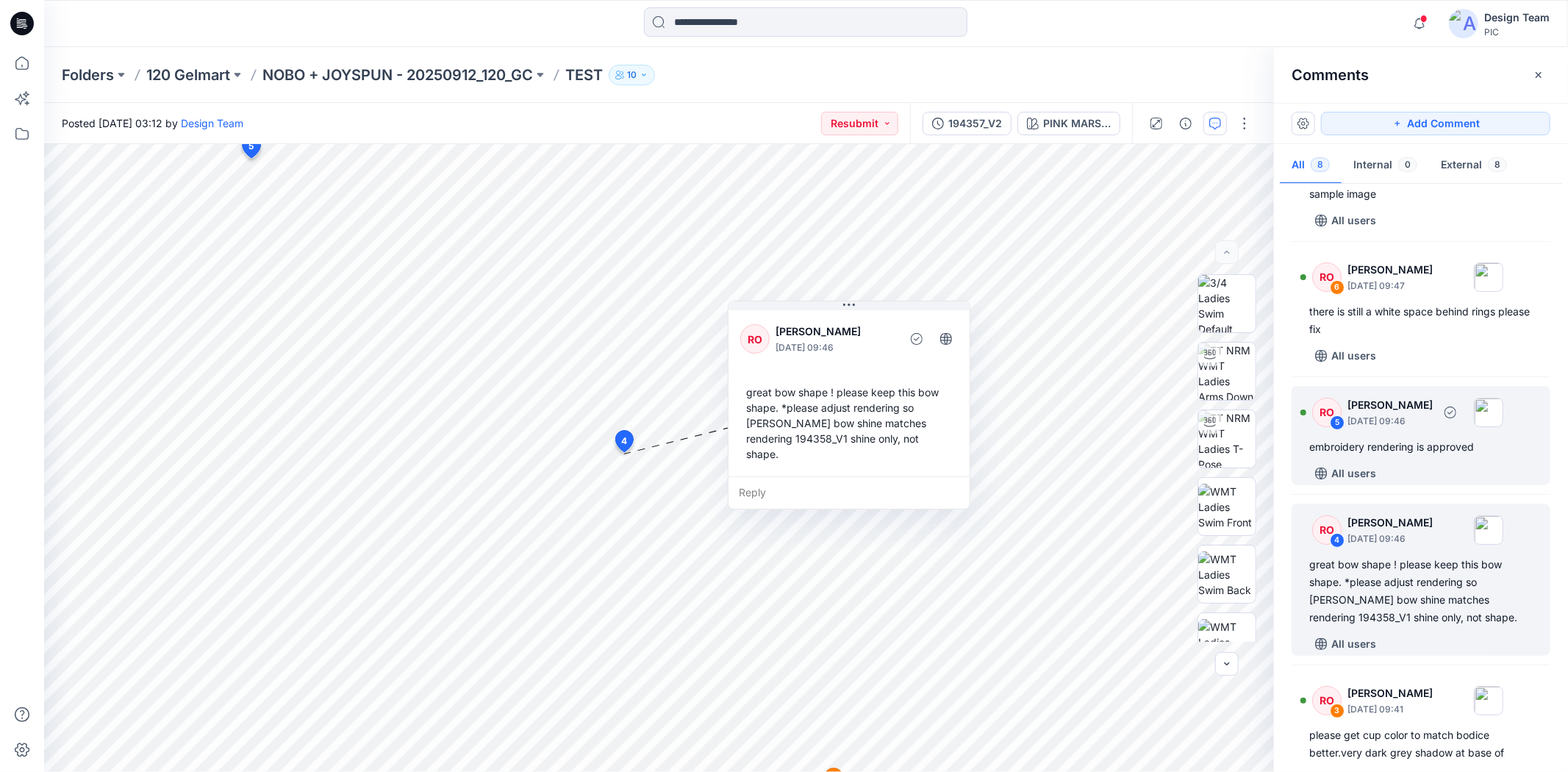
click at [1411, 454] on div "embroidery rendering is approved" at bounding box center [1421, 446] width 224 height 17
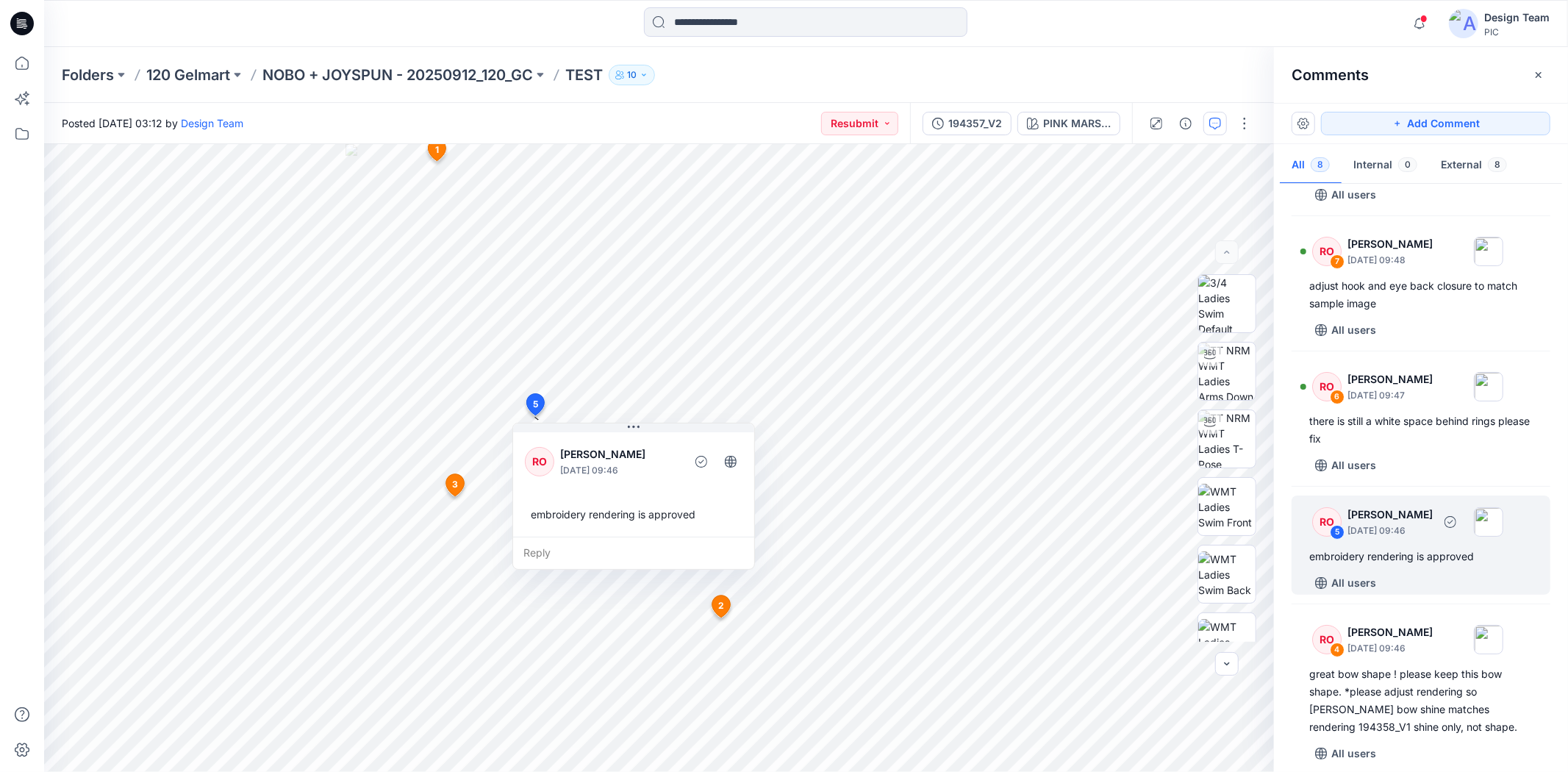
scroll to position [53, 0]
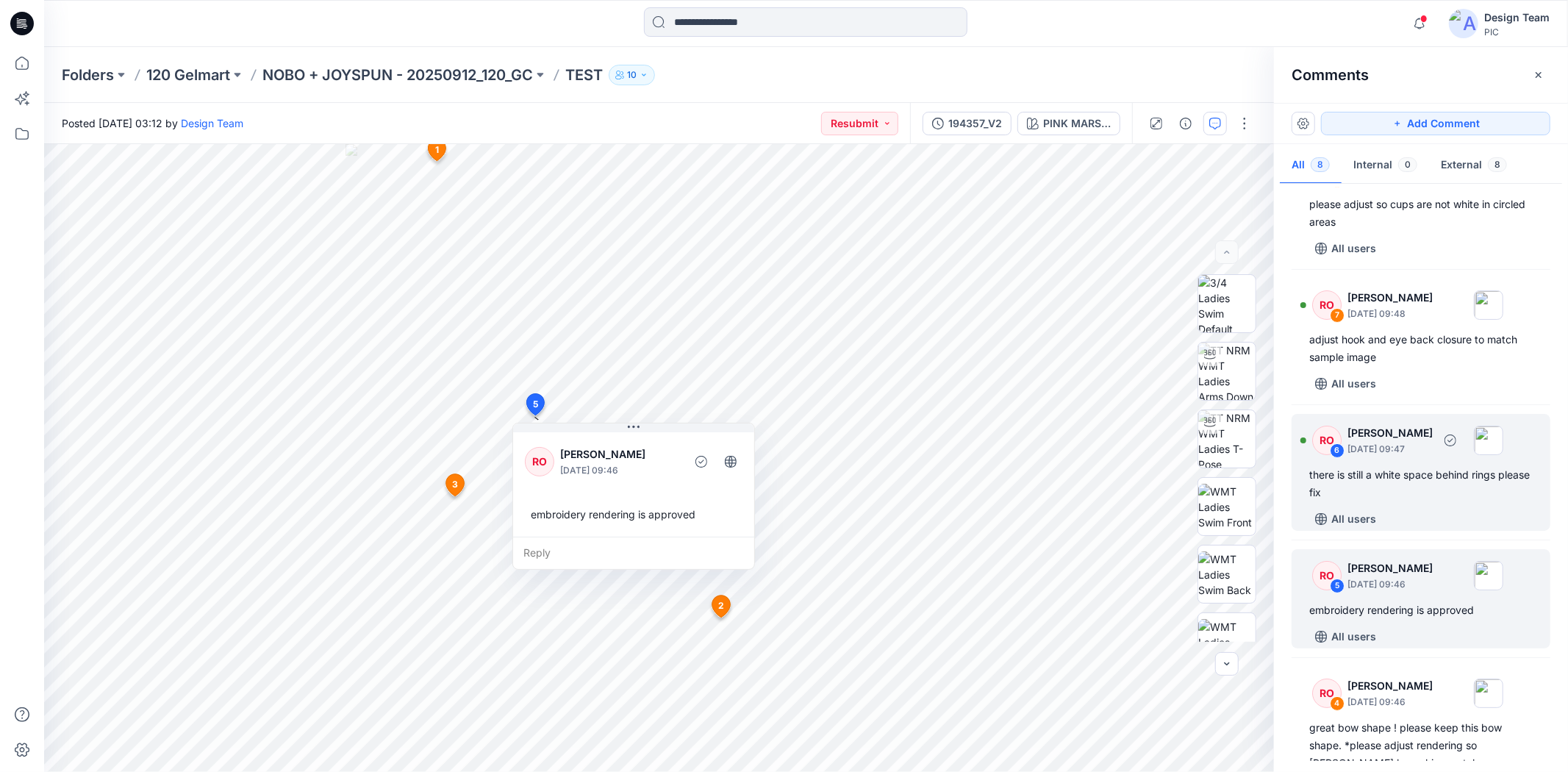
click at [1411, 484] on div "there is still a white space behind rings please fix" at bounding box center [1421, 484] width 224 height 35
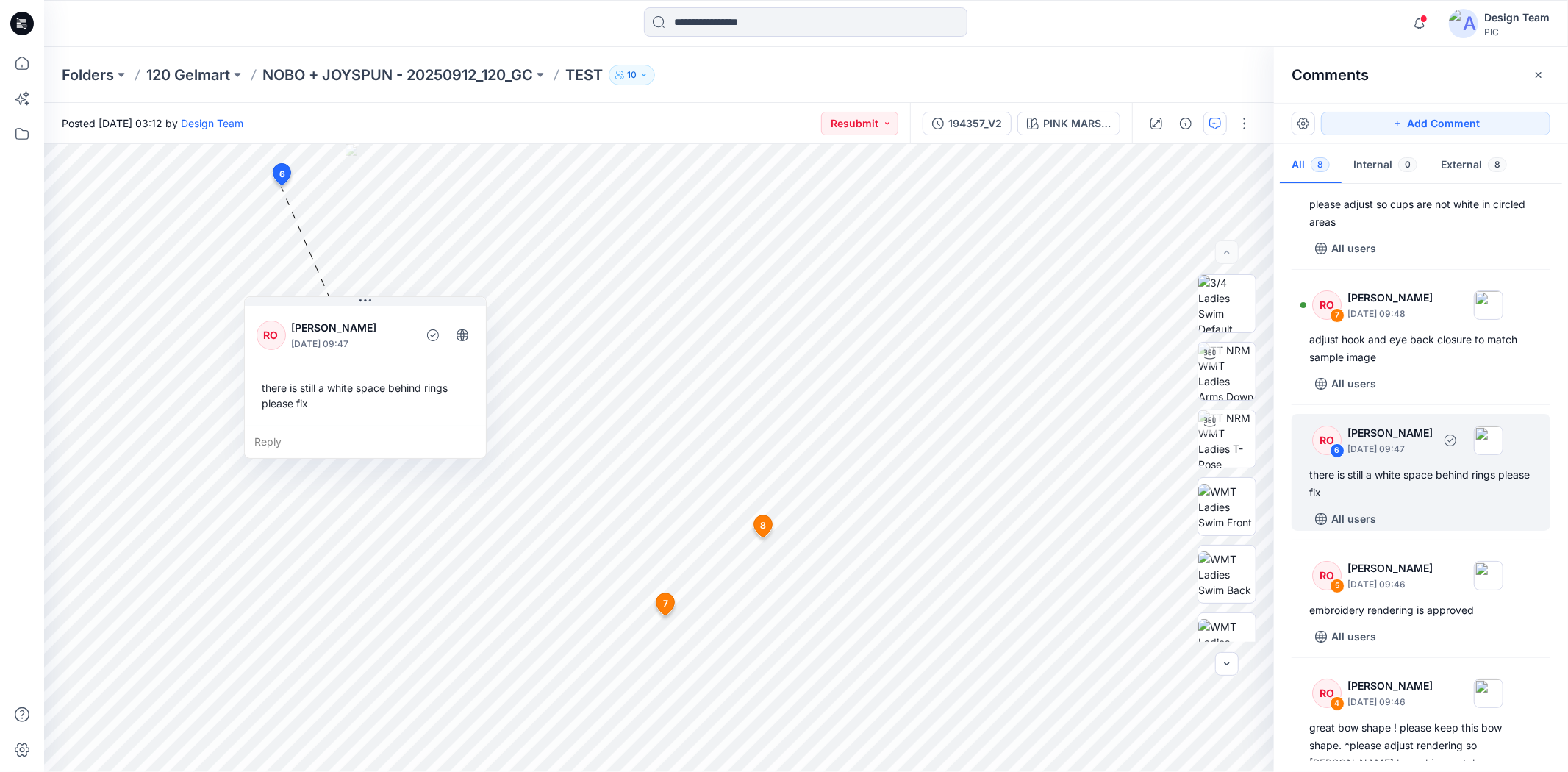
scroll to position [0, 0]
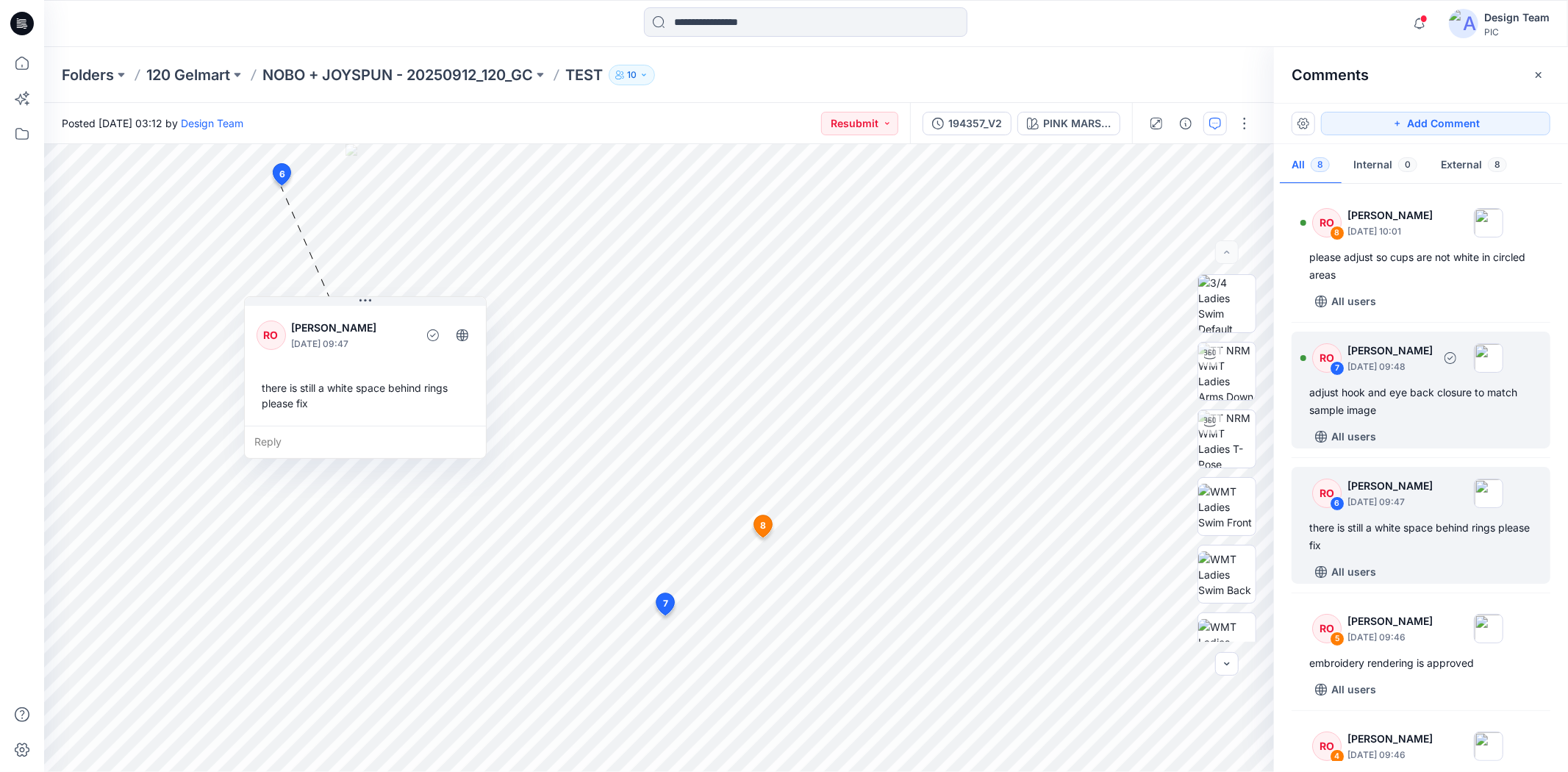
click at [1411, 416] on div "adjust hook and eye back closure to match sample image" at bounding box center [1421, 401] width 224 height 35
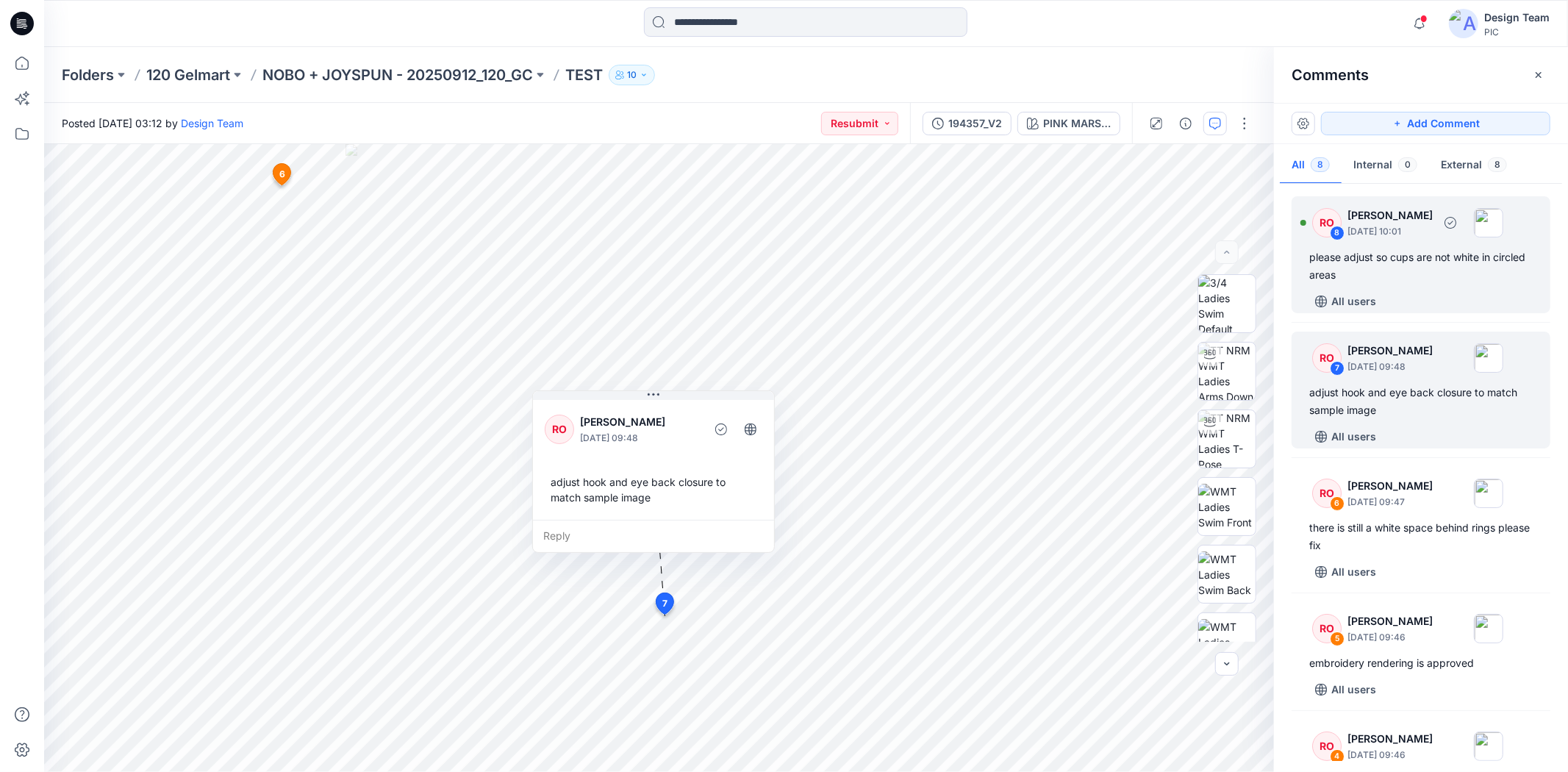
click at [1411, 306] on div "All users" at bounding box center [1429, 302] width 241 height 24
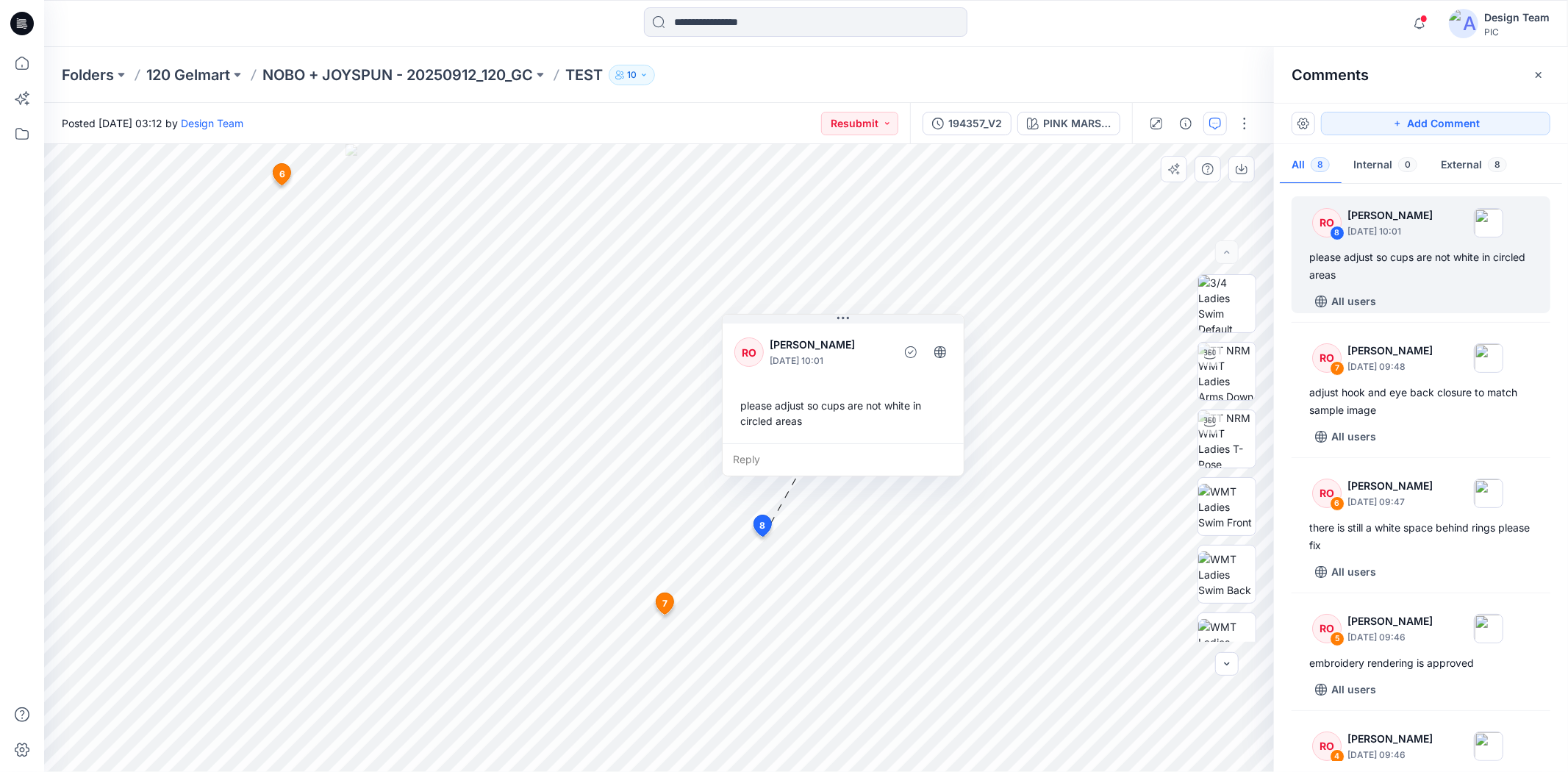
drag, startPoint x: 741, startPoint y: 527, endPoint x: 832, endPoint y: 425, distance: 136.7
click at [832, 425] on div "please adjust so cups are not white in circled areas" at bounding box center [843, 413] width 217 height 43
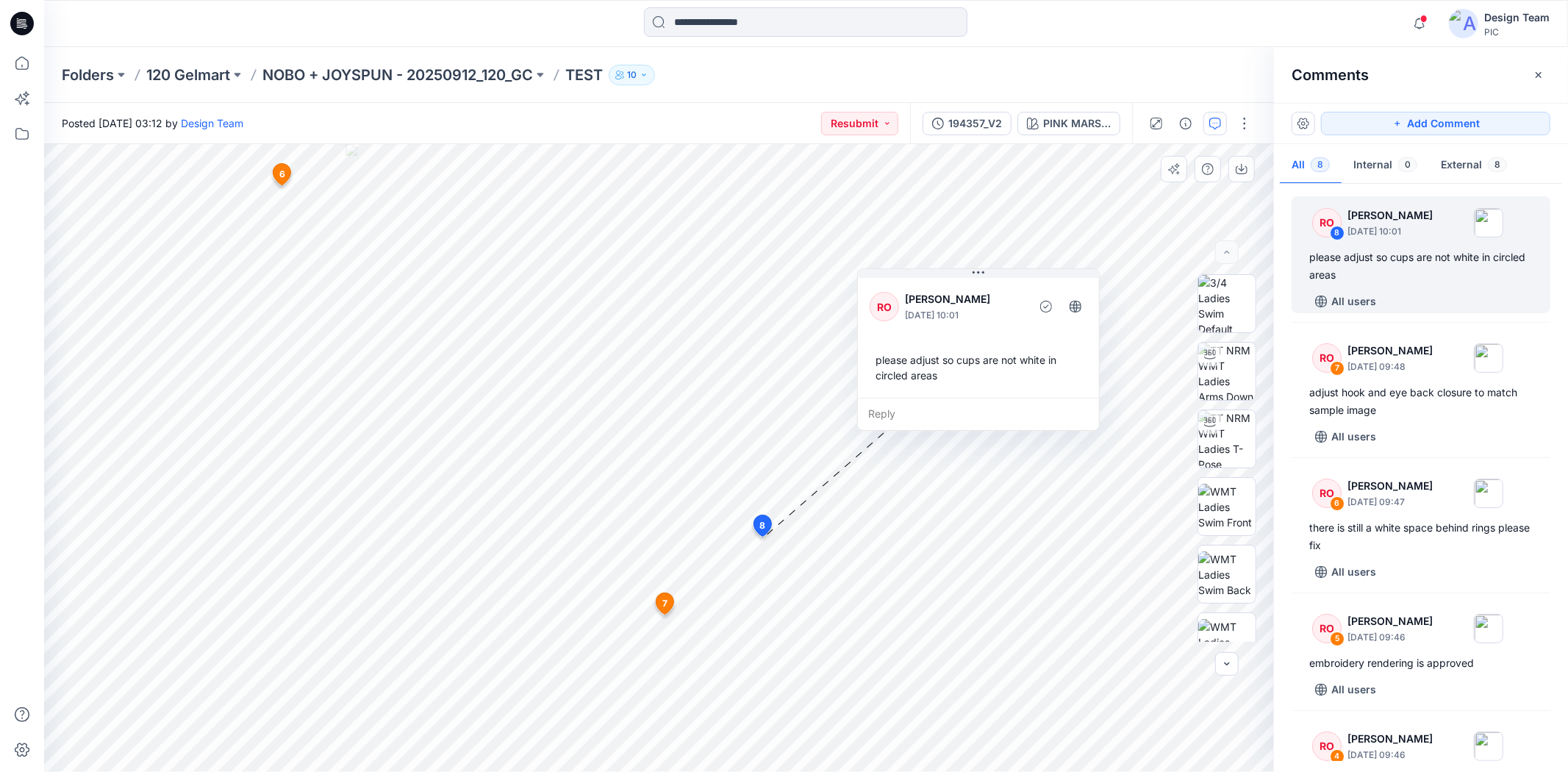
drag, startPoint x: 846, startPoint y: 451, endPoint x: 982, endPoint y: 406, distance: 143.3
click at [982, 406] on div "Reply" at bounding box center [978, 415] width 241 height 33
click at [951, 91] on div "Folders 120 Gelmart NOBO + JOYSPUN - 20250912_120_GC TEST 10" at bounding box center [806, 75] width 1524 height 55
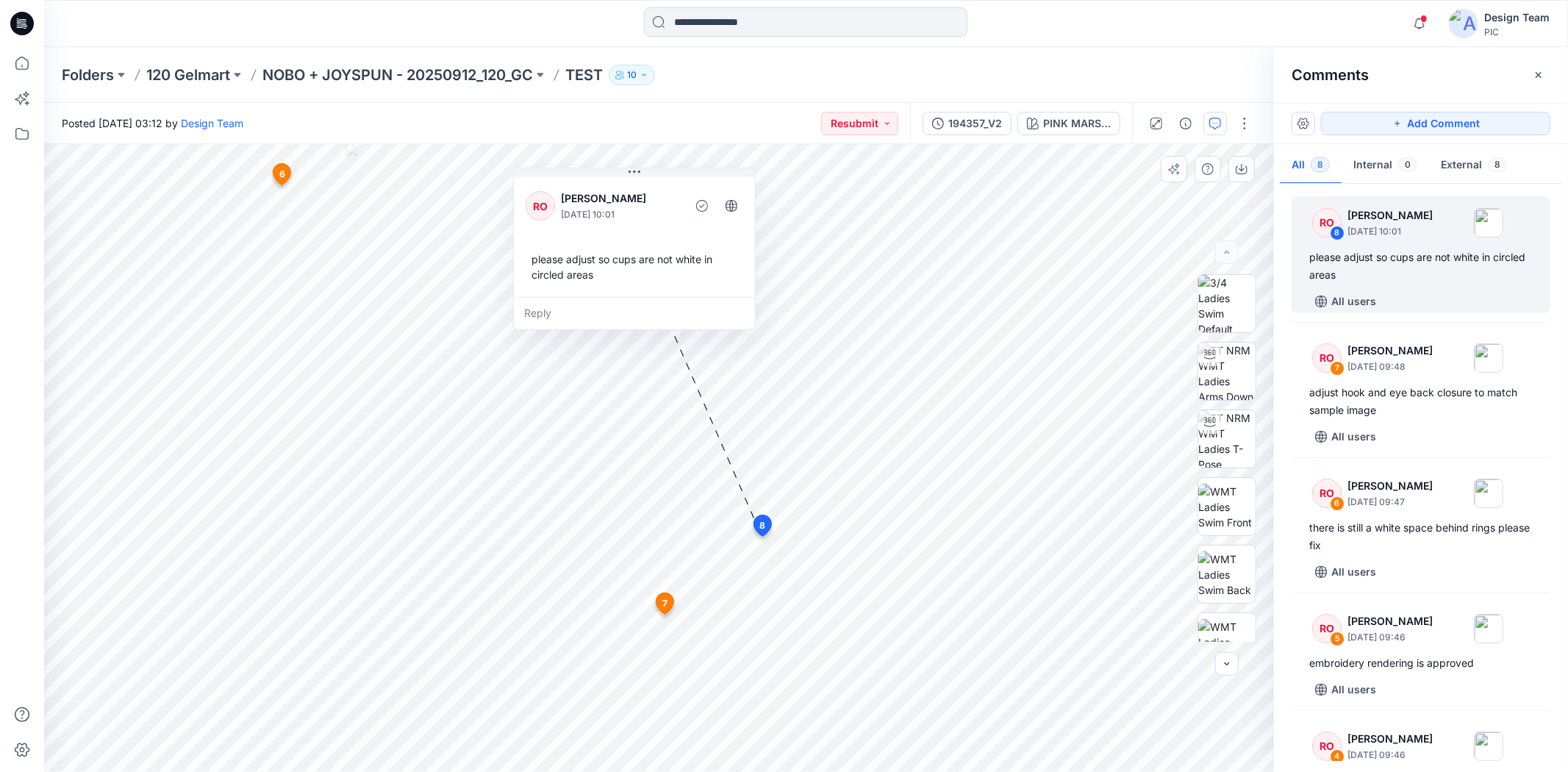
drag, startPoint x: 926, startPoint y: 336, endPoint x: 608, endPoint y: 250, distance: 329.4
click at [608, 250] on div "please adjust so cups are not white in circled areas" at bounding box center [634, 266] width 217 height 43
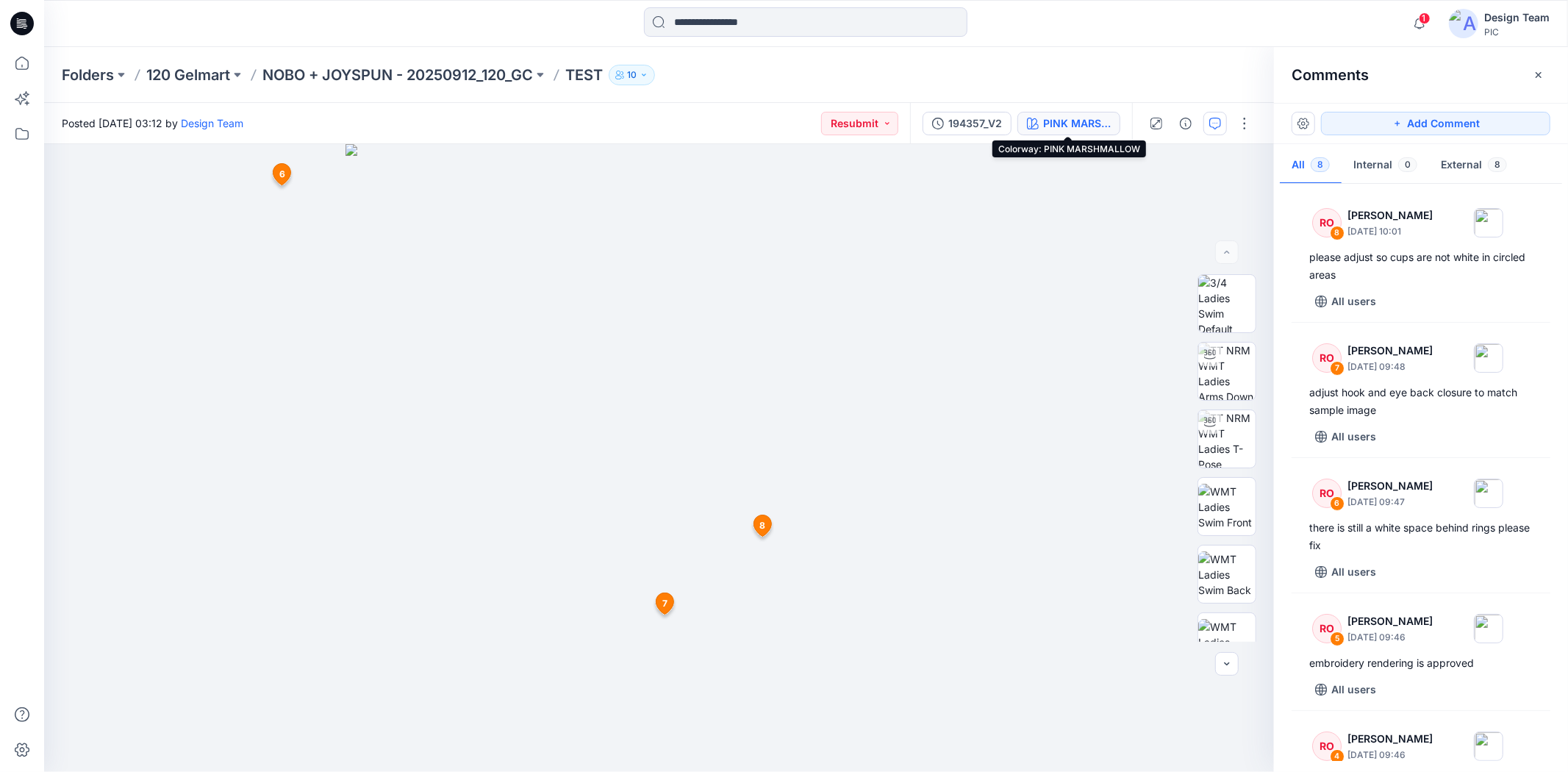
click at [1037, 119] on icon "button" at bounding box center [1033, 123] width 12 height 12
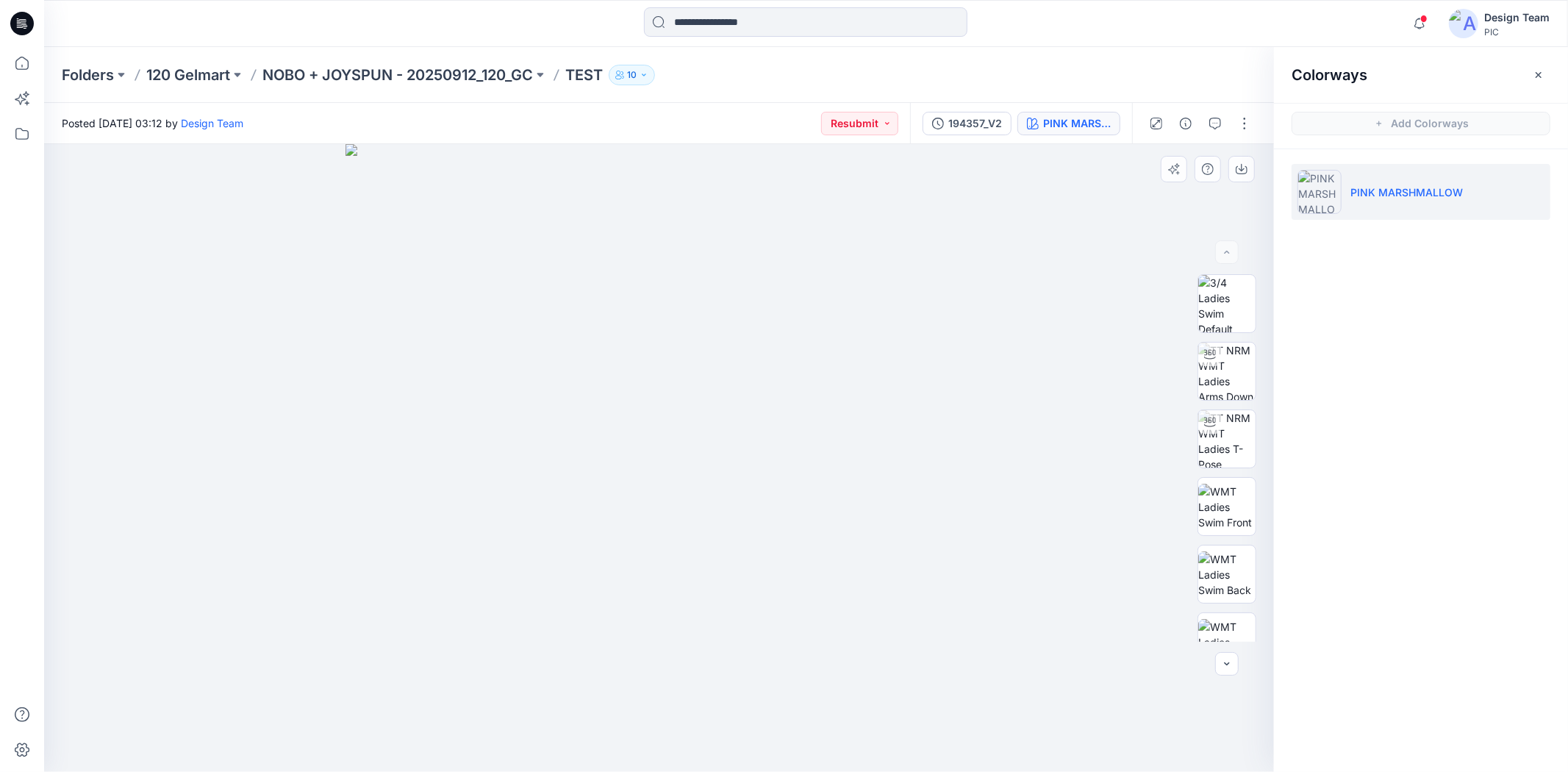
drag, startPoint x: 624, startPoint y: 594, endPoint x: 781, endPoint y: 561, distance: 160.4
drag, startPoint x: 973, startPoint y: 122, endPoint x: 1243, endPoint y: 182, distance: 276.6
click at [974, 121] on div "194357_V2" at bounding box center [974, 124] width 54 height 16
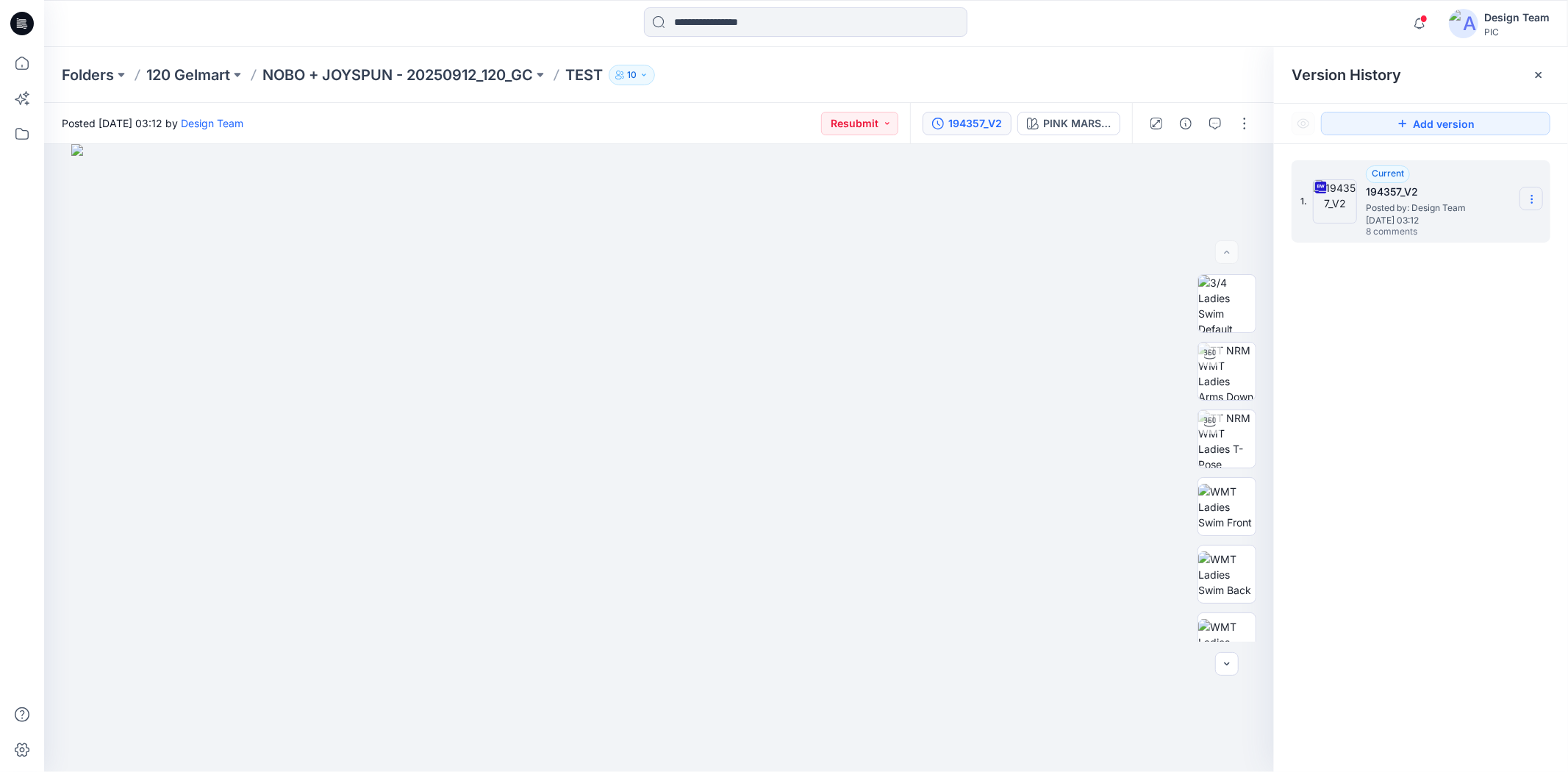
click at [1411, 199] on icon at bounding box center [1532, 199] width 12 height 12
click at [1411, 232] on span "Download Source BW File" at bounding box center [1458, 228] width 124 height 17
click at [1209, 121] on icon "button" at bounding box center [1214, 123] width 12 height 12
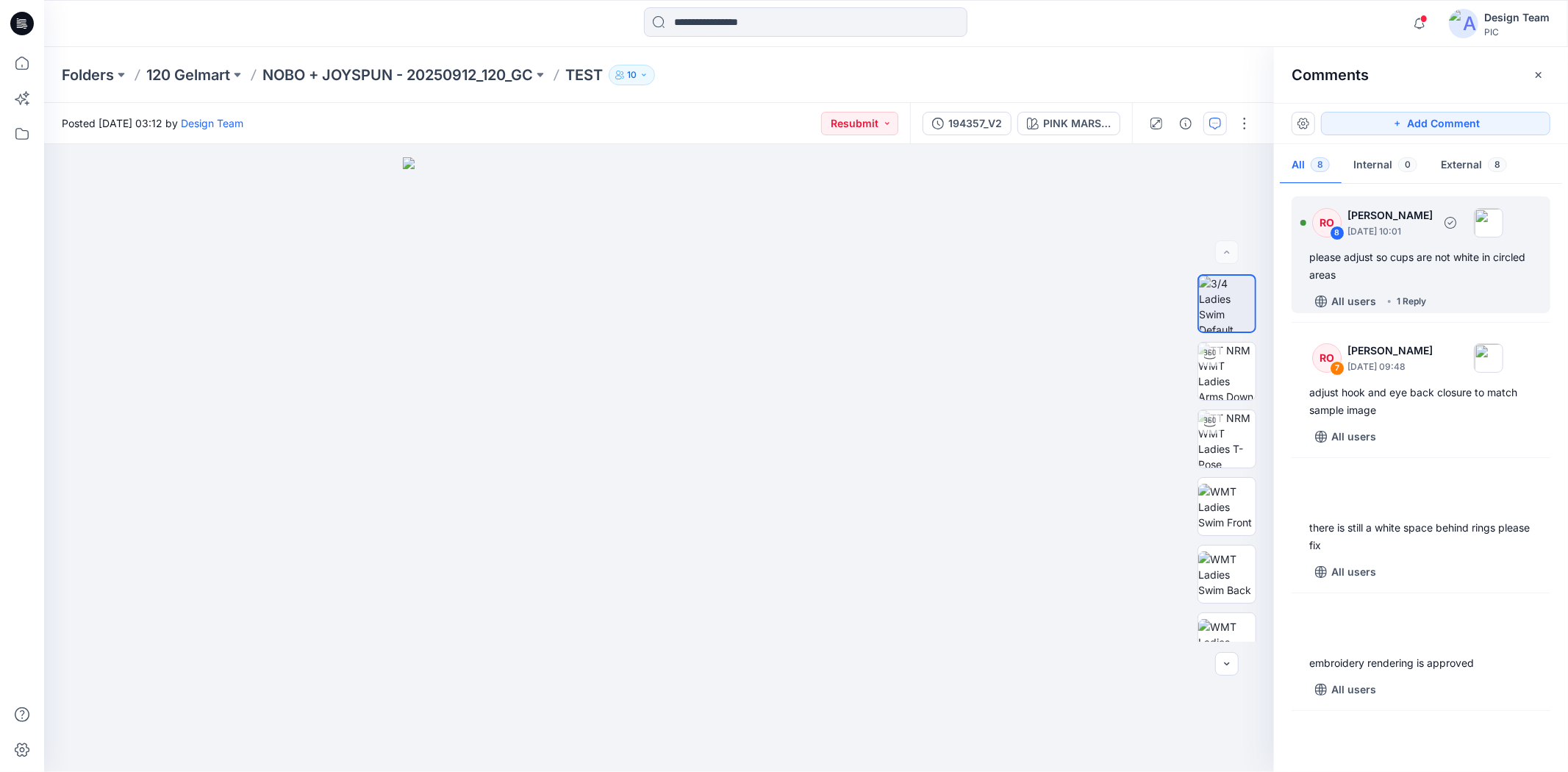
click at [1405, 269] on div "please adjust so cups are not white in circled areas" at bounding box center [1421, 266] width 224 height 35
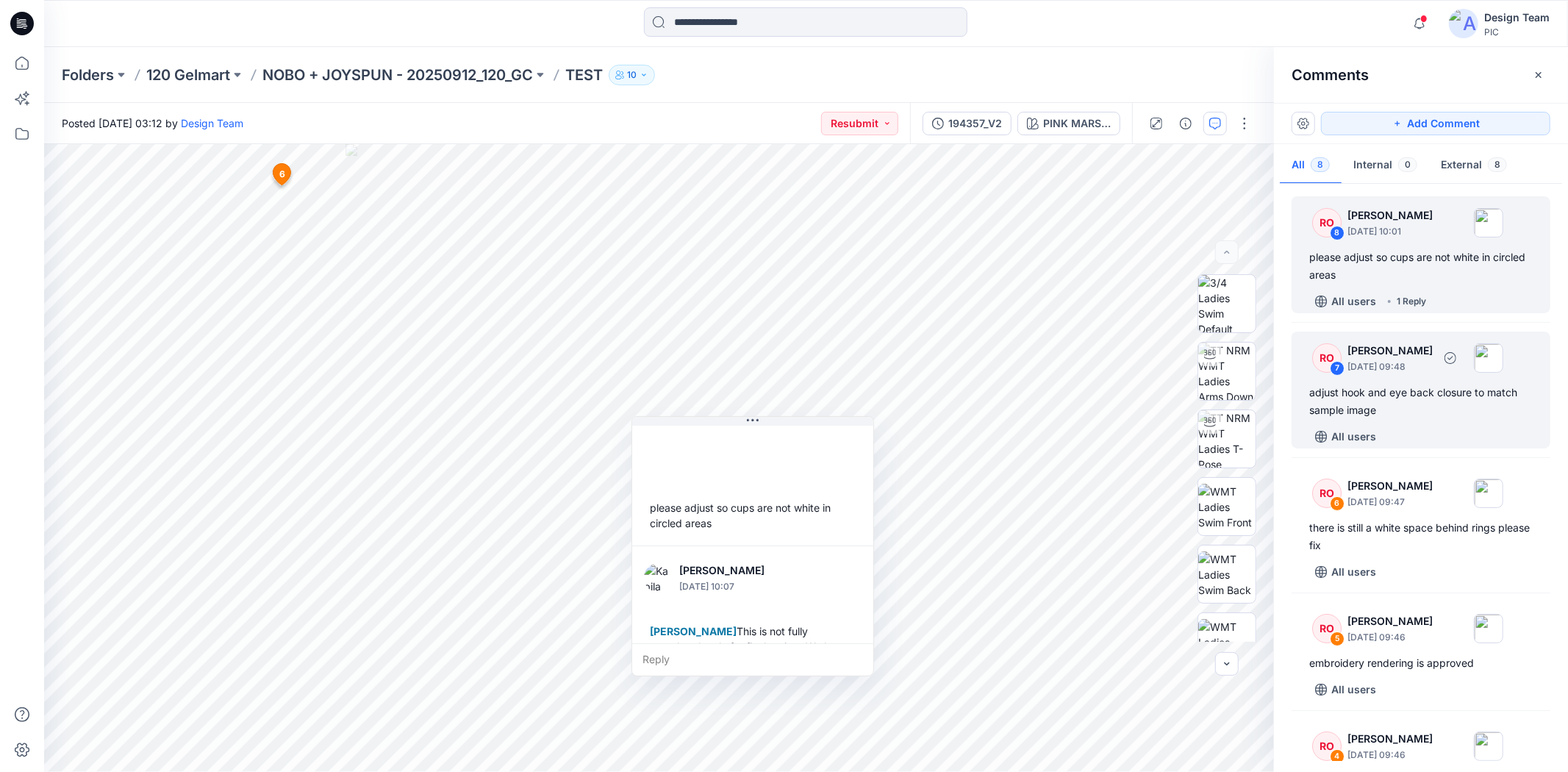
click at [1411, 399] on div "adjust hook and eye back closure to match sample image" at bounding box center [1421, 401] width 224 height 35
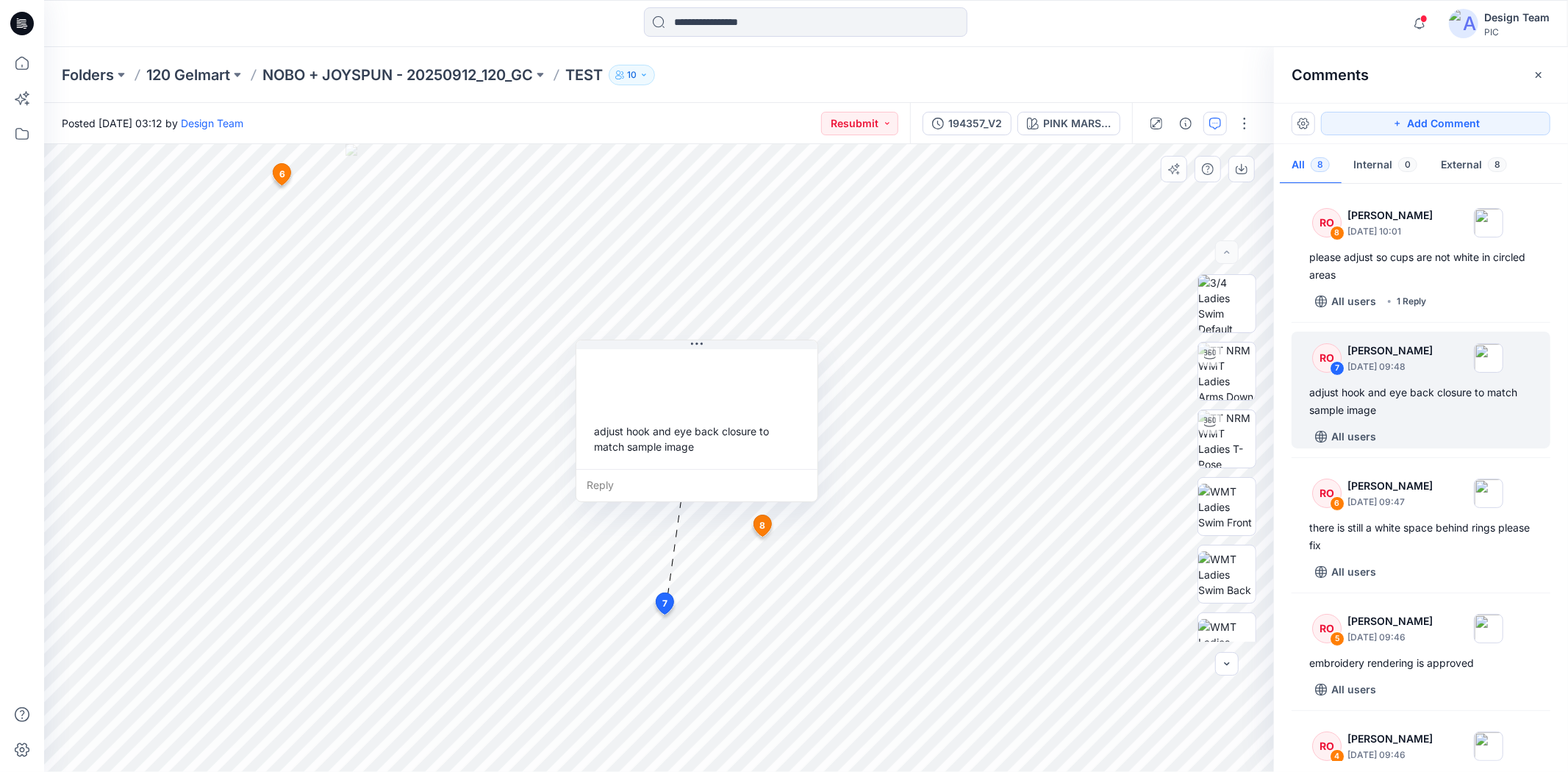
drag, startPoint x: 659, startPoint y: 491, endPoint x: 728, endPoint y: 409, distance: 107.2
click at [728, 417] on div "adjust hook and eye back closure to match sample image" at bounding box center [696, 438] width 217 height 43
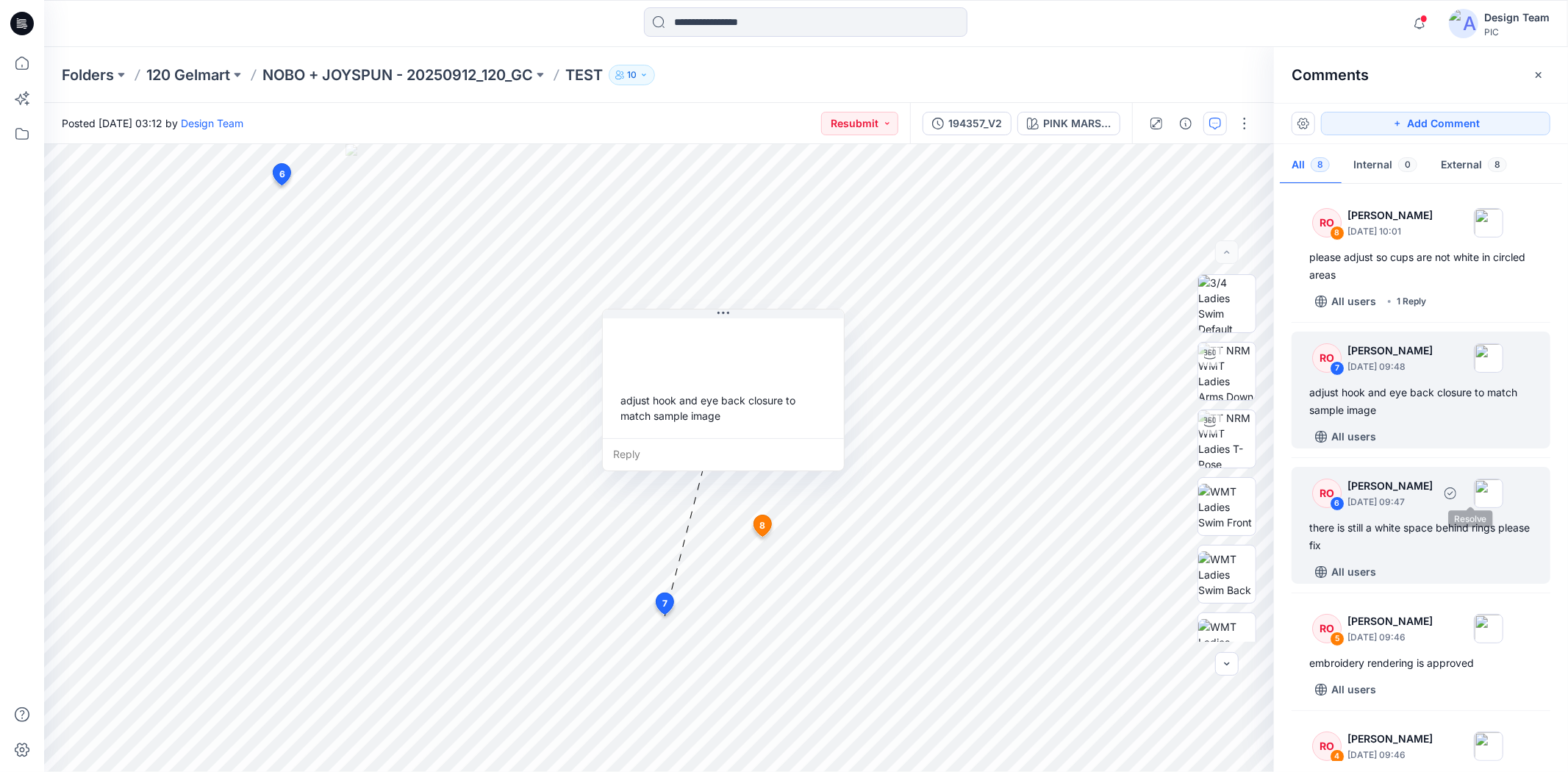
drag, startPoint x: 1442, startPoint y: 506, endPoint x: 1430, endPoint y: 502, distance: 12.6
click at [1411, 506] on p "[DATE] 09:47" at bounding box center [1390, 502] width 85 height 15
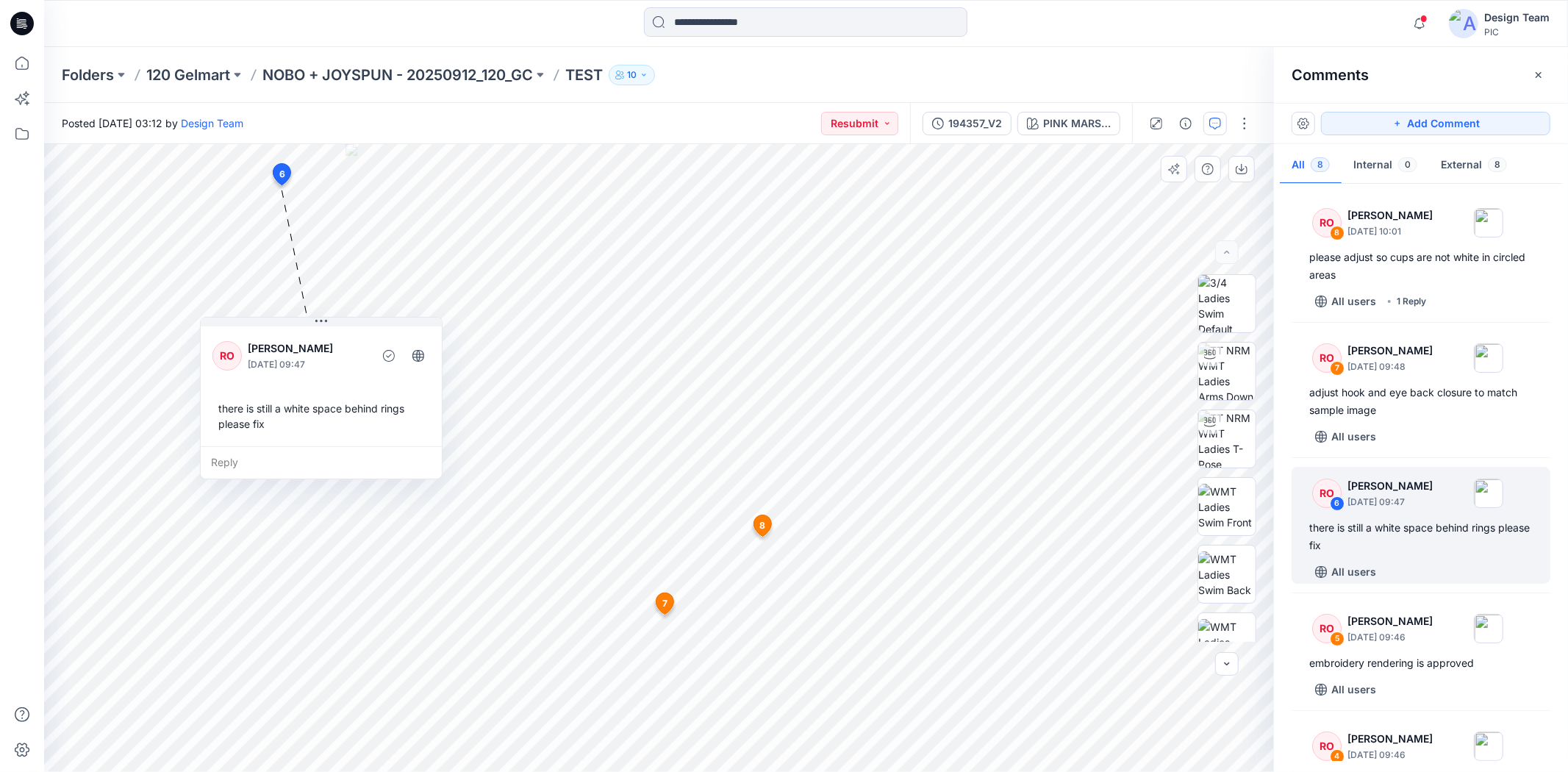
drag, startPoint x: 421, startPoint y: 403, endPoint x: 394, endPoint y: 436, distance: 42.6
click at [394, 436] on div "there is still a white space behind rings please fix" at bounding box center [321, 416] width 217 height 43
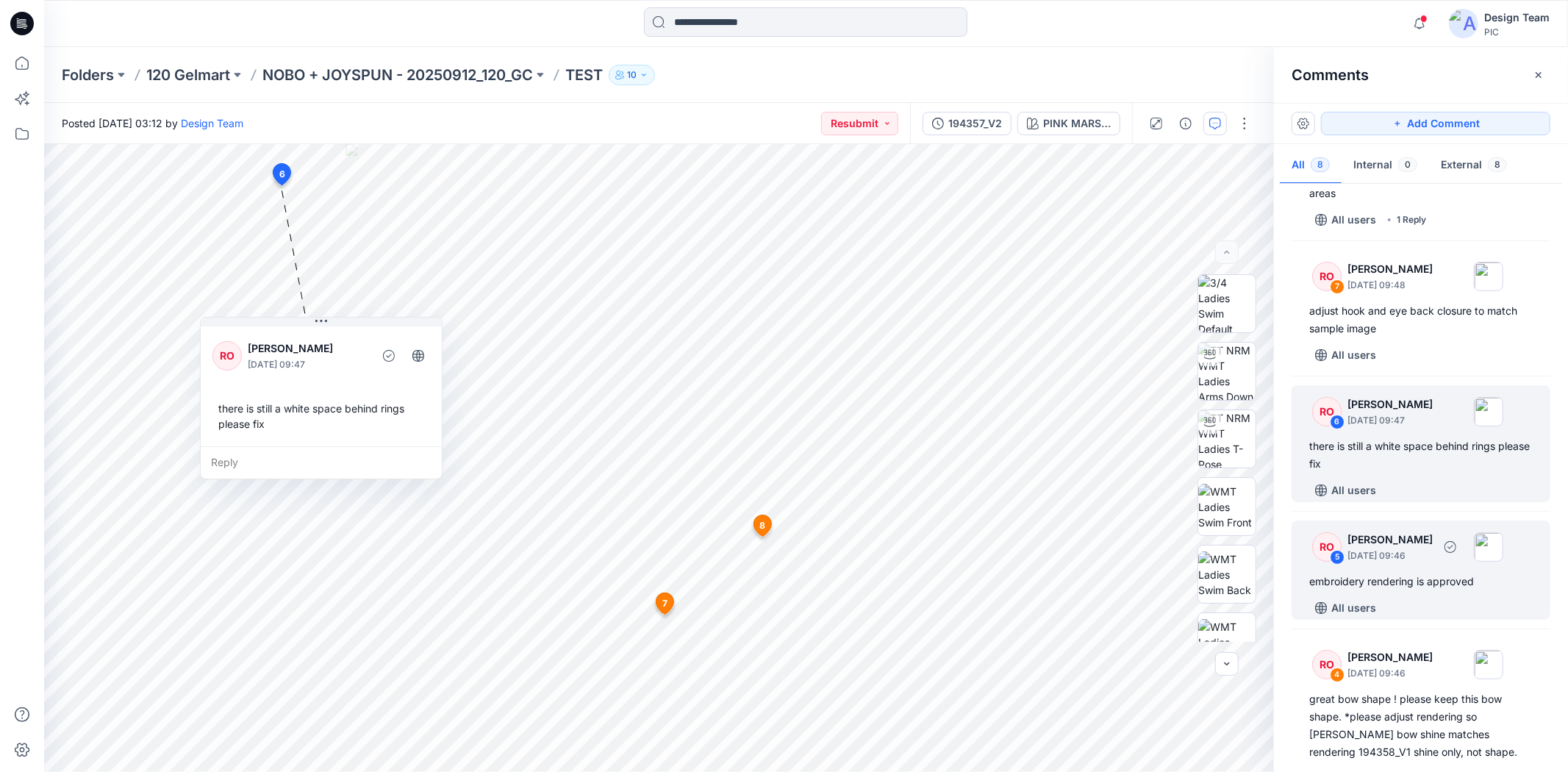
click at [1380, 549] on p "[DATE] 09:46" at bounding box center [1390, 556] width 85 height 15
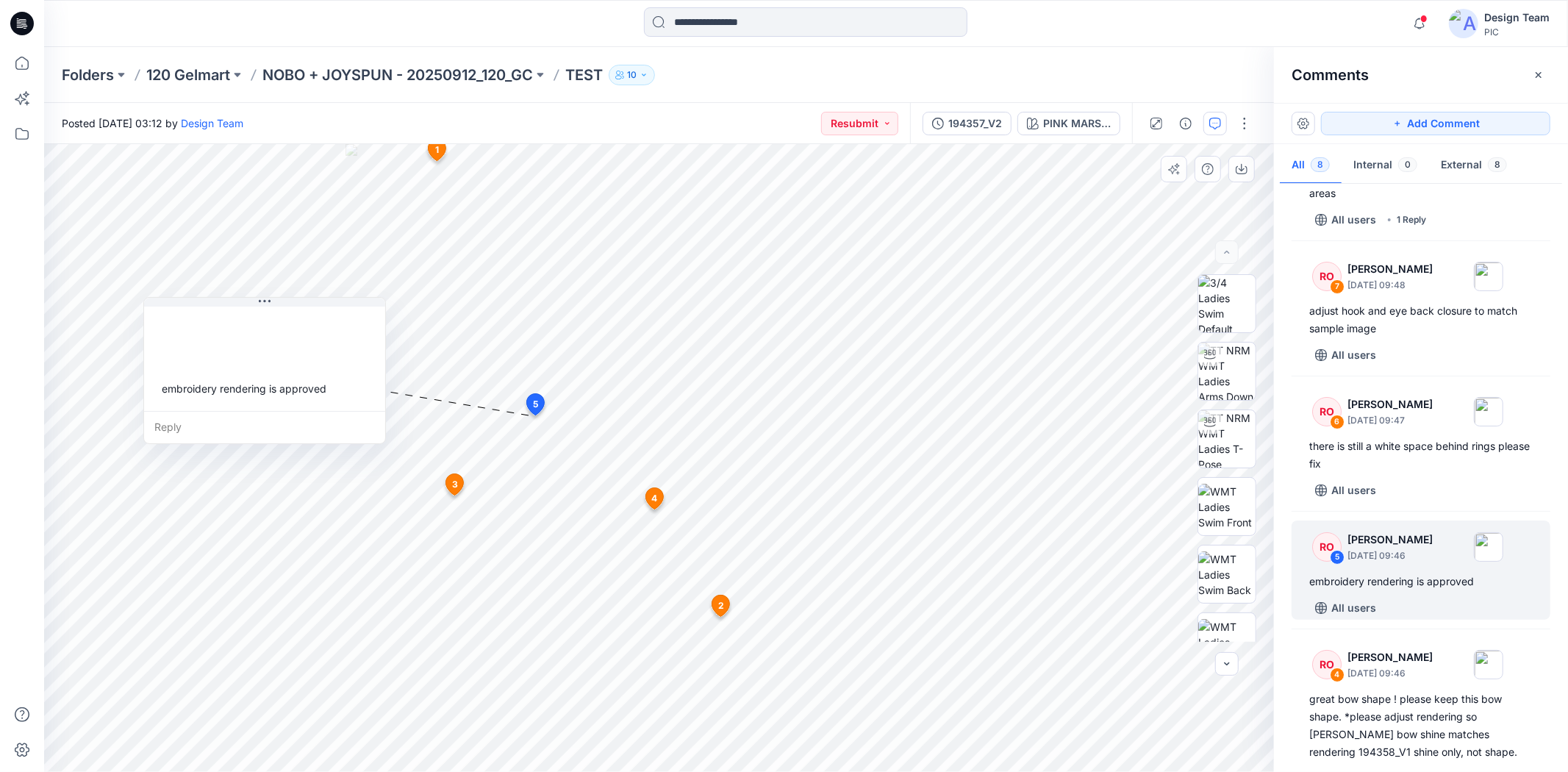
drag, startPoint x: 591, startPoint y: 509, endPoint x: 225, endPoint y: 386, distance: 386.1
click at [225, 386] on div "embroidery rendering is approved" at bounding box center [264, 388] width 217 height 27
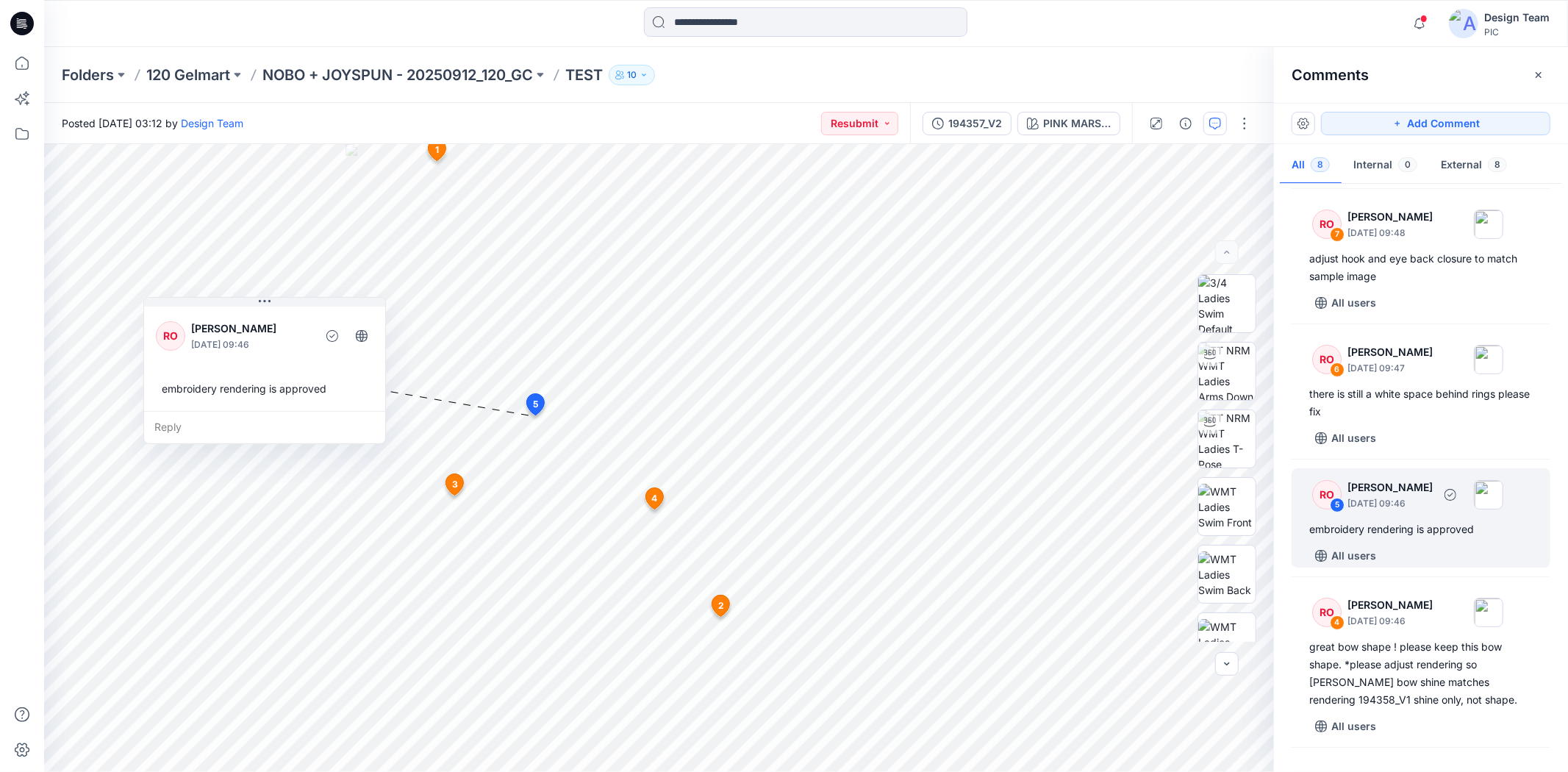
scroll to position [164, 0]
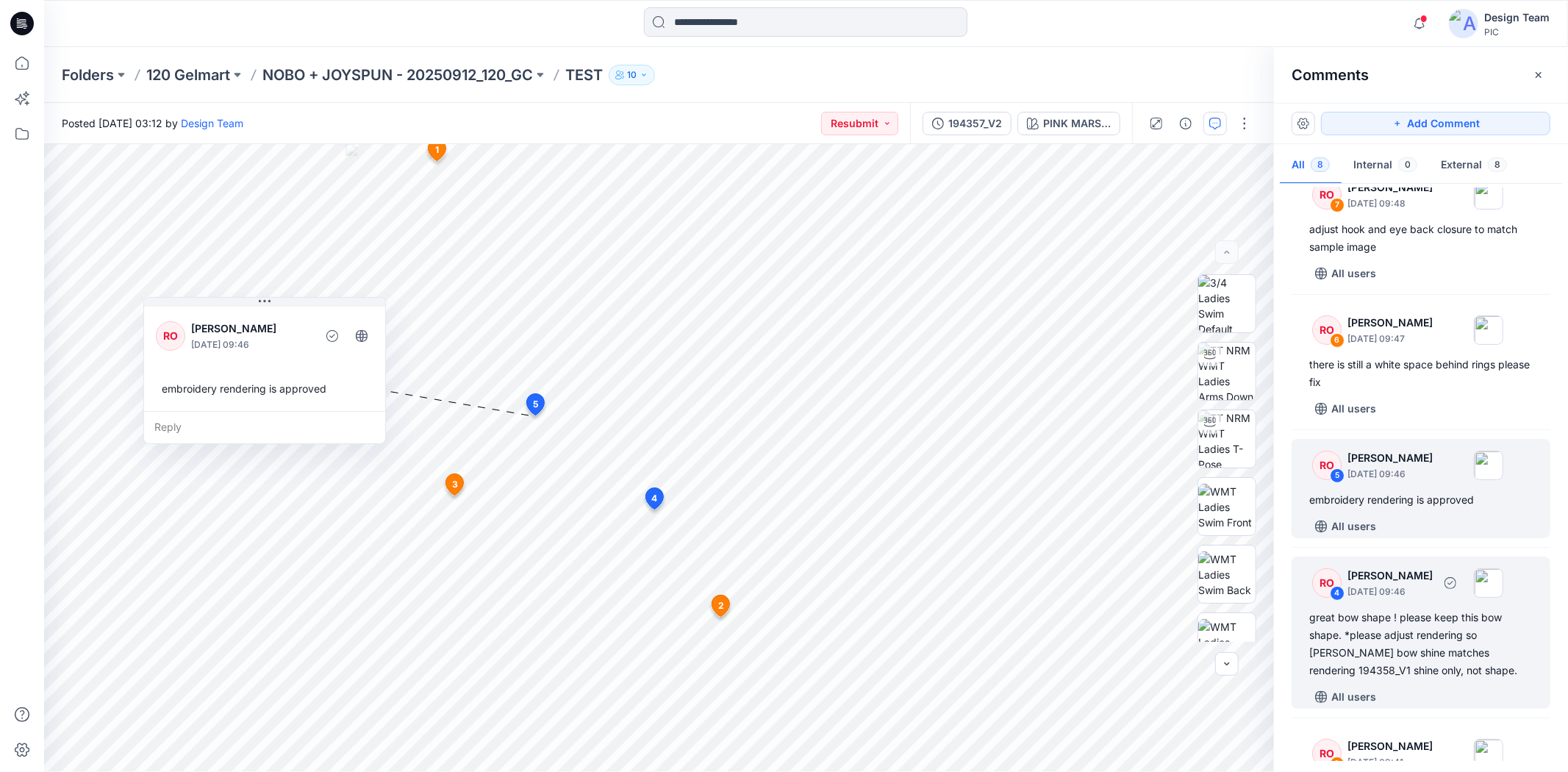
click at [1411, 630] on div "great bow shape ! please keep this bow shape. *please adjust rendering so [PERS…" at bounding box center [1421, 645] width 224 height 71
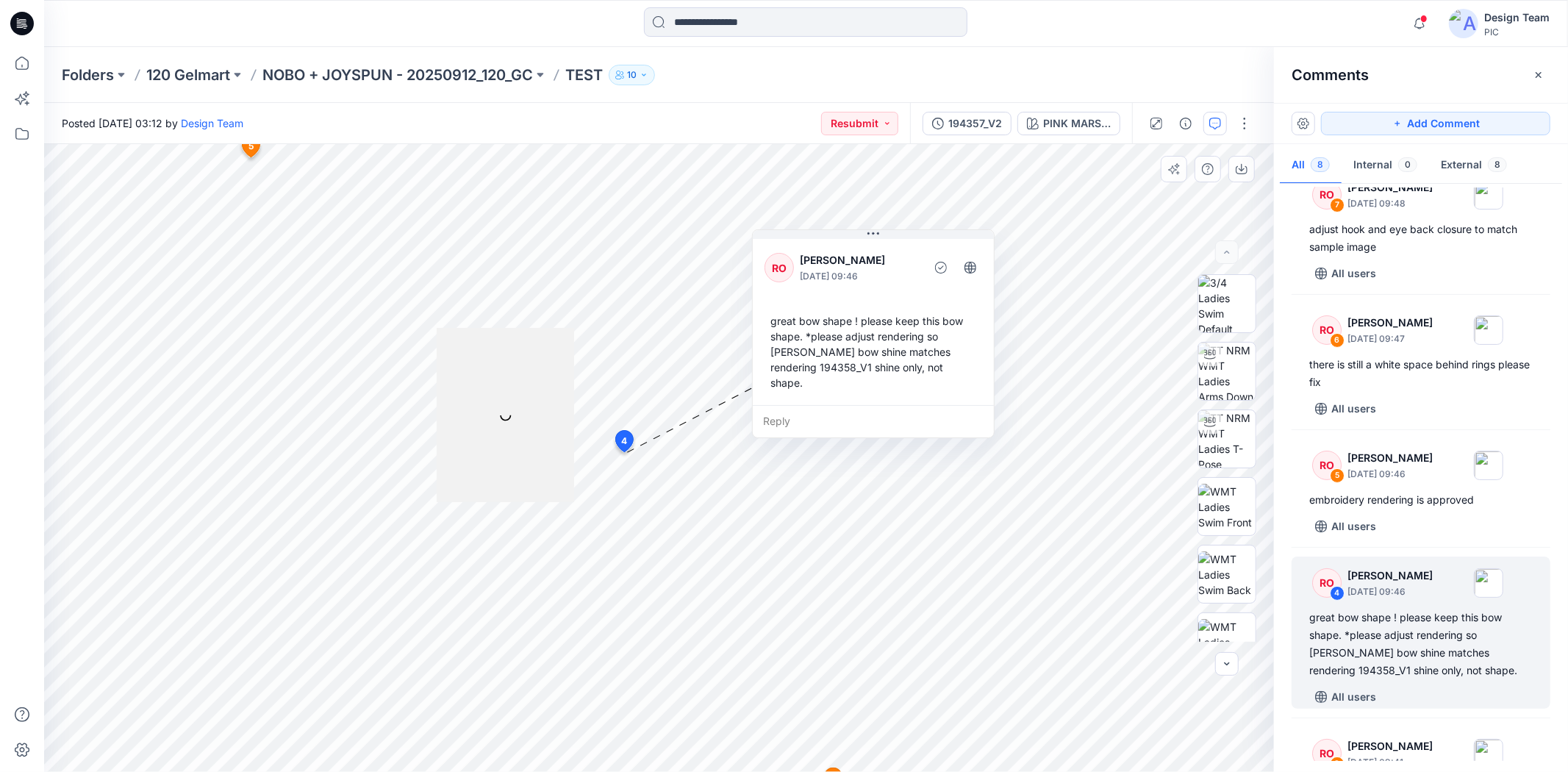
drag, startPoint x: 655, startPoint y: 422, endPoint x: 817, endPoint y: 321, distance: 190.9
click at [817, 321] on div "great bow shape ! please keep this bow shape. *please adjust rendering so [PERS…" at bounding box center [873, 352] width 217 height 89
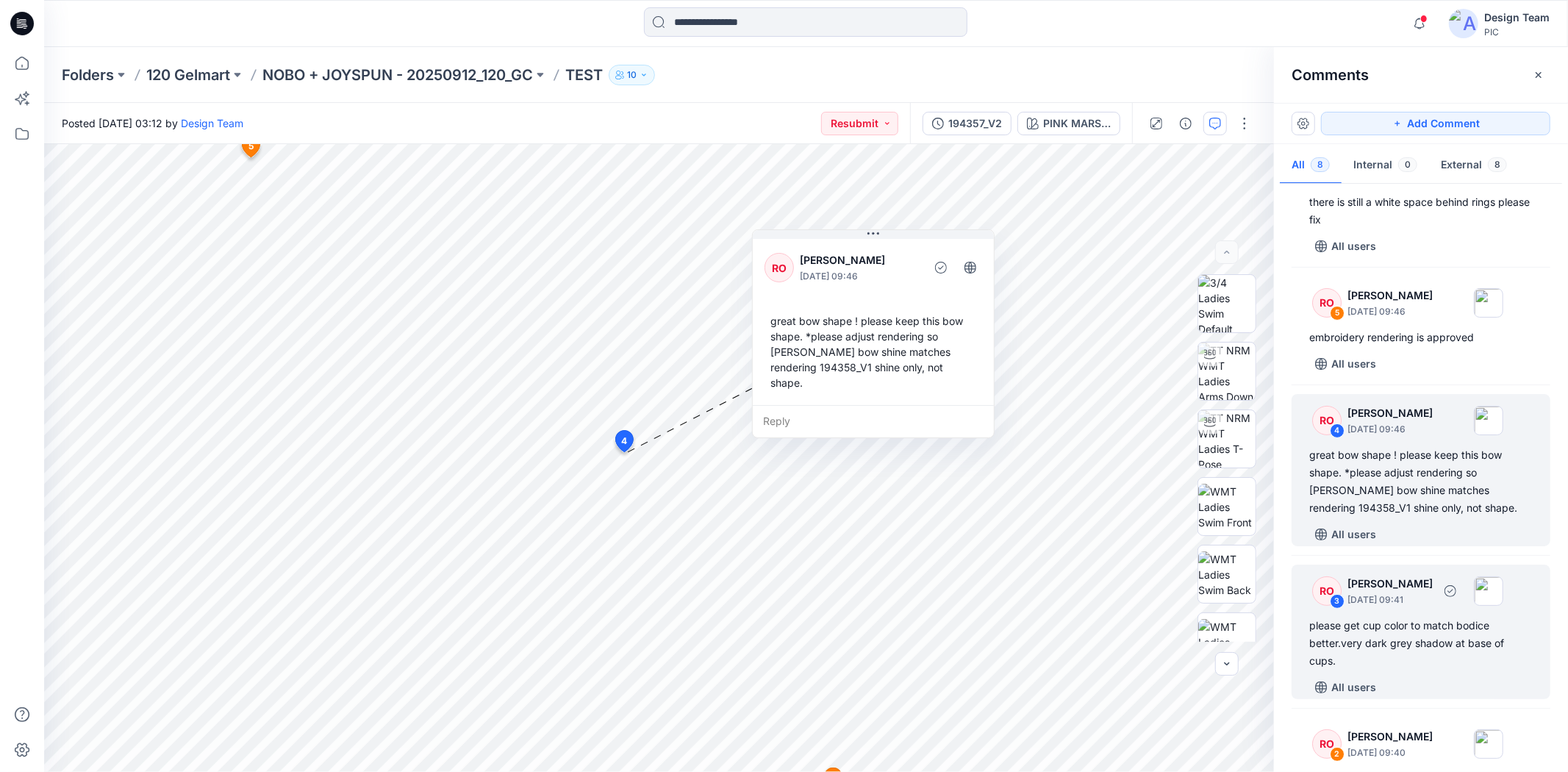
scroll to position [326, 0]
click at [1411, 645] on div "please get cup color to match bodice better.very dark grey shadow at base of cu…" at bounding box center [1421, 643] width 224 height 53
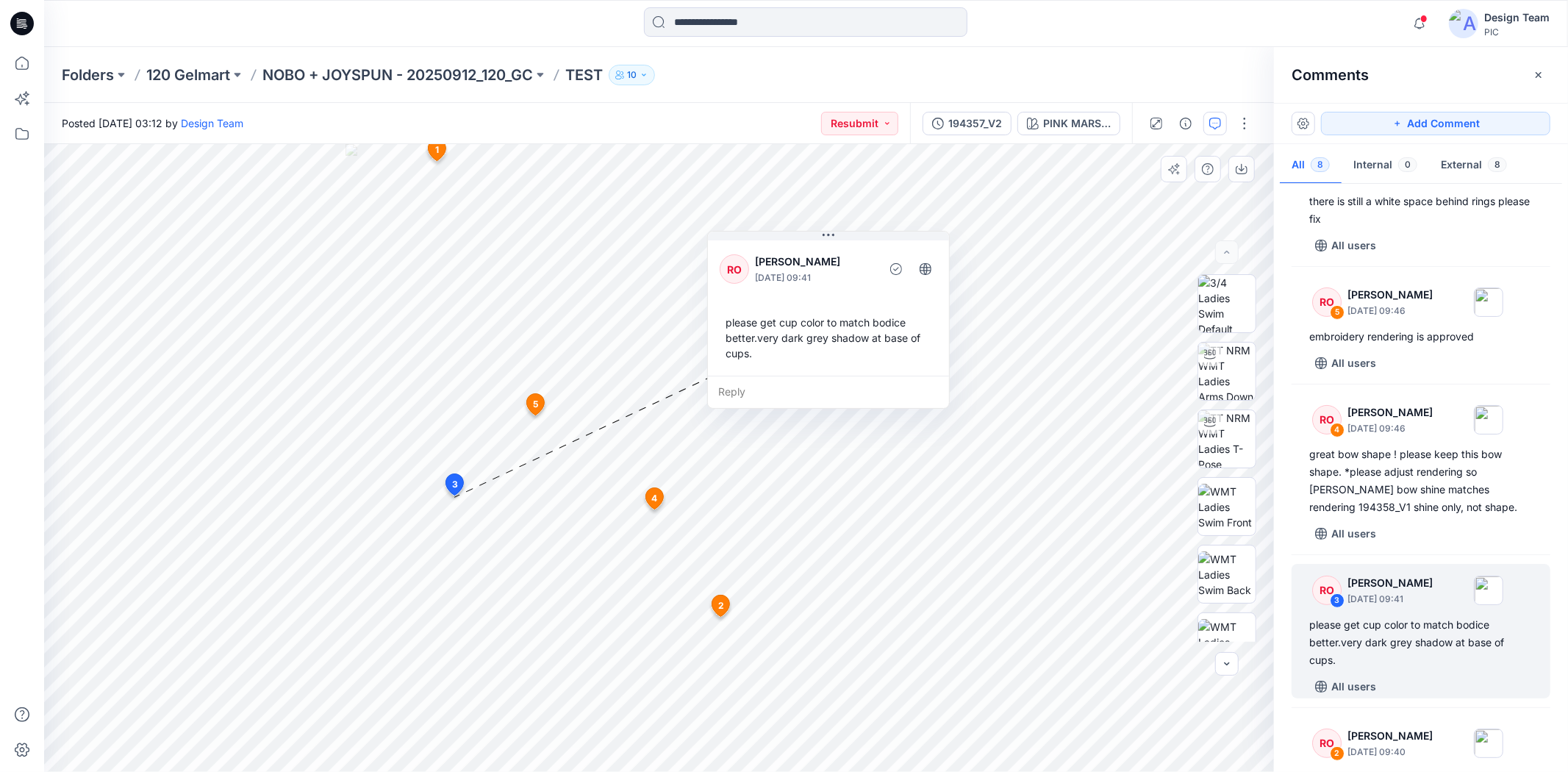
drag, startPoint x: 633, startPoint y: 462, endPoint x: 820, endPoint y: 334, distance: 226.6
click at [820, 334] on div "please get cup color to match bodice better.very dark grey shadow at base of cu…" at bounding box center [828, 338] width 217 height 58
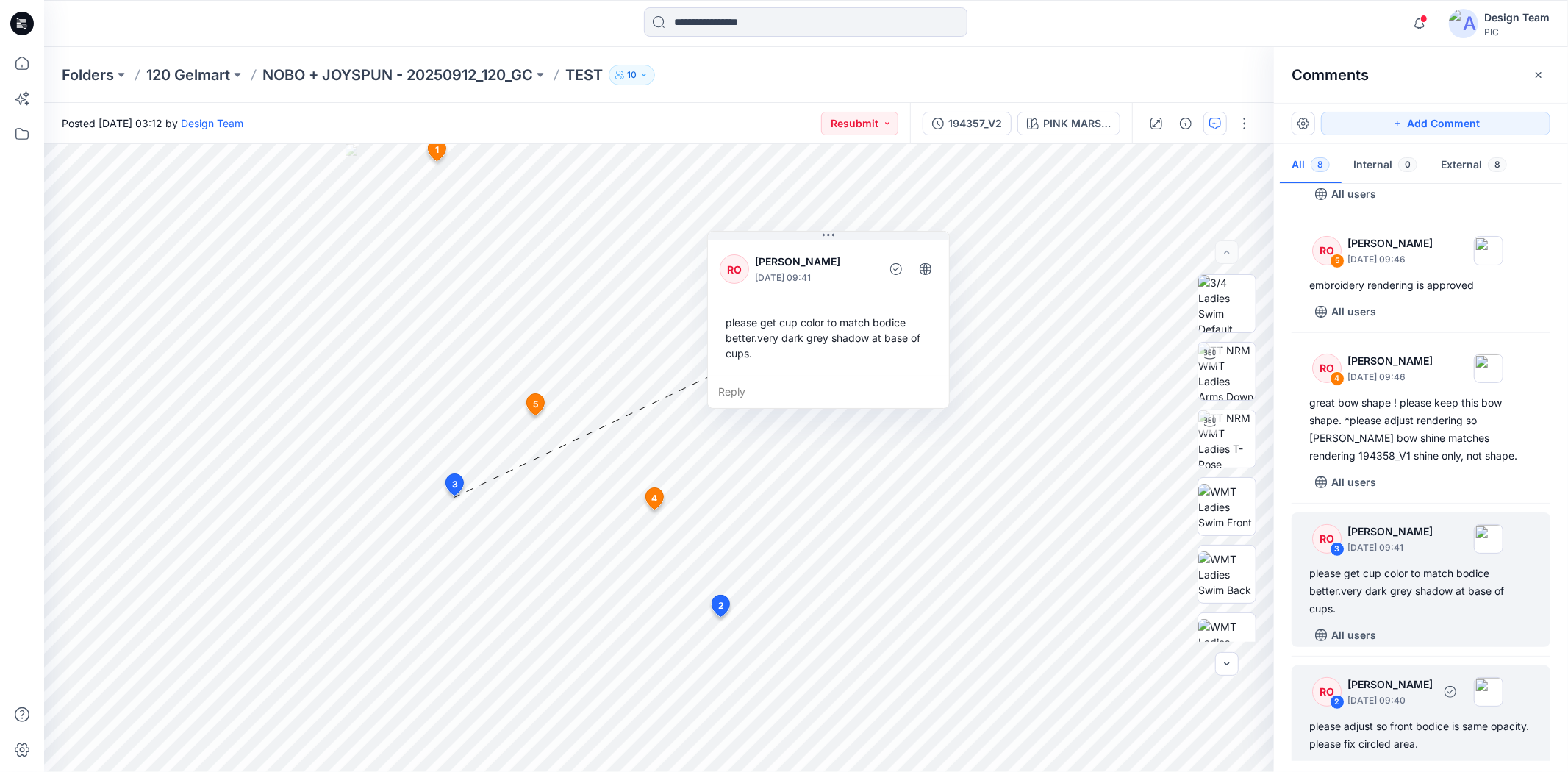
scroll to position [490, 0]
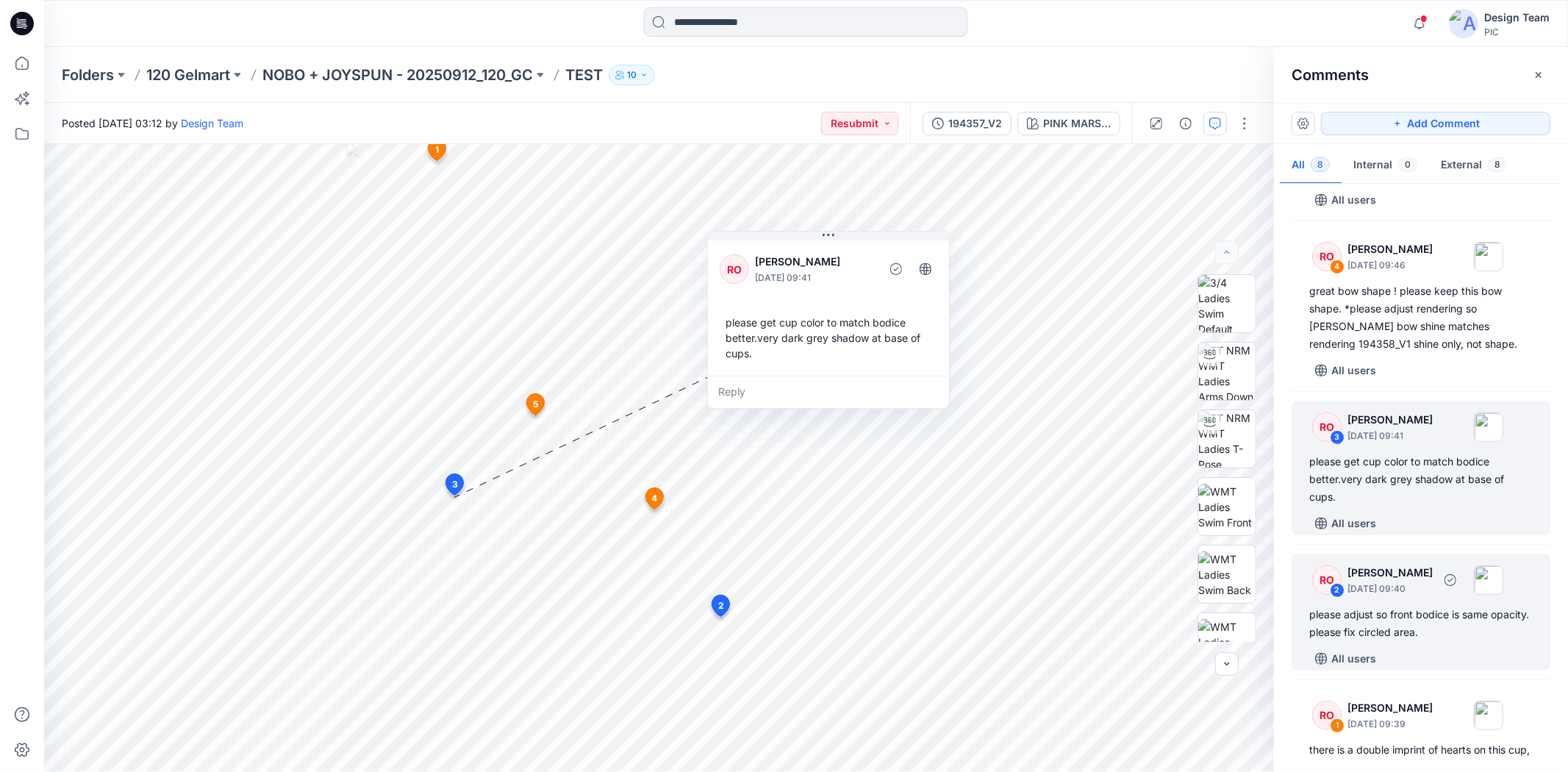
click at [1404, 621] on div "please adjust so front bodice is same opacity. please fix circled area." at bounding box center [1421, 623] width 224 height 35
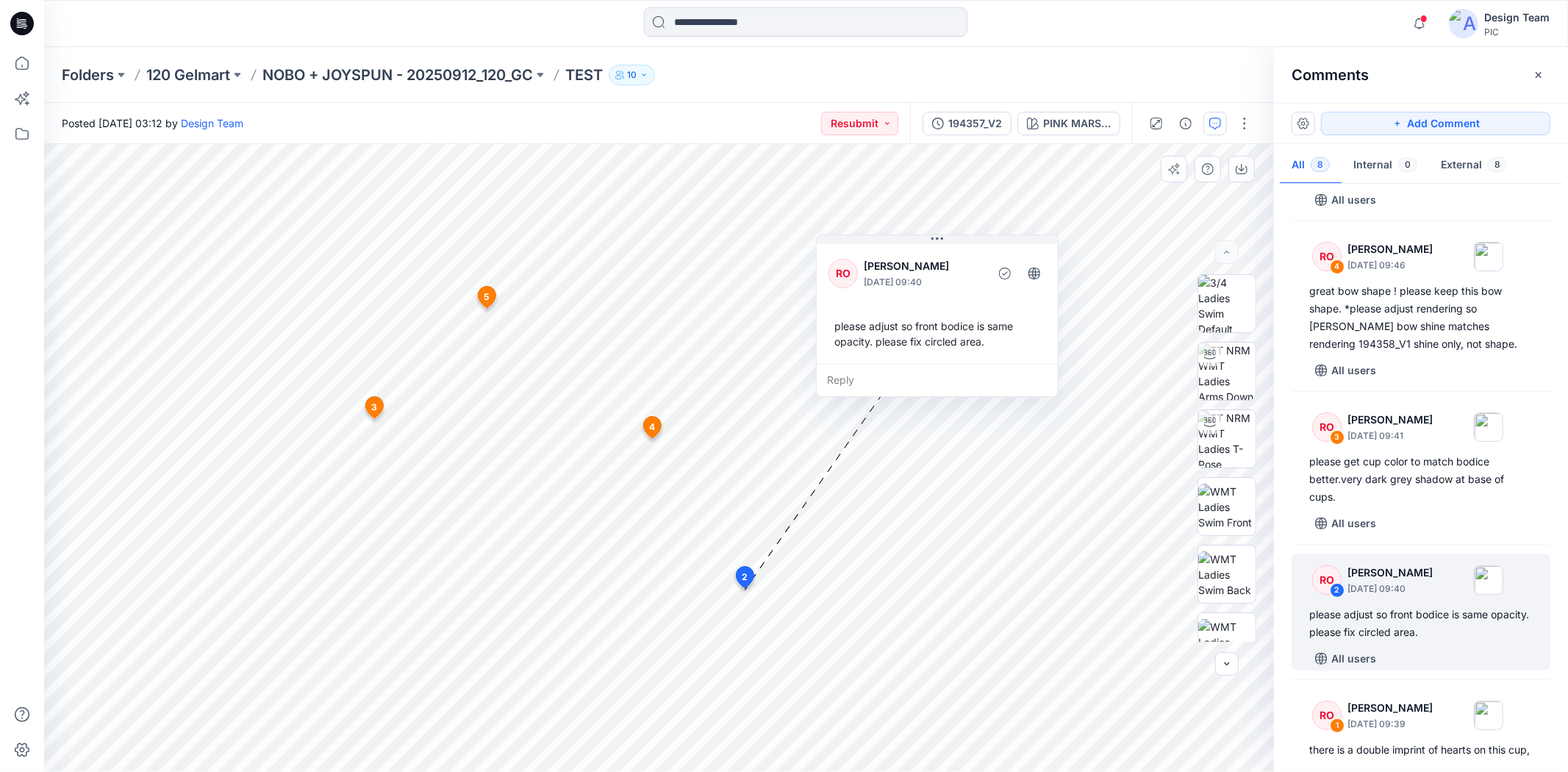
drag, startPoint x: 702, startPoint y: 428, endPoint x: 947, endPoint y: 318, distance: 268.6
click at [947, 318] on div "please adjust so front bodice is same opacity. please fix circled area." at bounding box center [936, 334] width 217 height 43
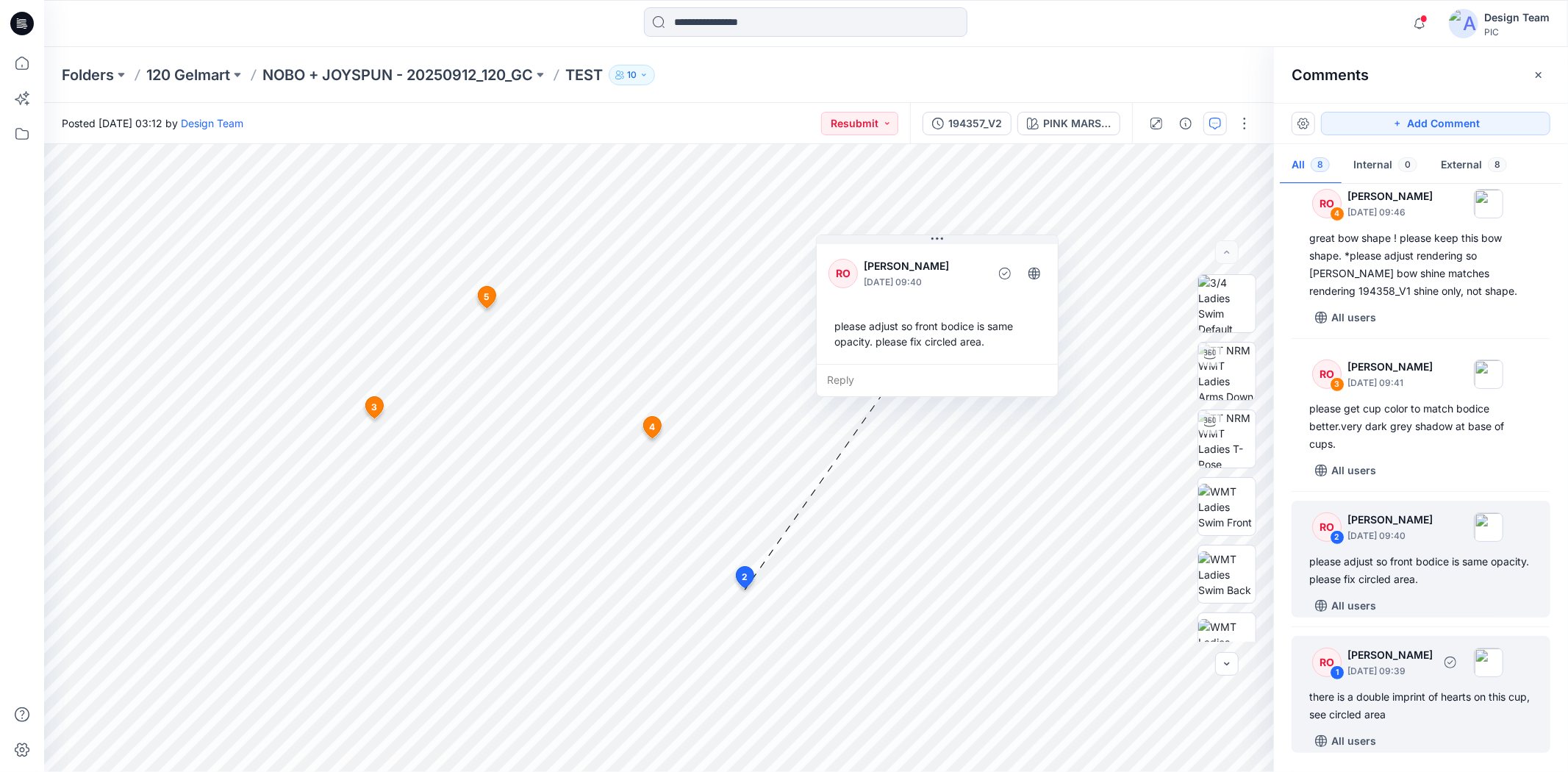
click at [1400, 694] on div "there is a double imprint of hearts on this cup, see circled area" at bounding box center [1421, 706] width 224 height 35
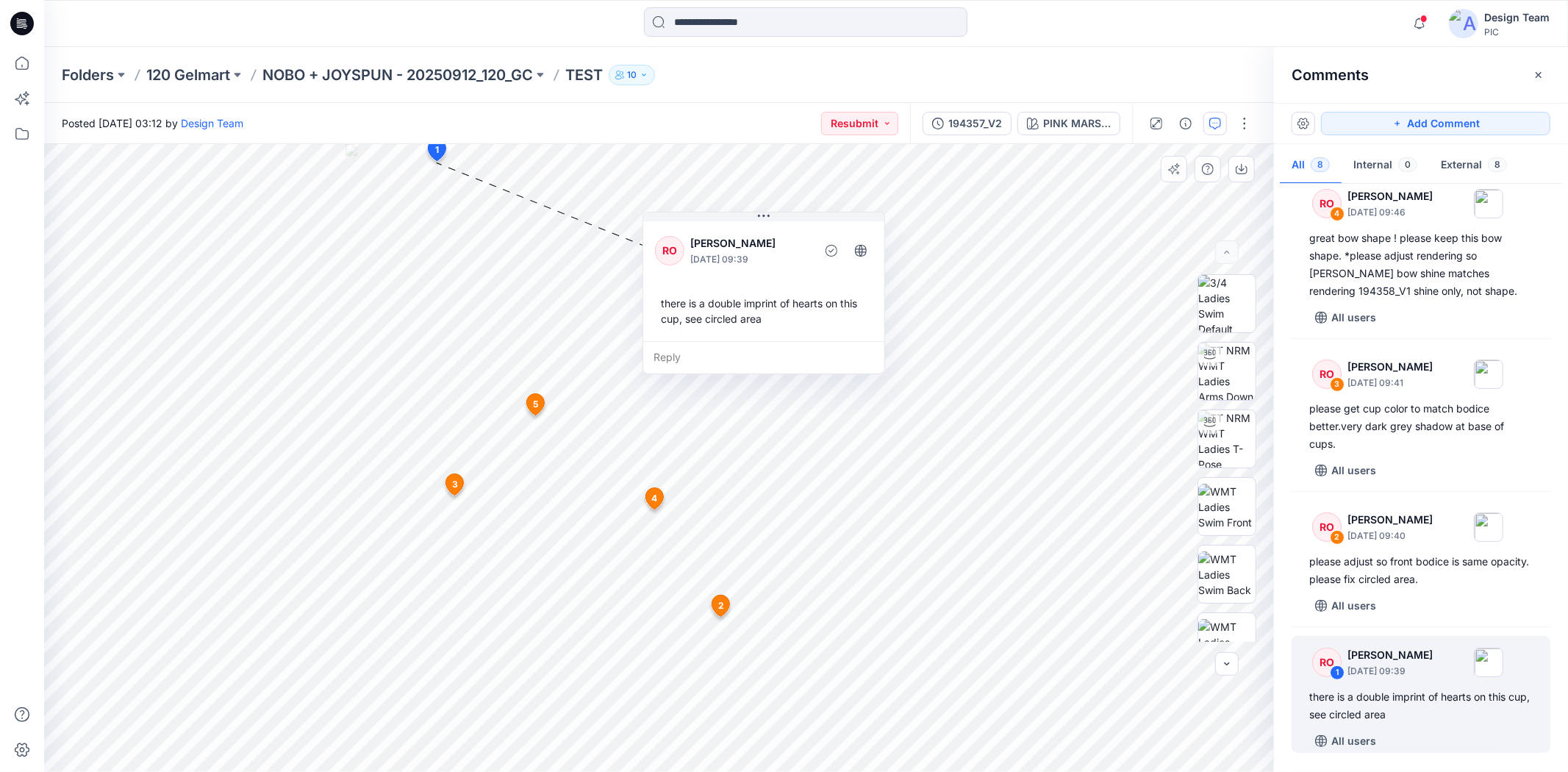
drag, startPoint x: 574, startPoint y: 286, endPoint x: 796, endPoint y: 298, distance: 222.3
click at [796, 298] on div "there is a double imprint of hearts on this cup, see circled area" at bounding box center [764, 311] width 217 height 43
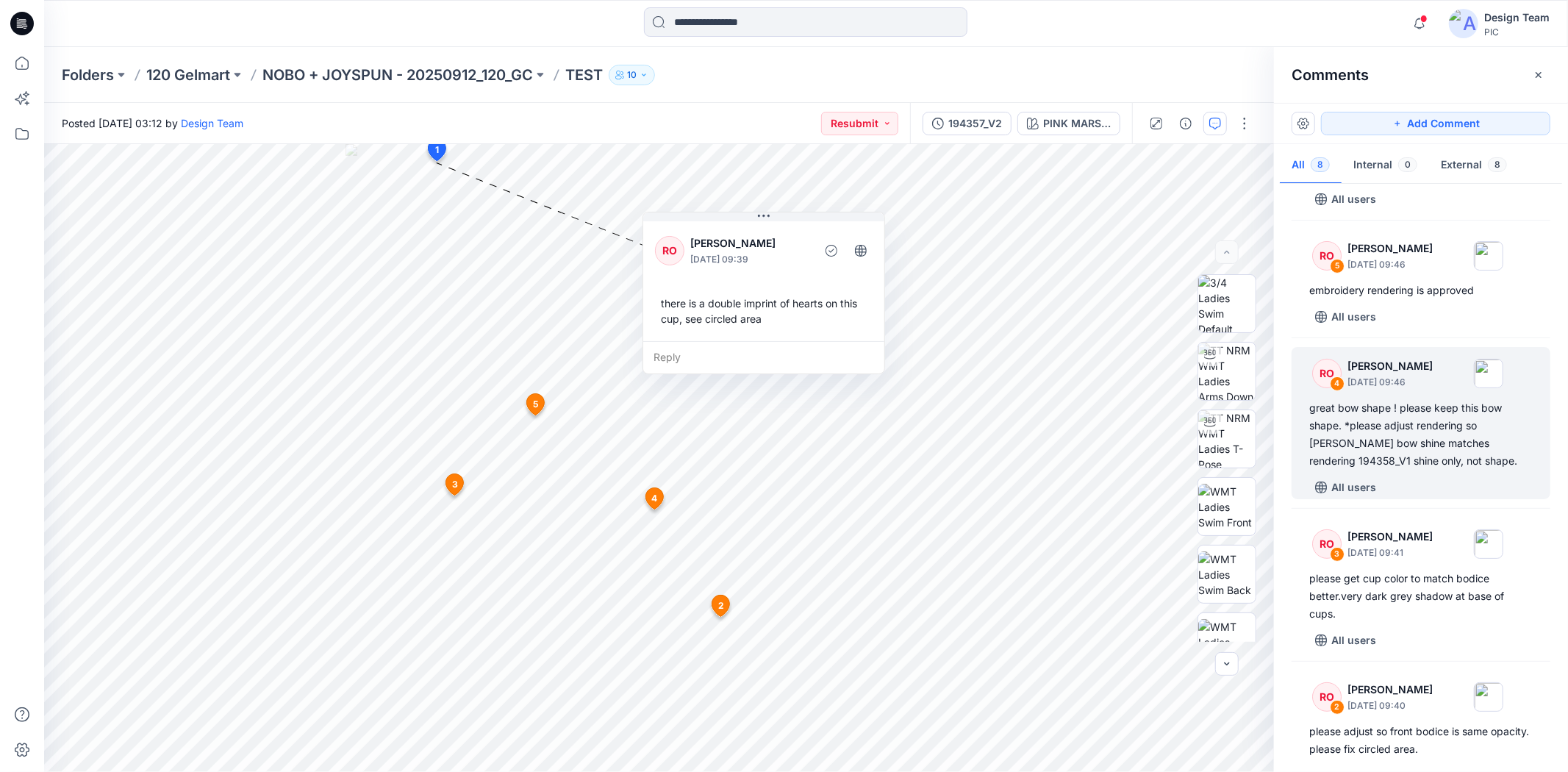
scroll to position [298, 0]
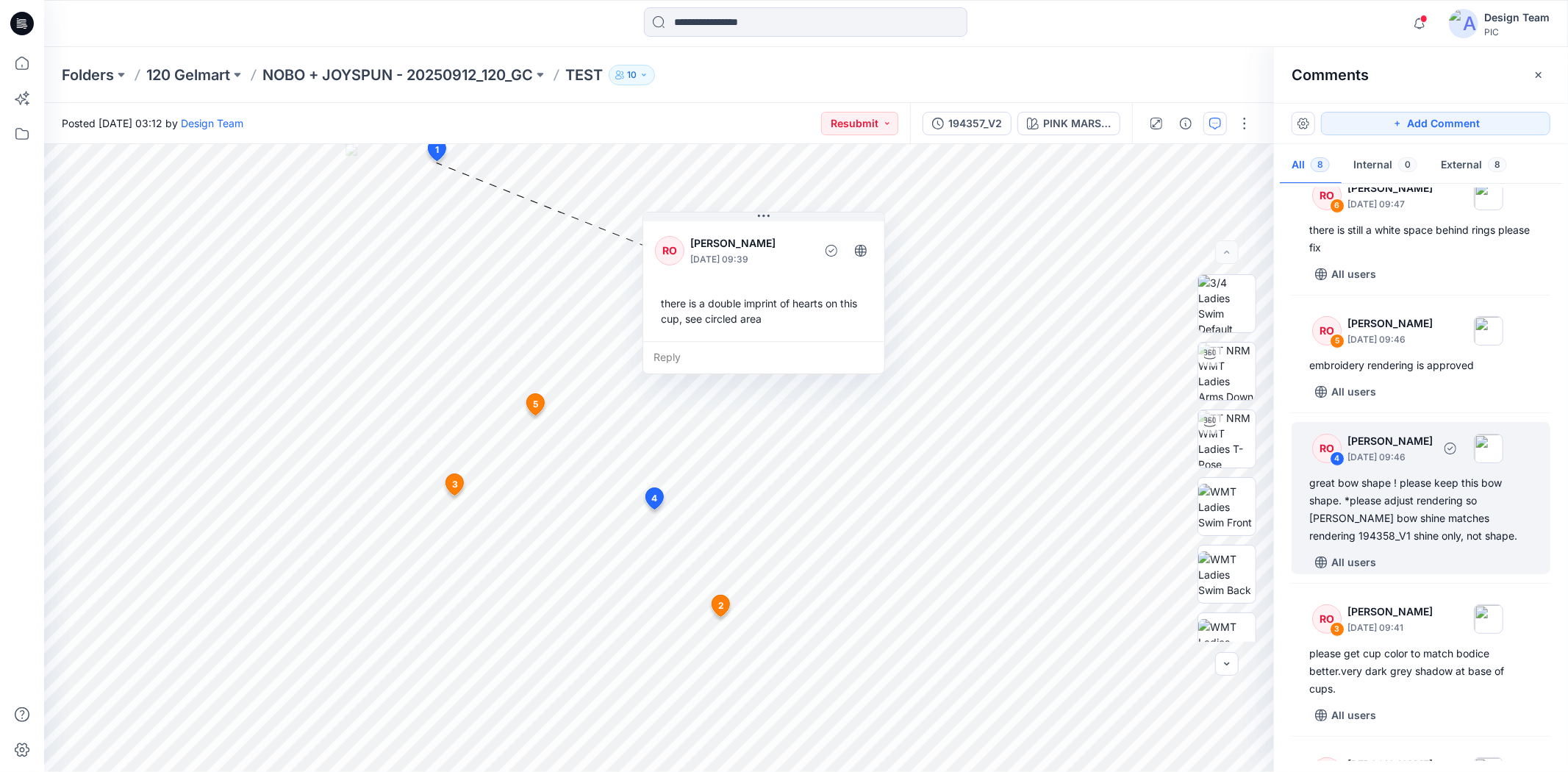
click at [1350, 542] on div "great bow shape ! please keep this bow shape. *please adjust rendering so [PERS…" at bounding box center [1421, 510] width 224 height 71
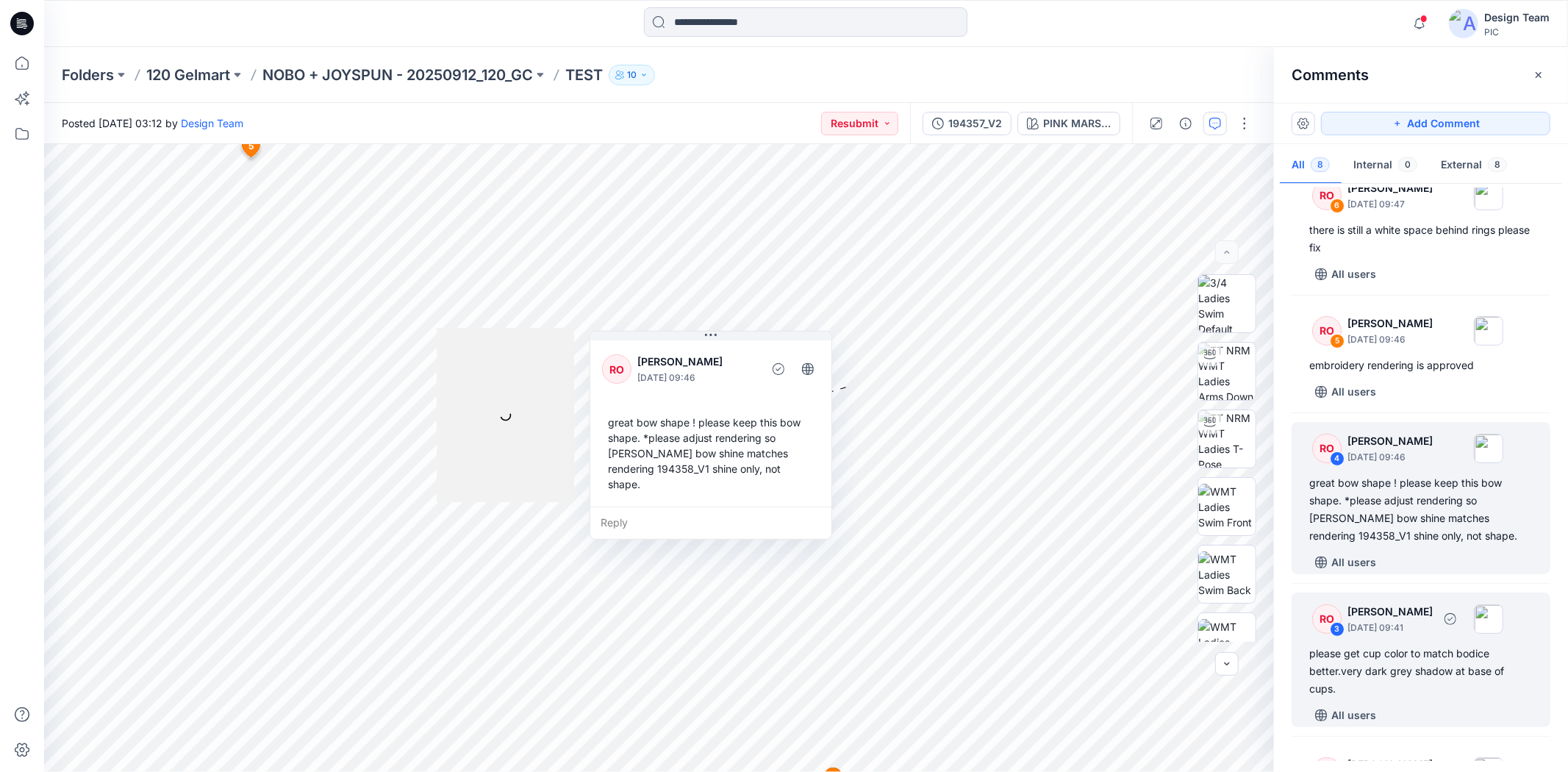
click at [1411, 693] on div "please get cup color to match bodice better.very dark grey shadow at base of cu…" at bounding box center [1421, 671] width 224 height 53
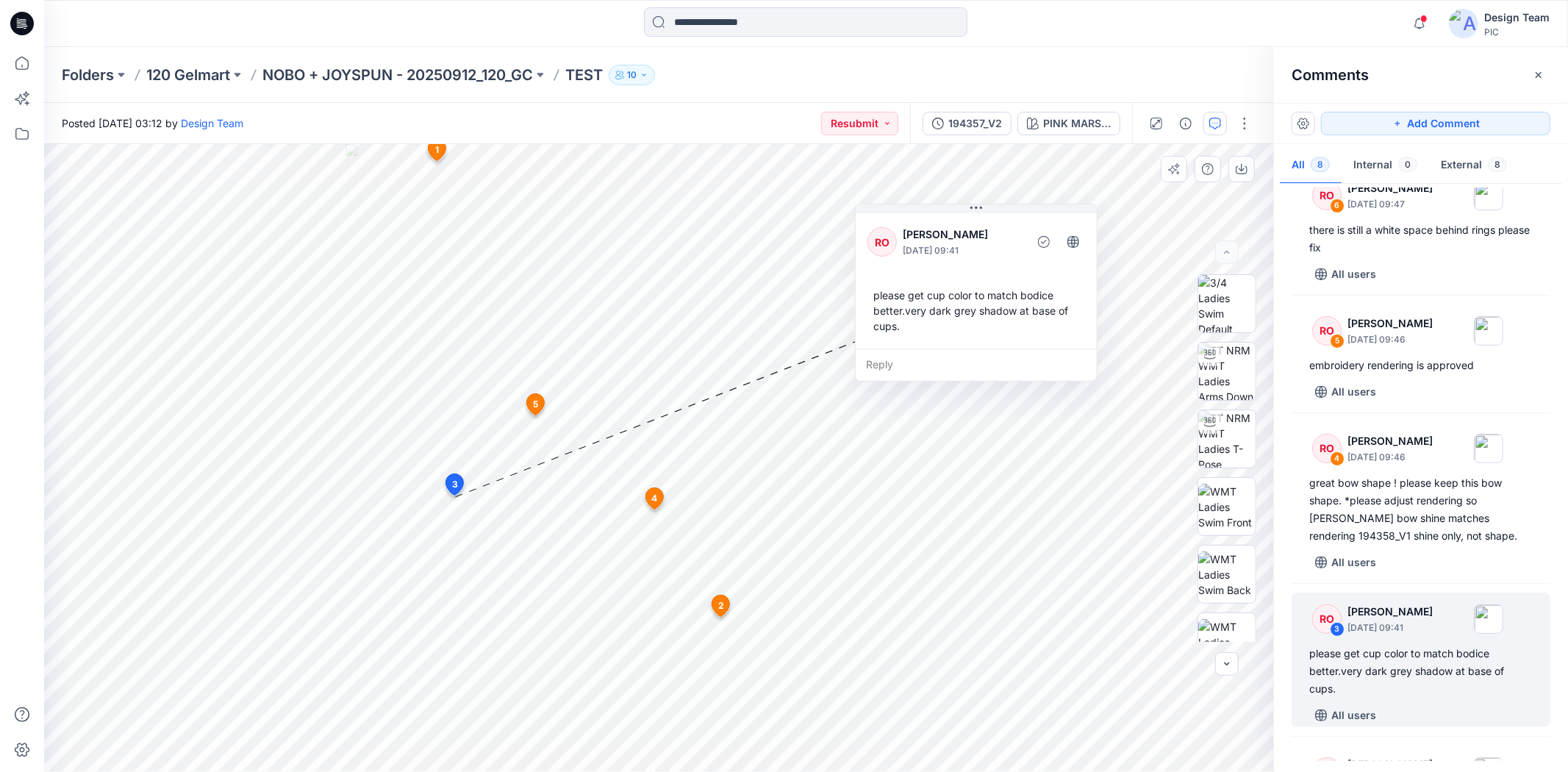
drag, startPoint x: 673, startPoint y: 429, endPoint x: 1008, endPoint y: 275, distance: 368.7
click at [1008, 275] on div "RO [PERSON_NAME] [DATE] 09:41 please get cup color to match bodice better.very …" at bounding box center [975, 279] width 241 height 138
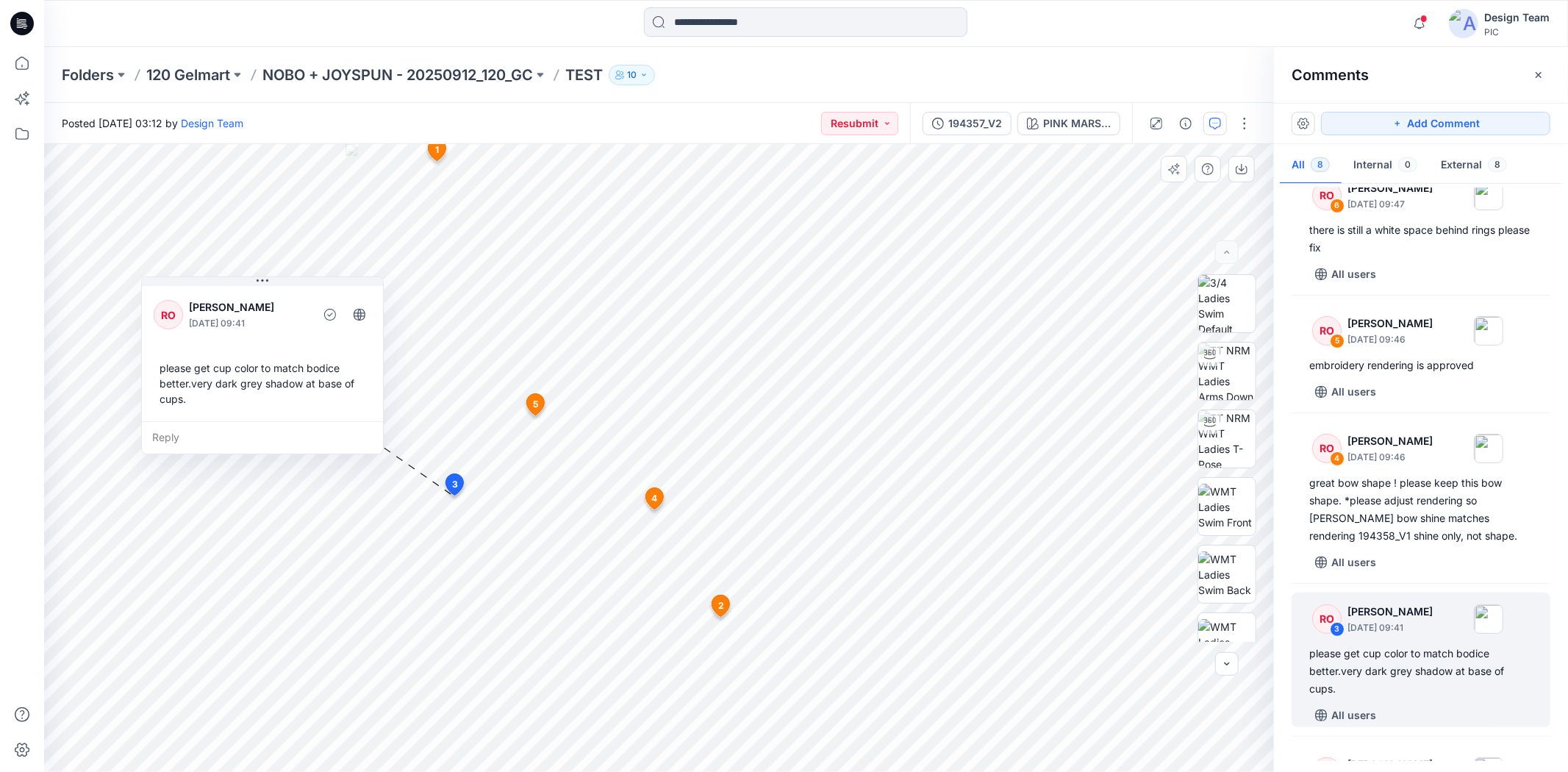
drag, startPoint x: 1021, startPoint y: 303, endPoint x: 306, endPoint y: 376, distance: 718.7
click at [306, 376] on div "please get cup color to match bodice better.very dark grey shadow at base of cu…" at bounding box center [262, 384] width 217 height 58
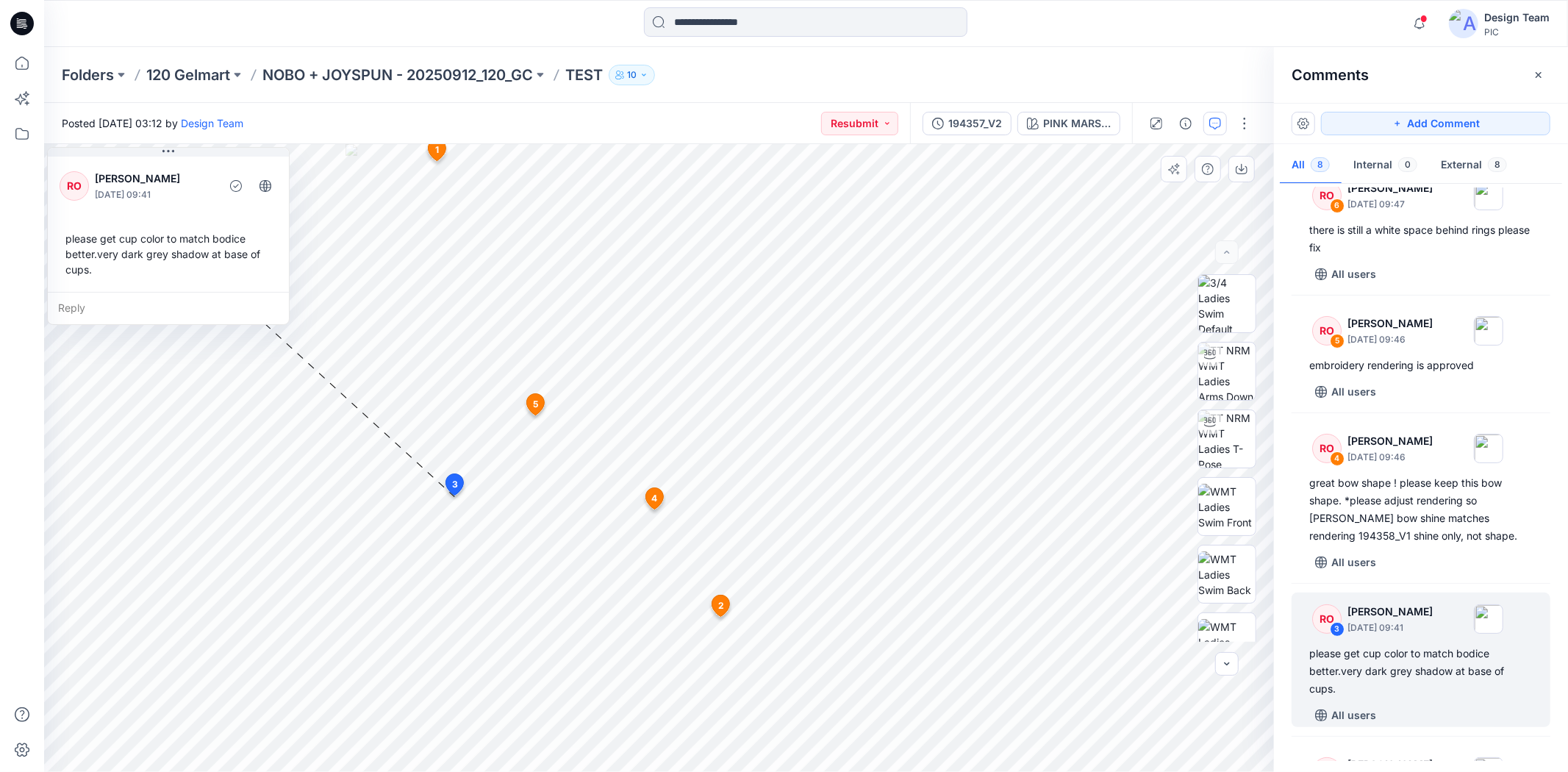
drag, startPoint x: 583, startPoint y: 415, endPoint x: 124, endPoint y: 203, distance: 505.6
click at [124, 203] on div "RO [PERSON_NAME] [DATE] 09:41 please get cup color to match bodice better.very …" at bounding box center [168, 223] width 241 height 138
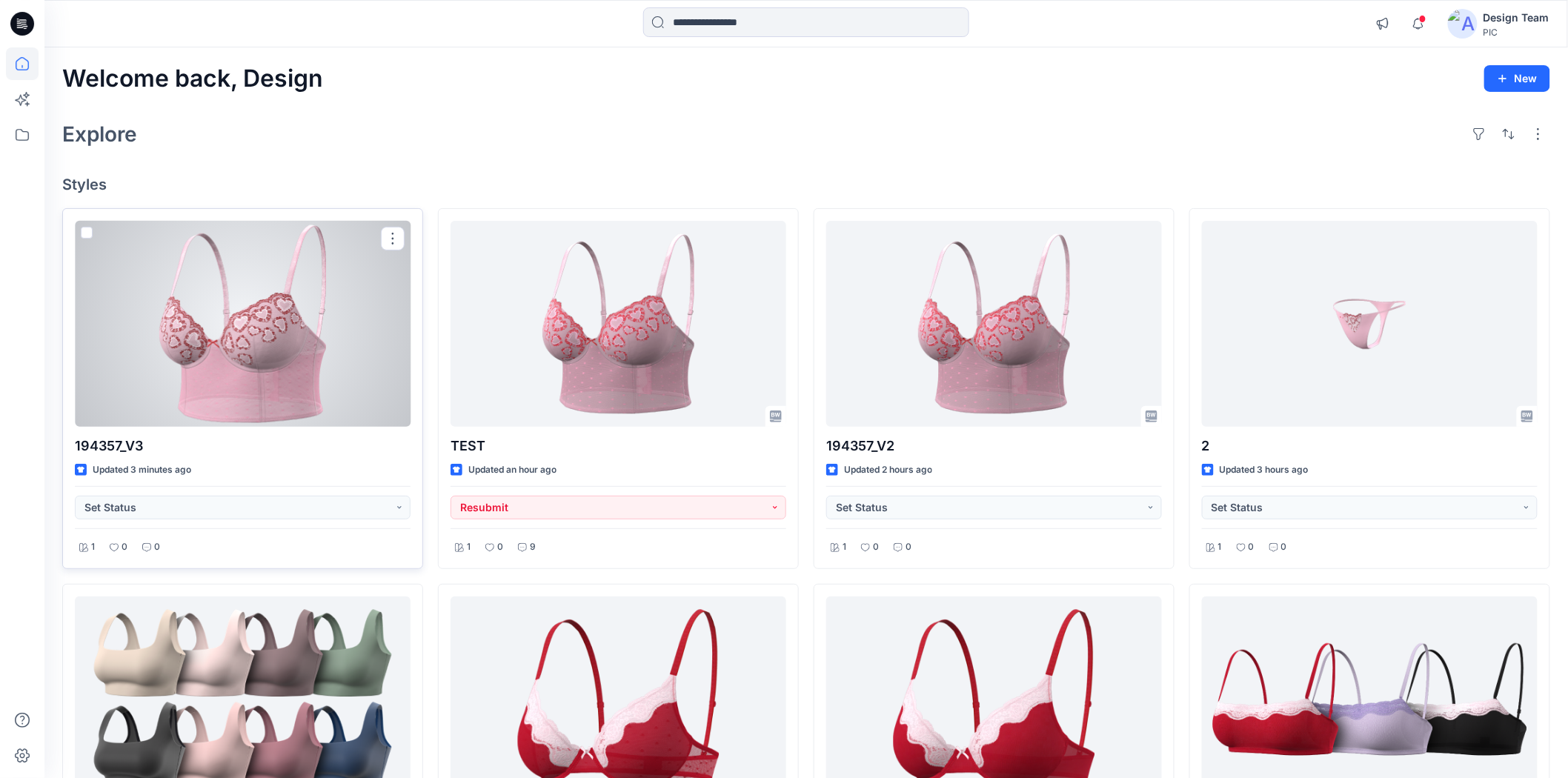
click at [225, 274] on div at bounding box center [243, 323] width 335 height 206
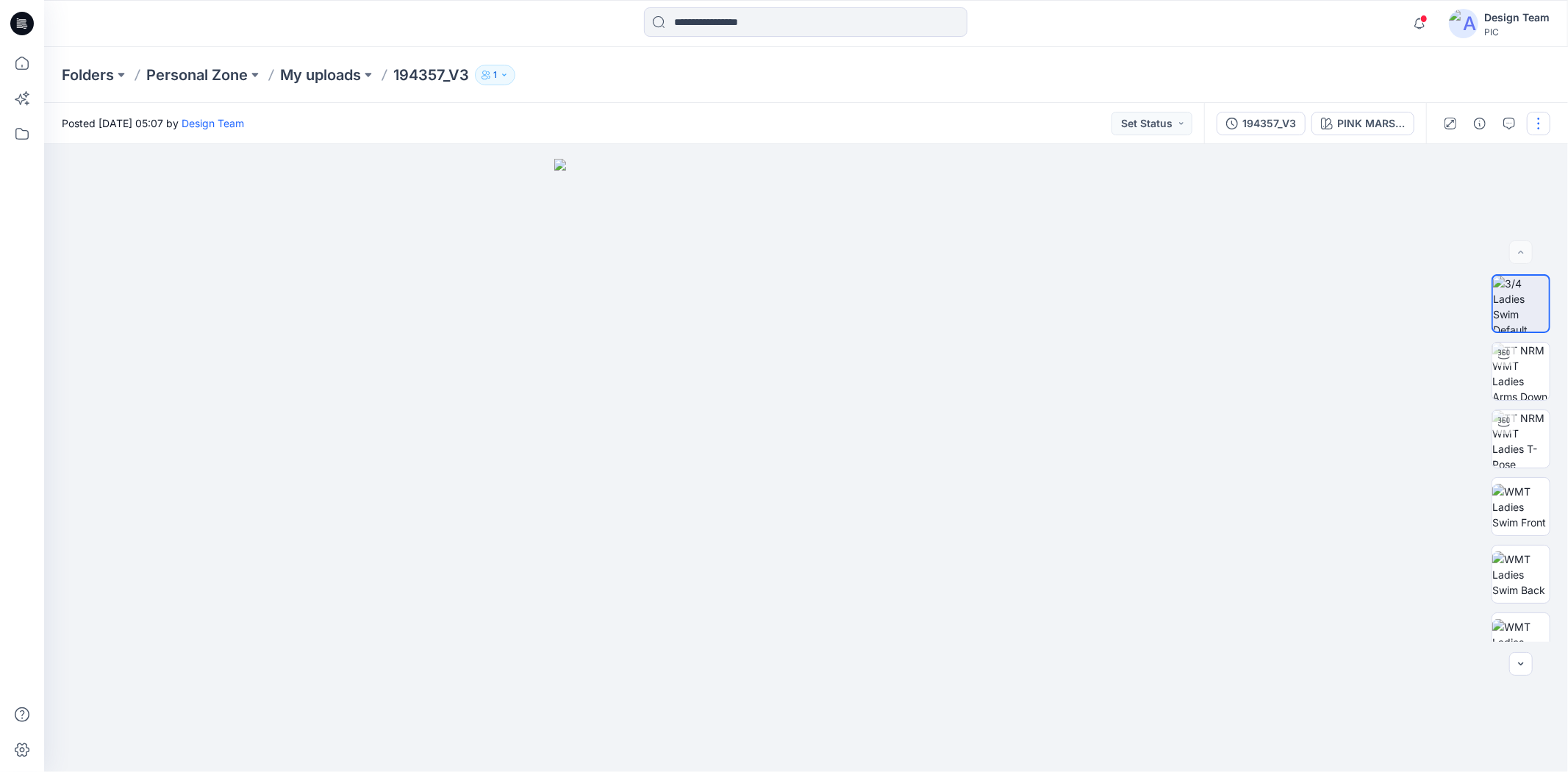
click at [1541, 122] on button "button" at bounding box center [1539, 124] width 24 height 24
click at [1424, 202] on icon "button" at bounding box center [1423, 198] width 12 height 12
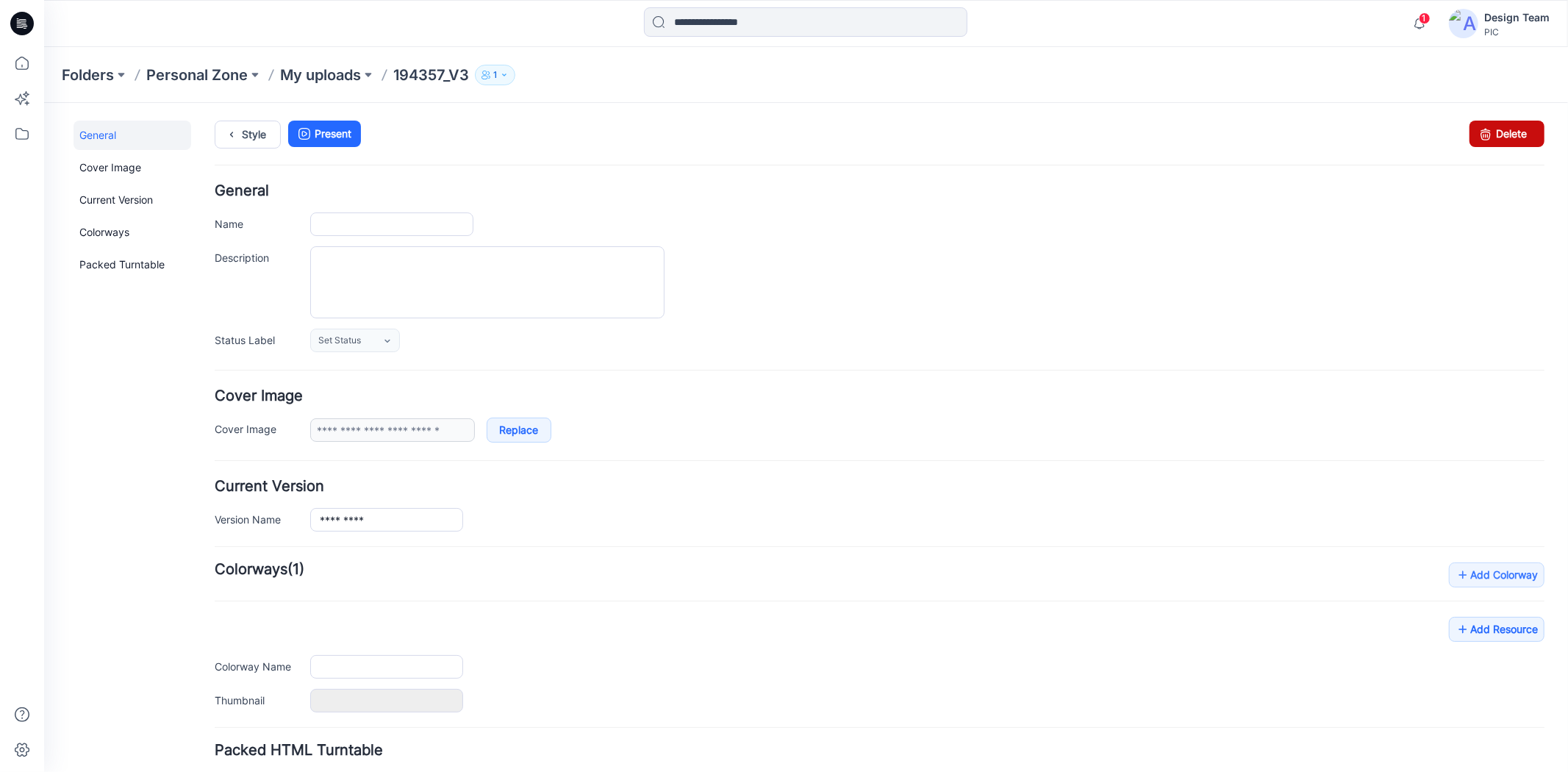
type input "*********"
type input "**********"
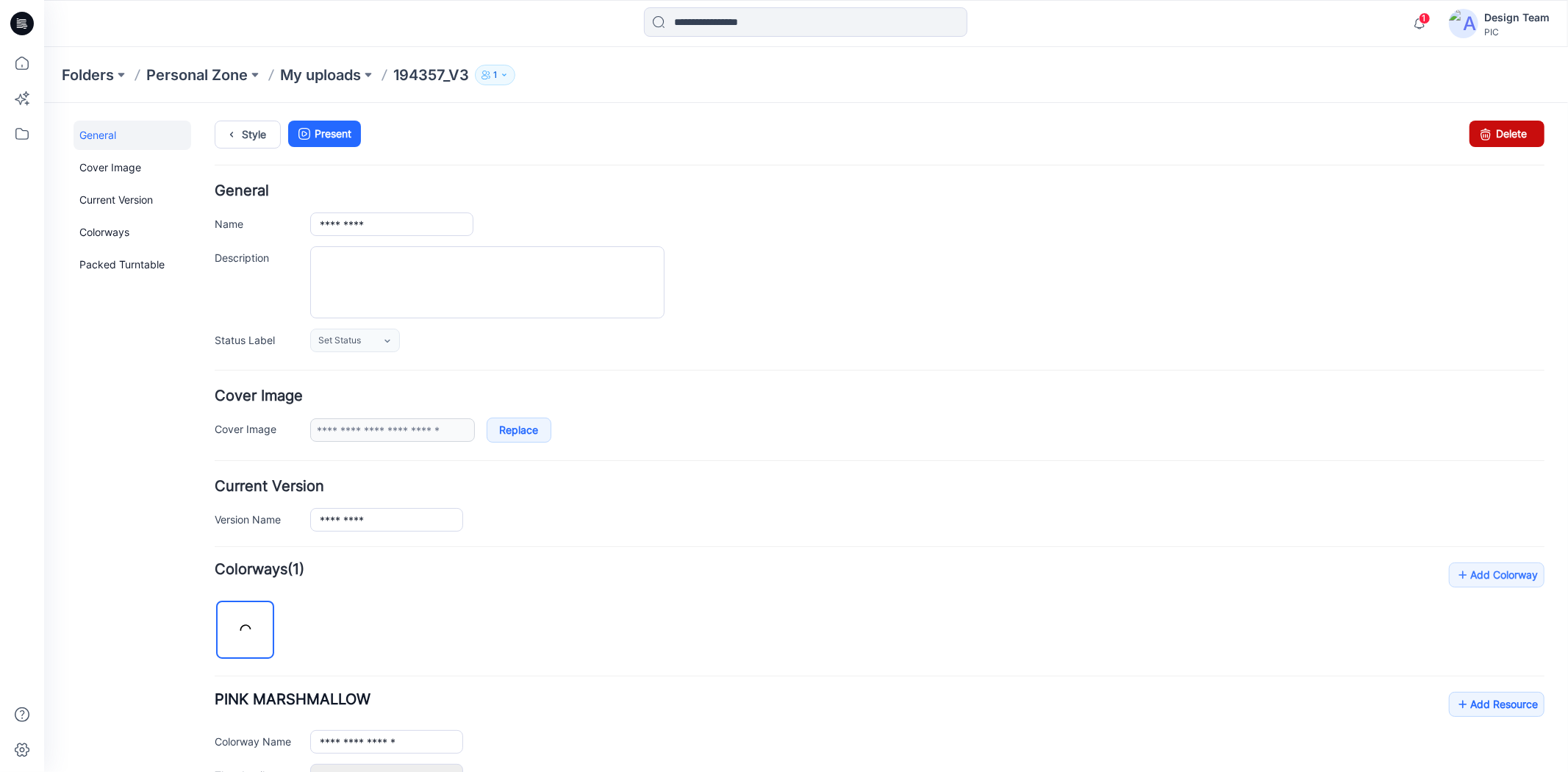
drag, startPoint x: 1463, startPoint y: 135, endPoint x: 909, endPoint y: 186, distance: 556.3
click at [1474, 135] on icon at bounding box center [1484, 133] width 21 height 26
